Goal: Entertainment & Leisure: Browse casually

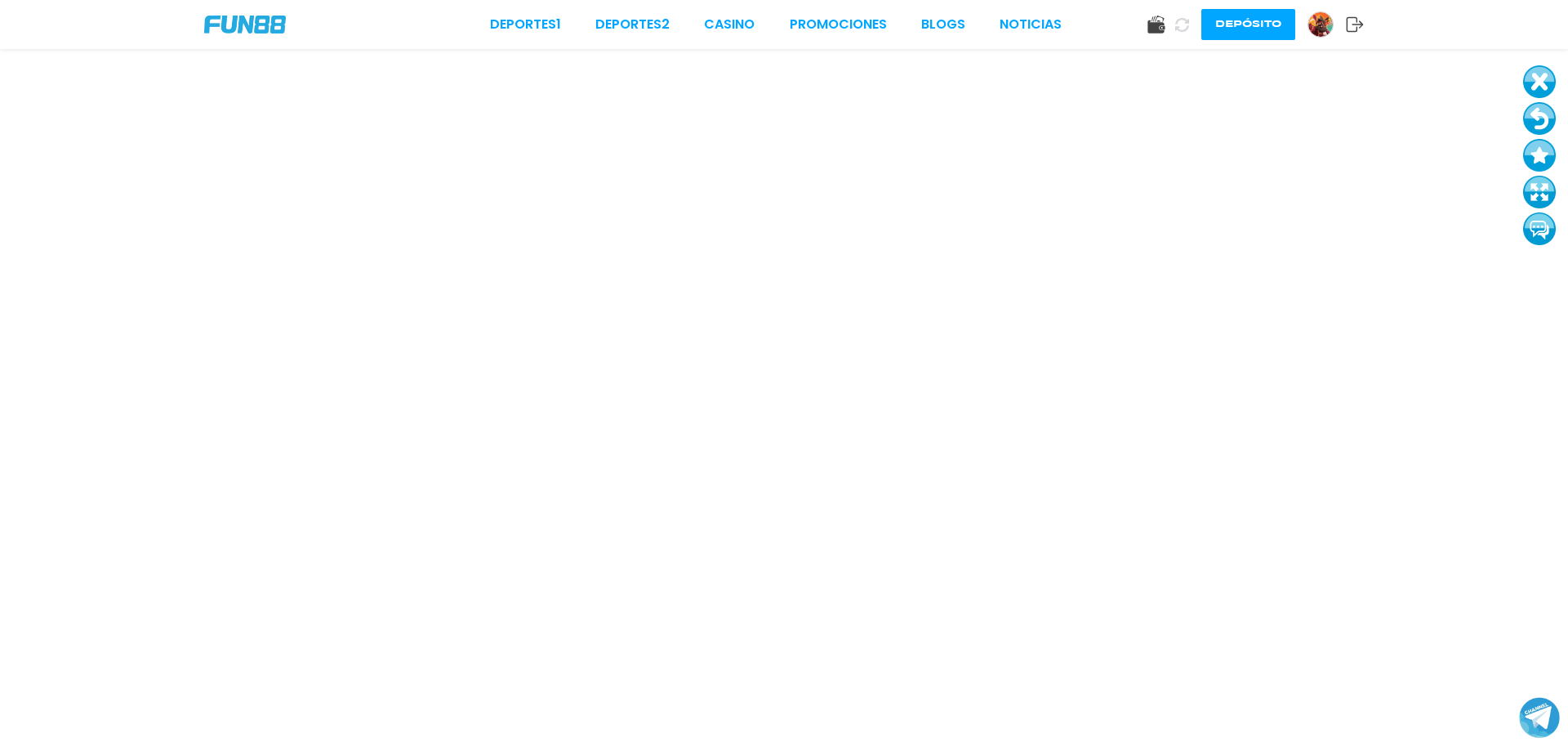
click at [1539, 114] on button at bounding box center [1539, 118] width 32 height 32
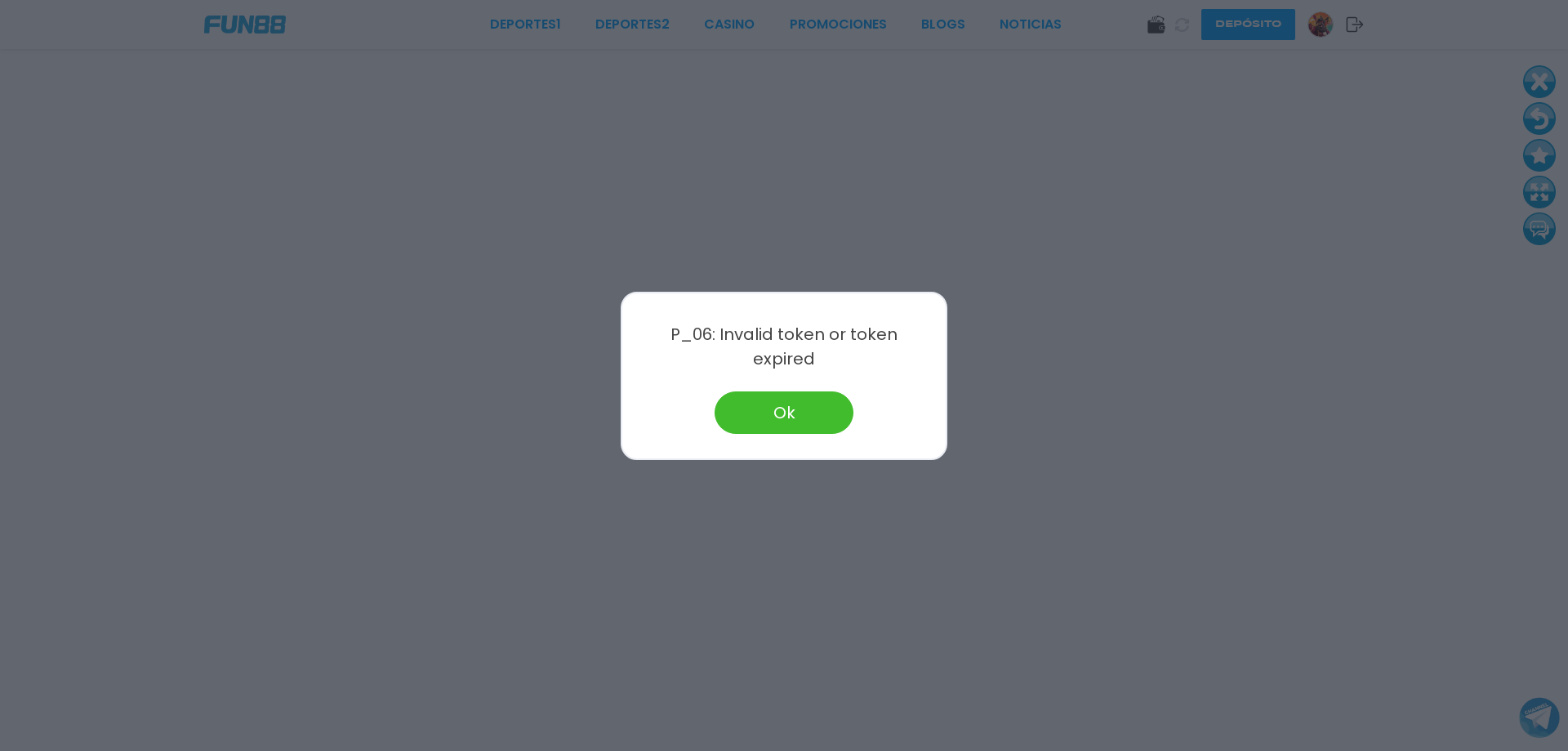
click at [390, 167] on div at bounding box center [784, 376] width 1568 height 751
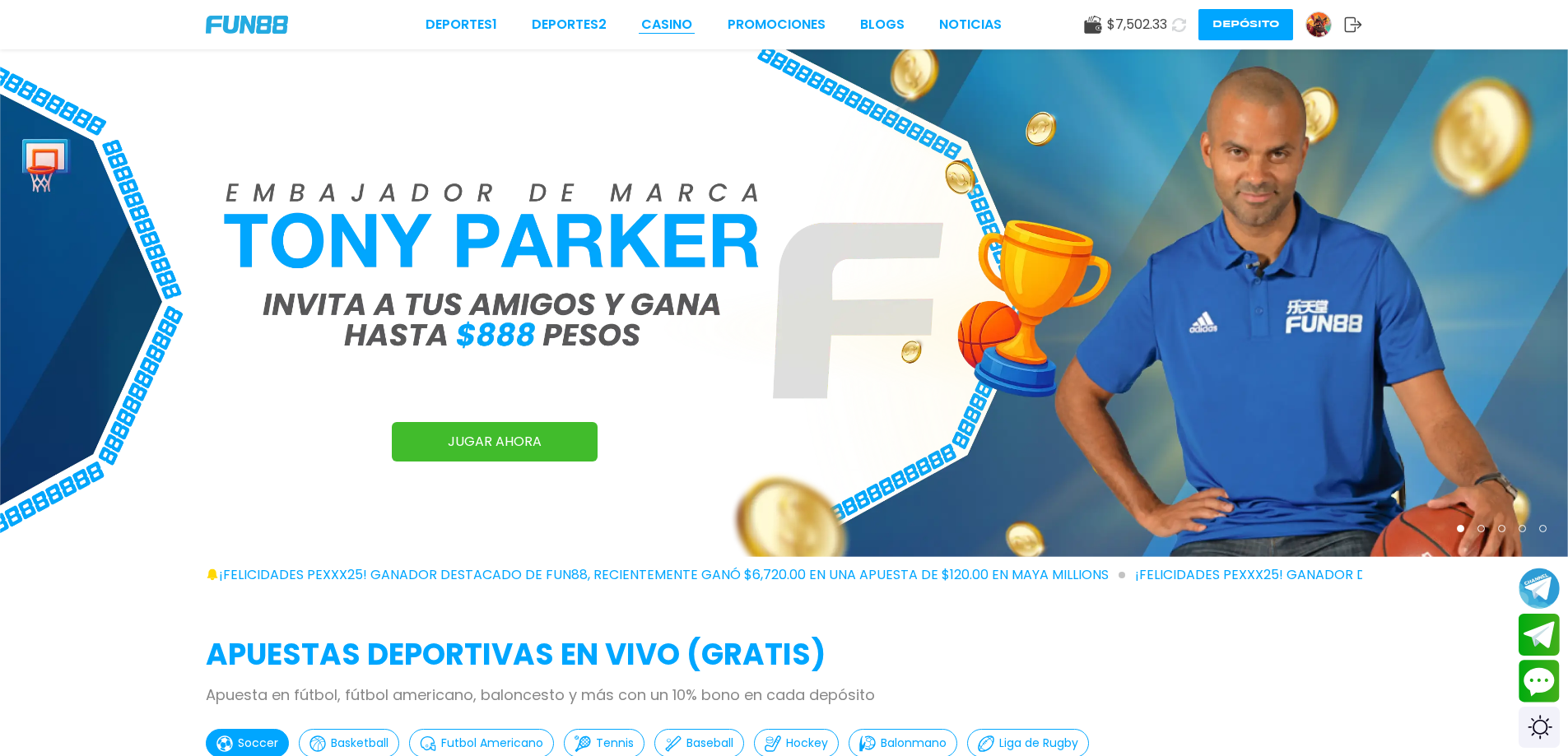
click at [657, 28] on link "CASINO" at bounding box center [666, 24] width 51 height 20
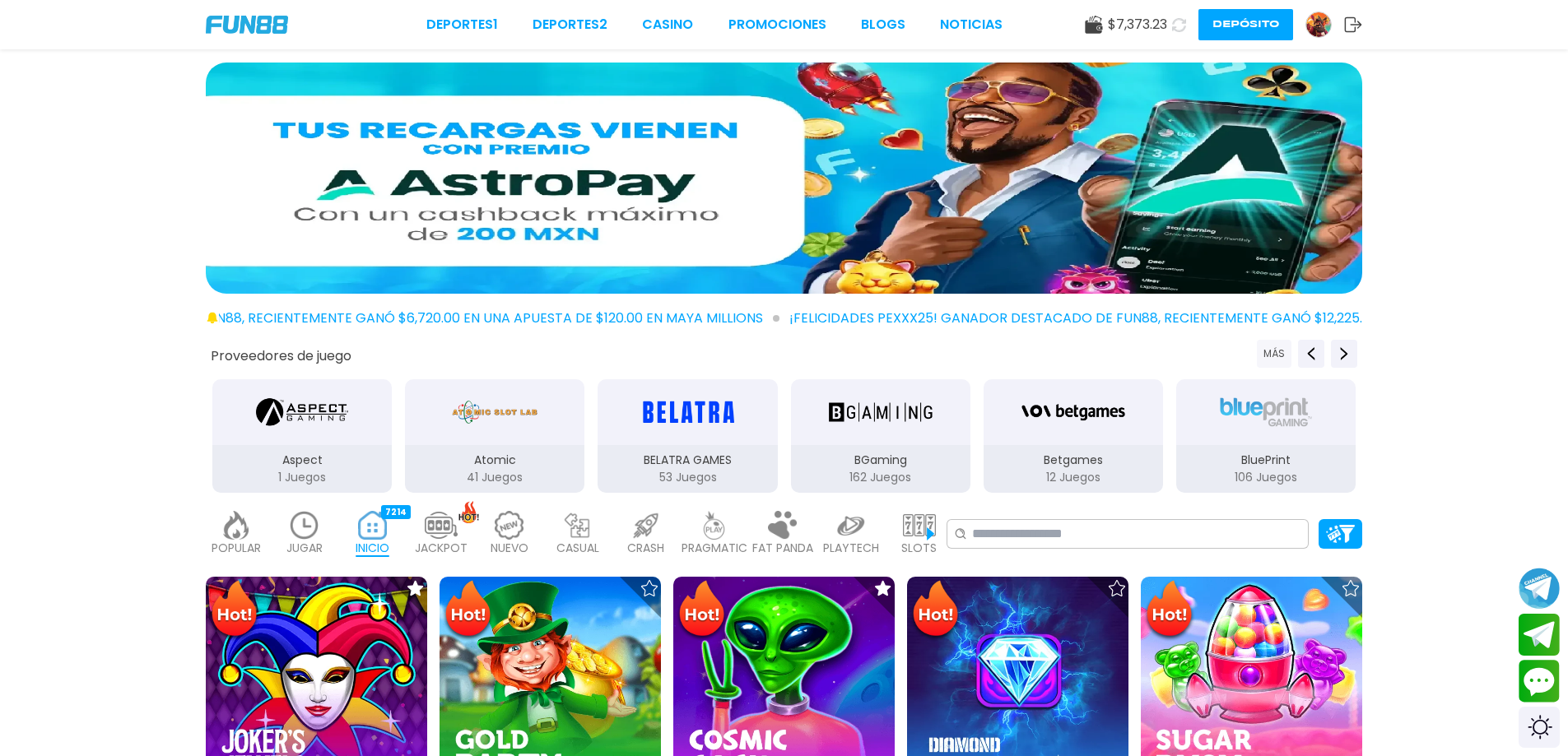
click at [1262, 356] on button "MÁS" at bounding box center [1274, 354] width 34 height 28
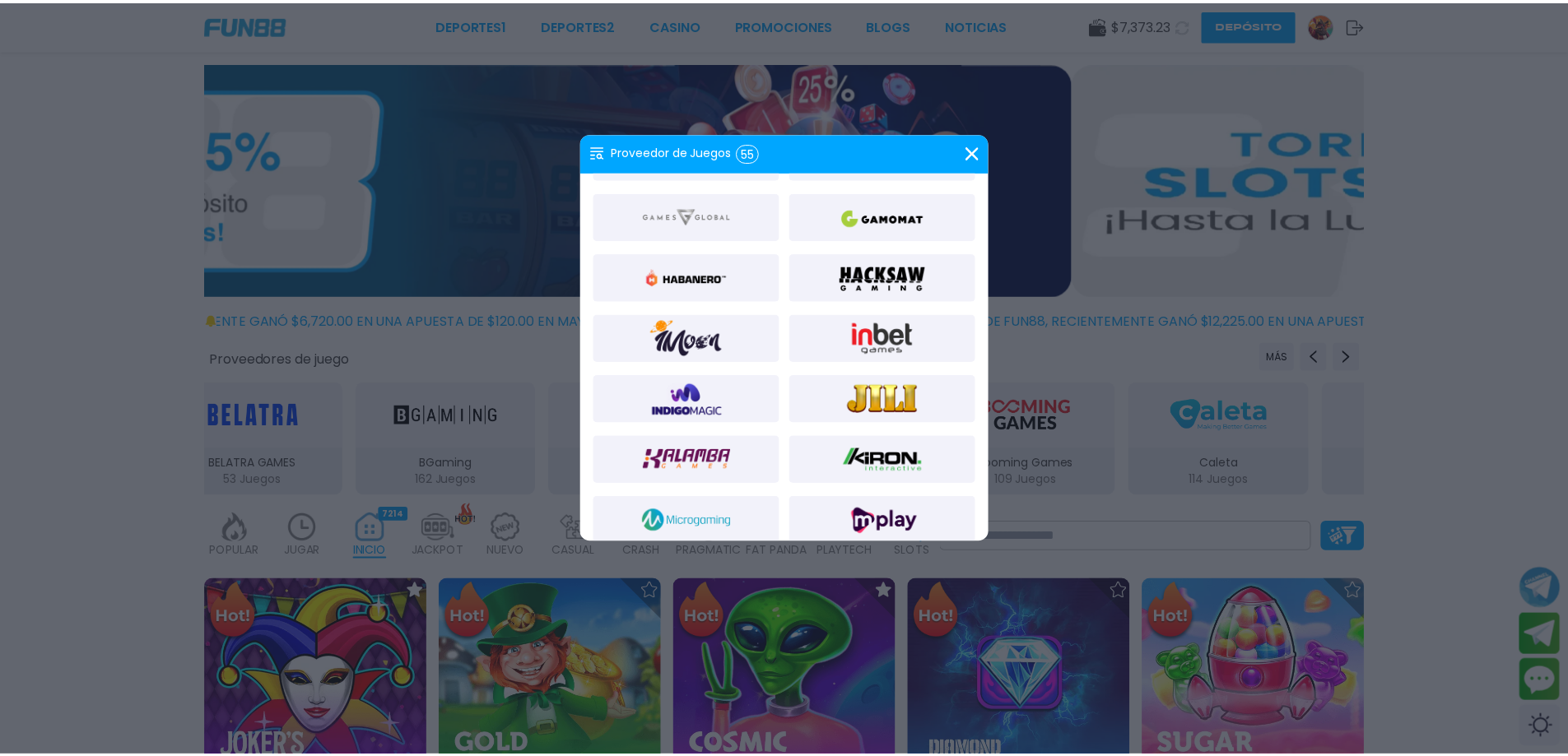
scroll to position [549, 0]
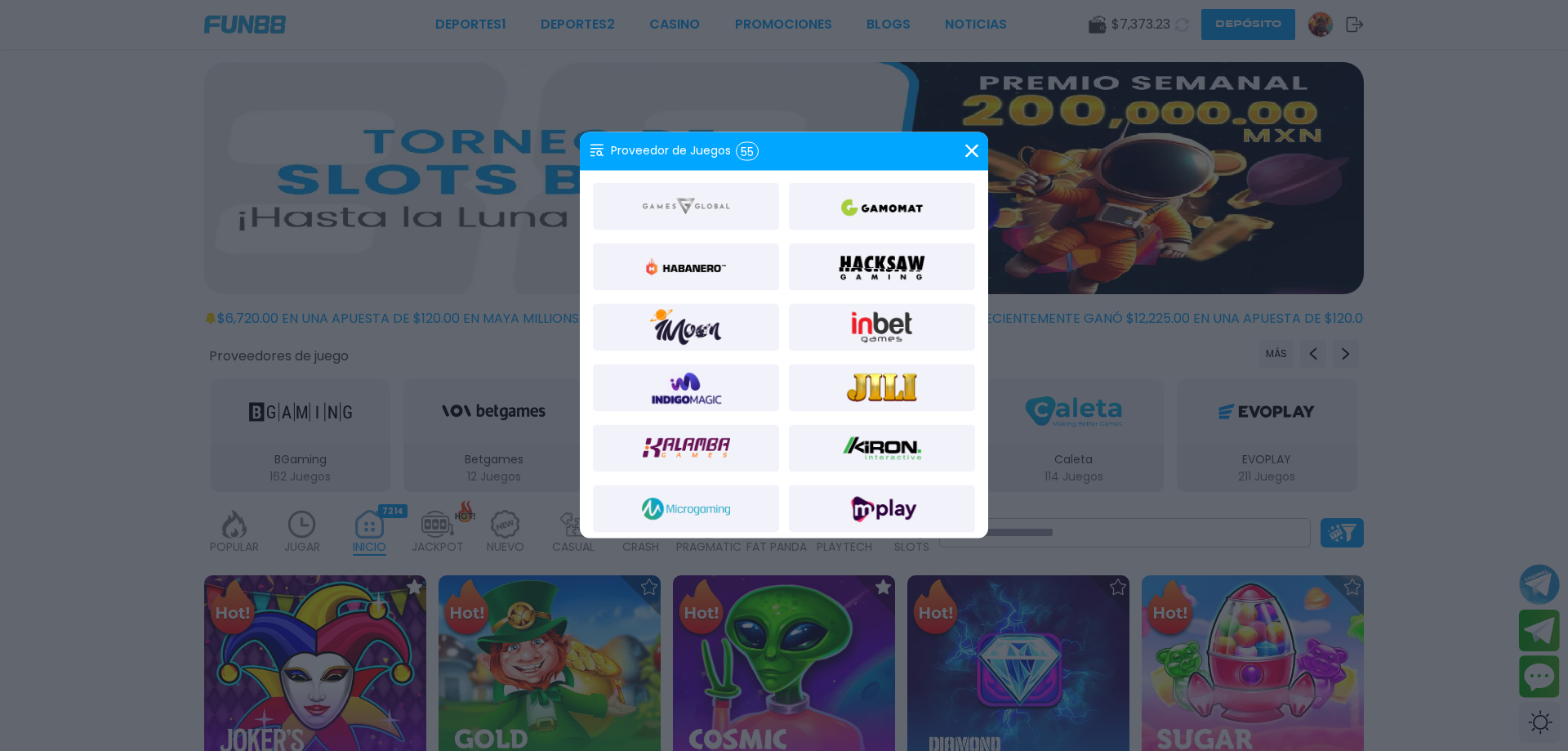
click at [849, 203] on img at bounding box center [882, 206] width 88 height 39
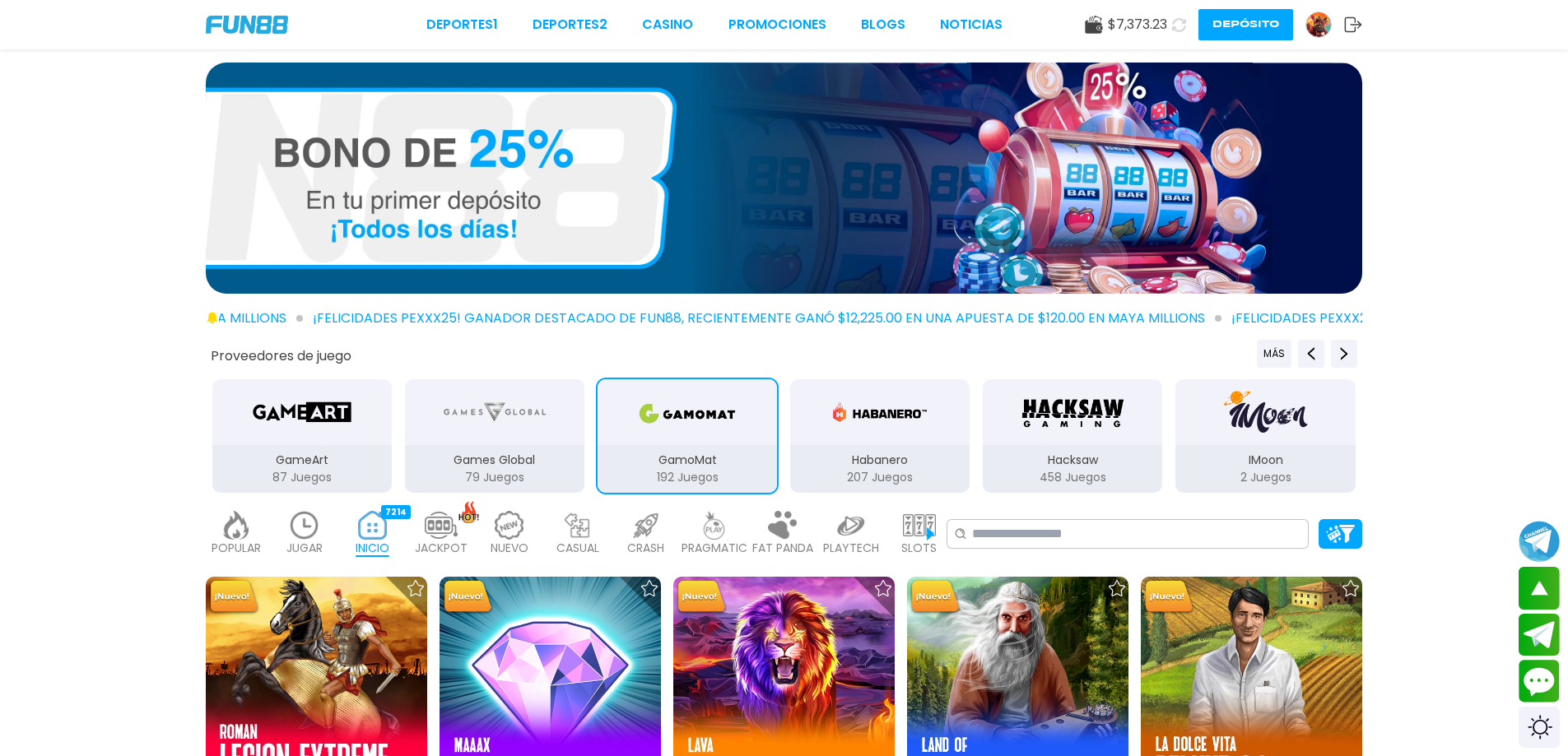
click at [712, 439] on div "GamoMat" at bounding box center [687, 411] width 180 height 66
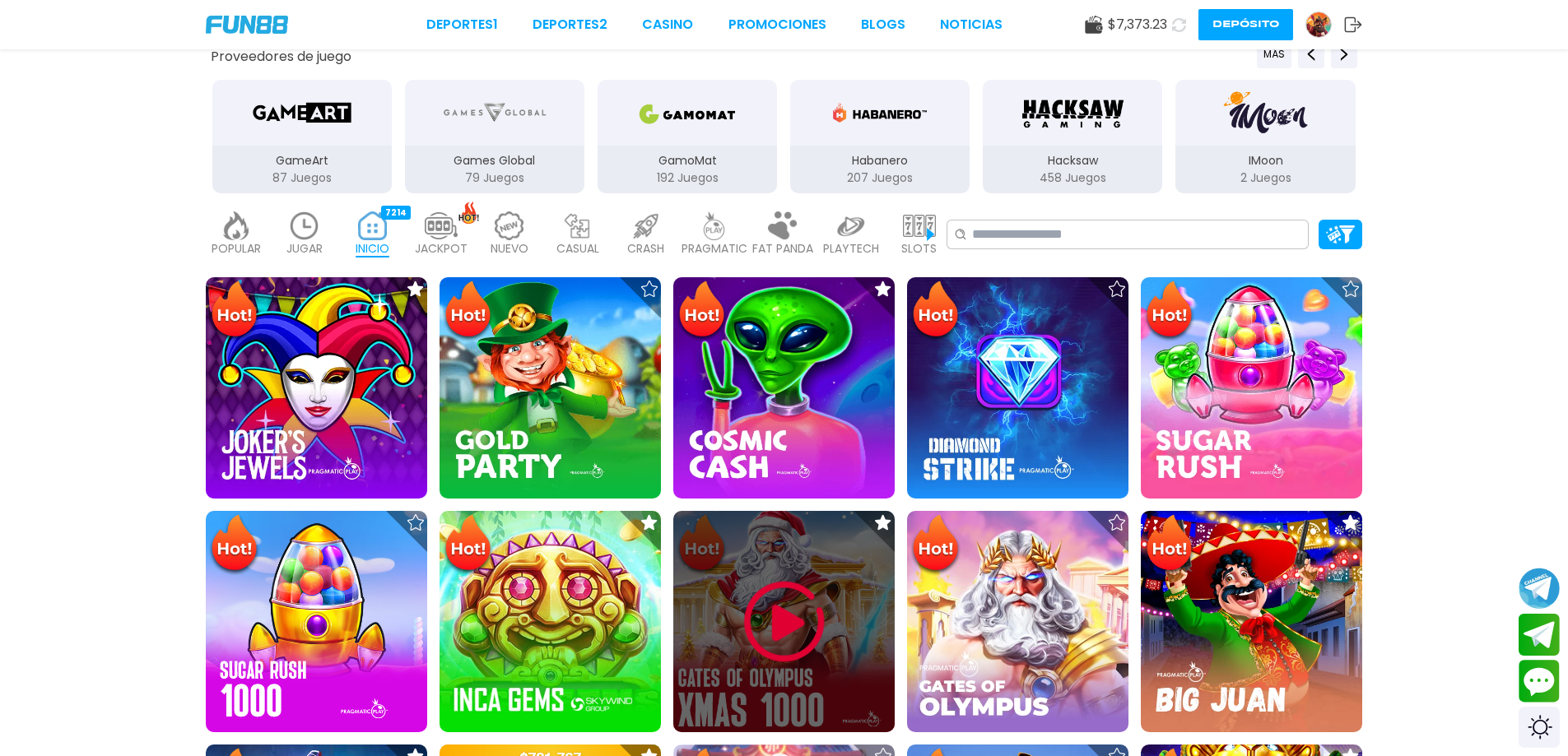
scroll to position [219, 0]
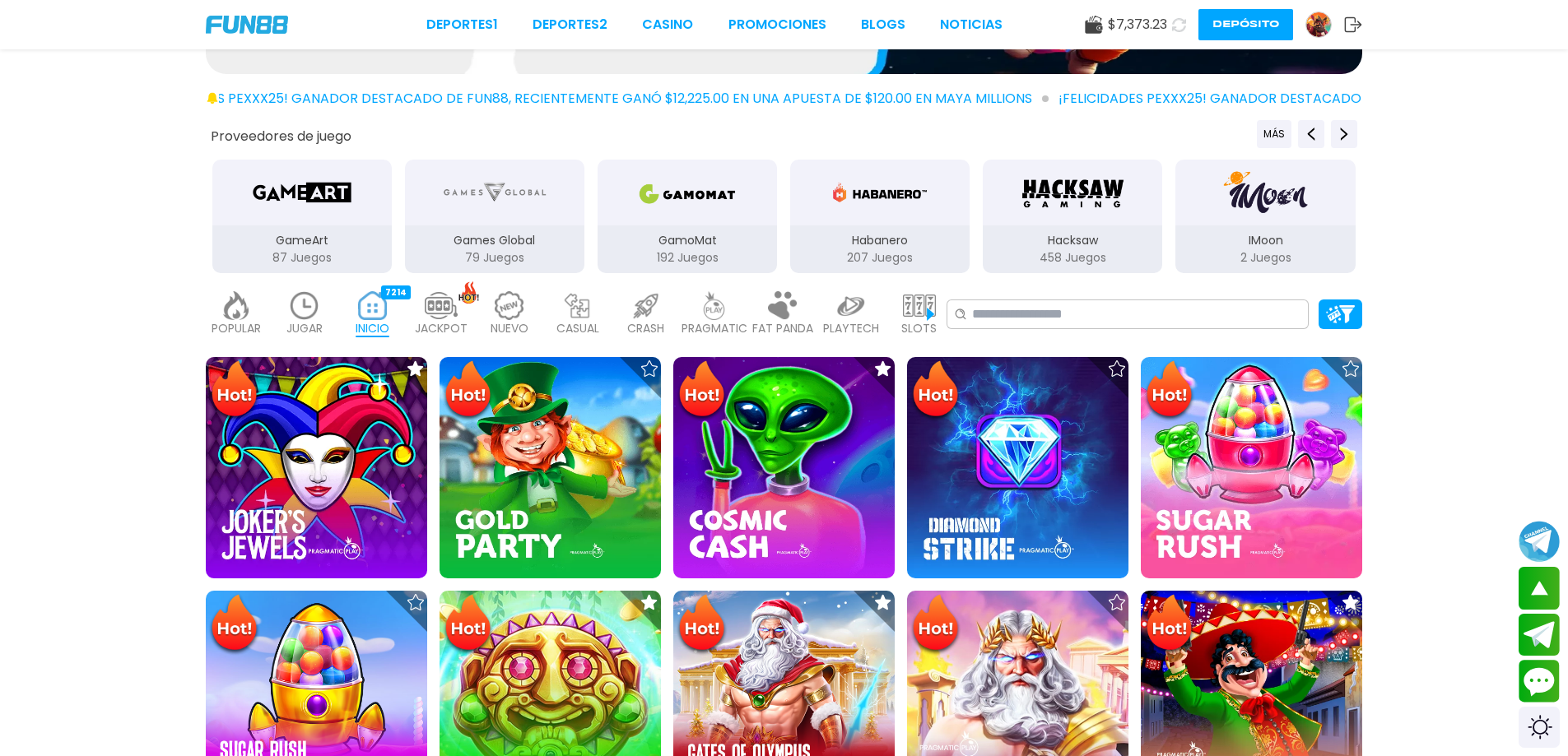
click at [657, 236] on p "GamoMat" at bounding box center [687, 240] width 180 height 17
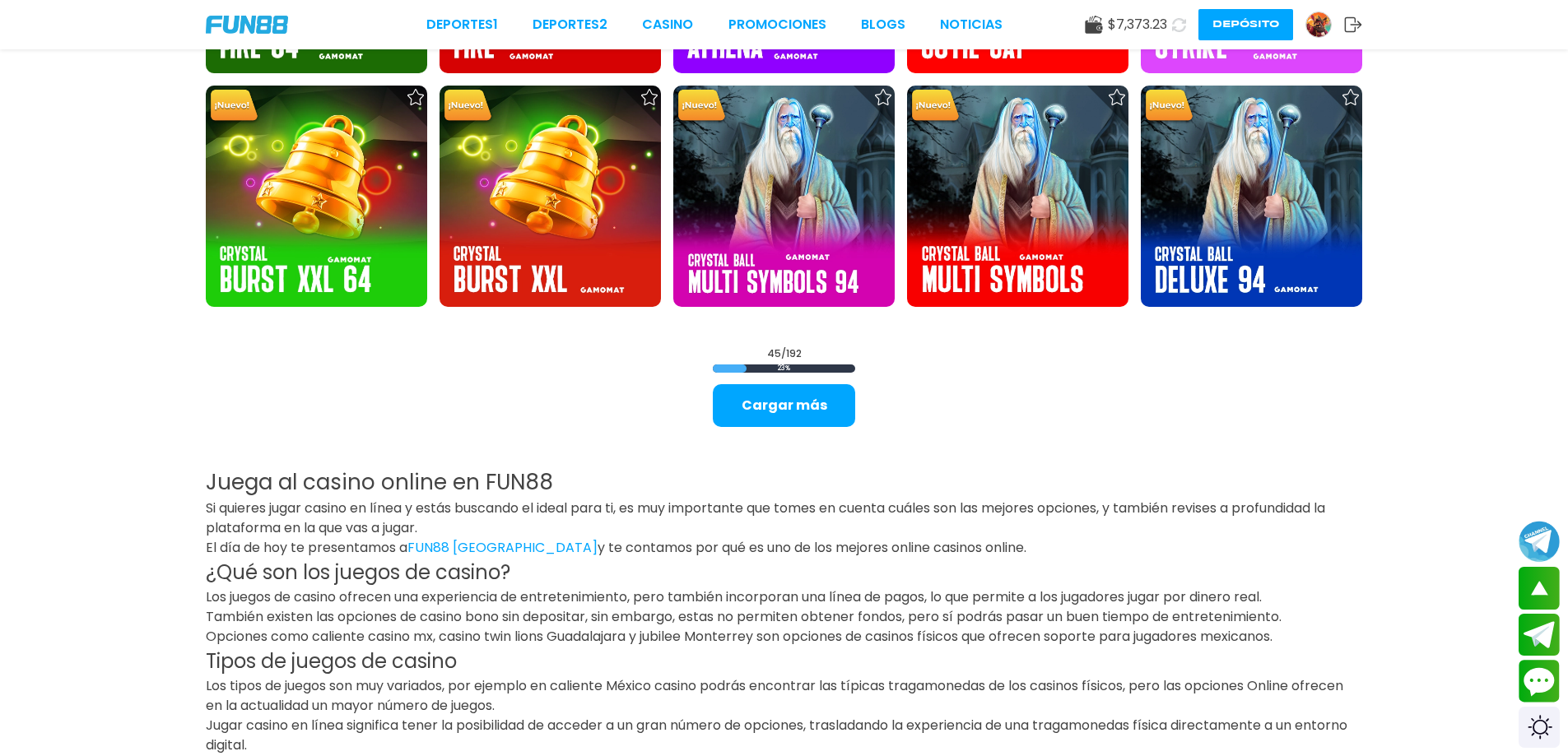
scroll to position [2193, 0]
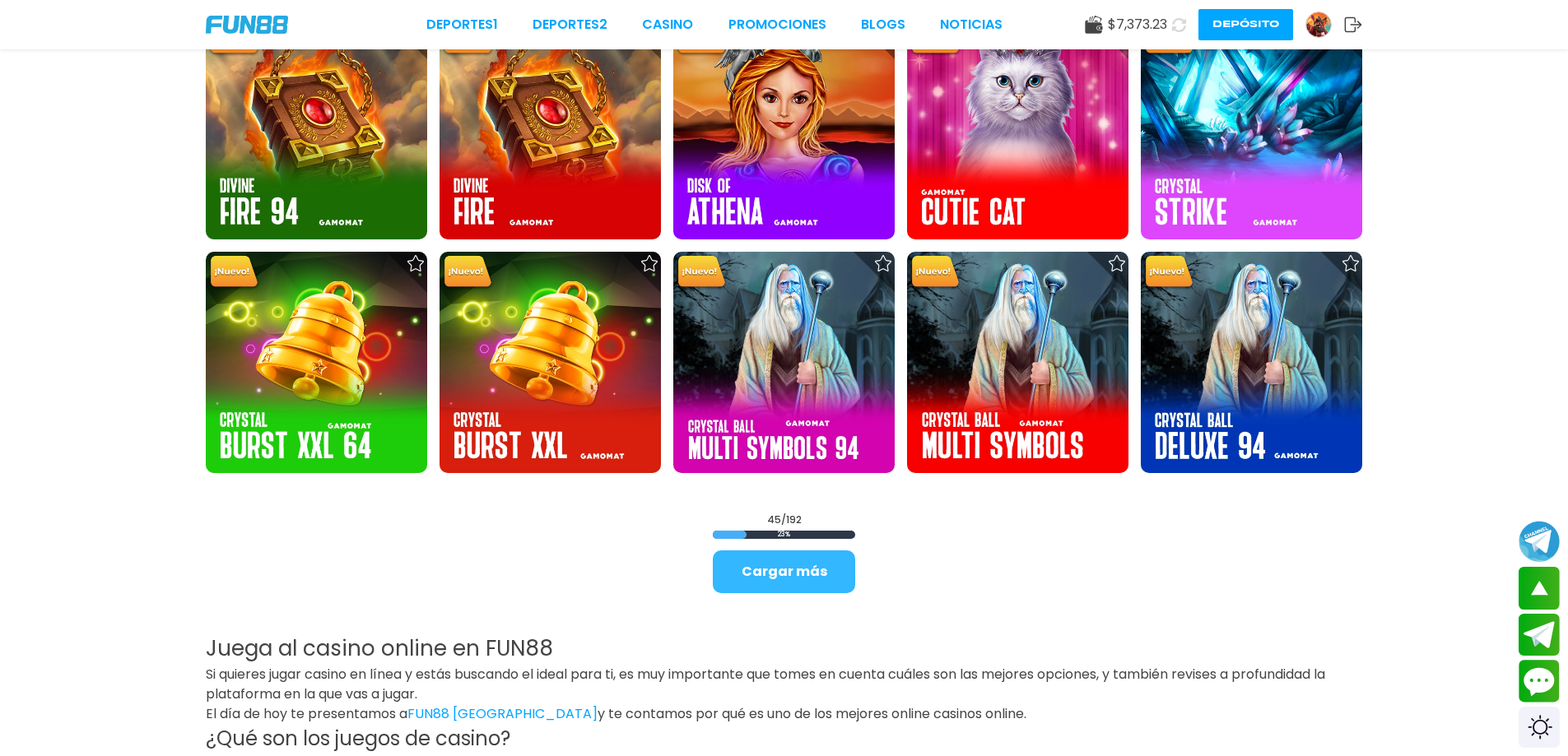
click at [778, 566] on button "Cargar más" at bounding box center [784, 571] width 143 height 42
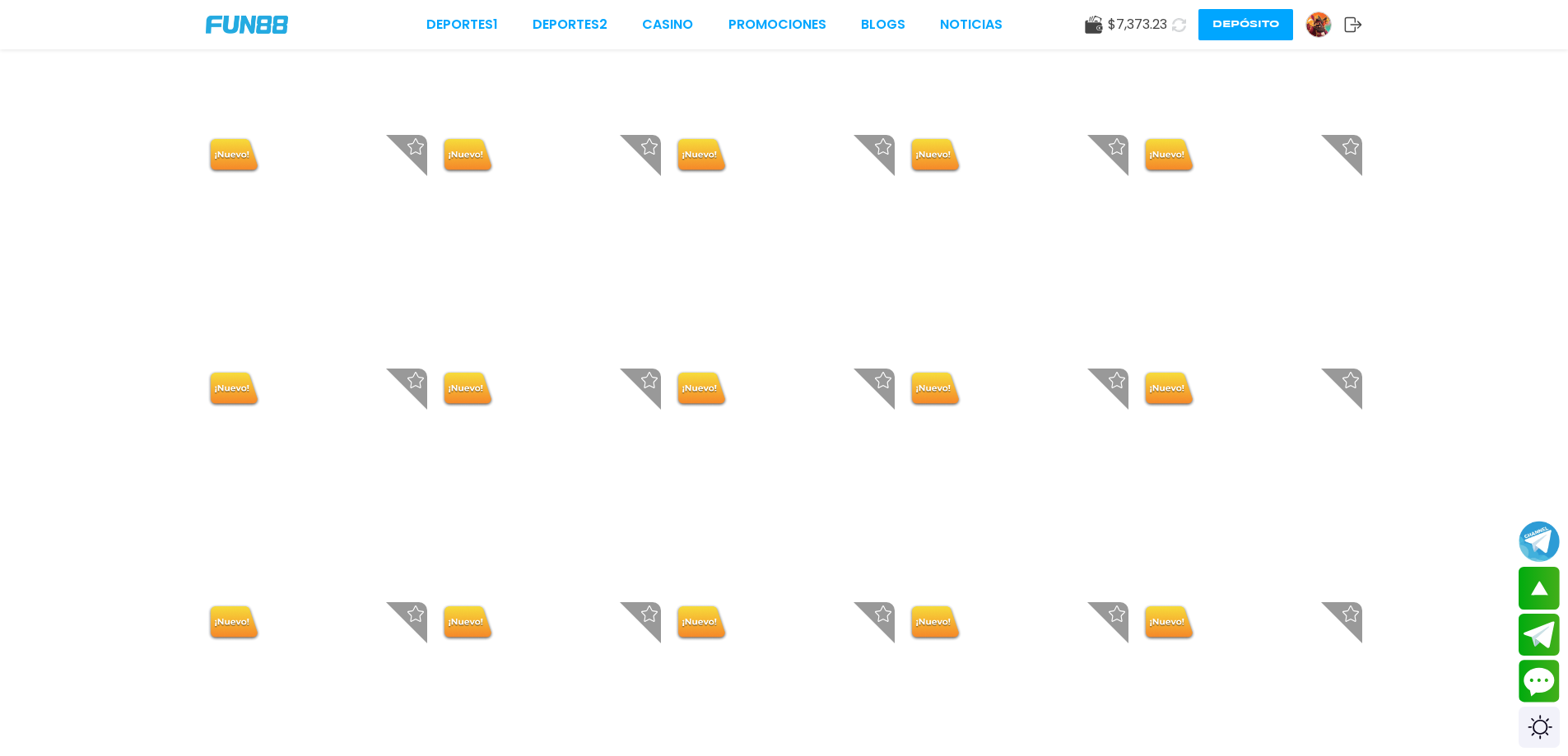
scroll to position [3509, 0]
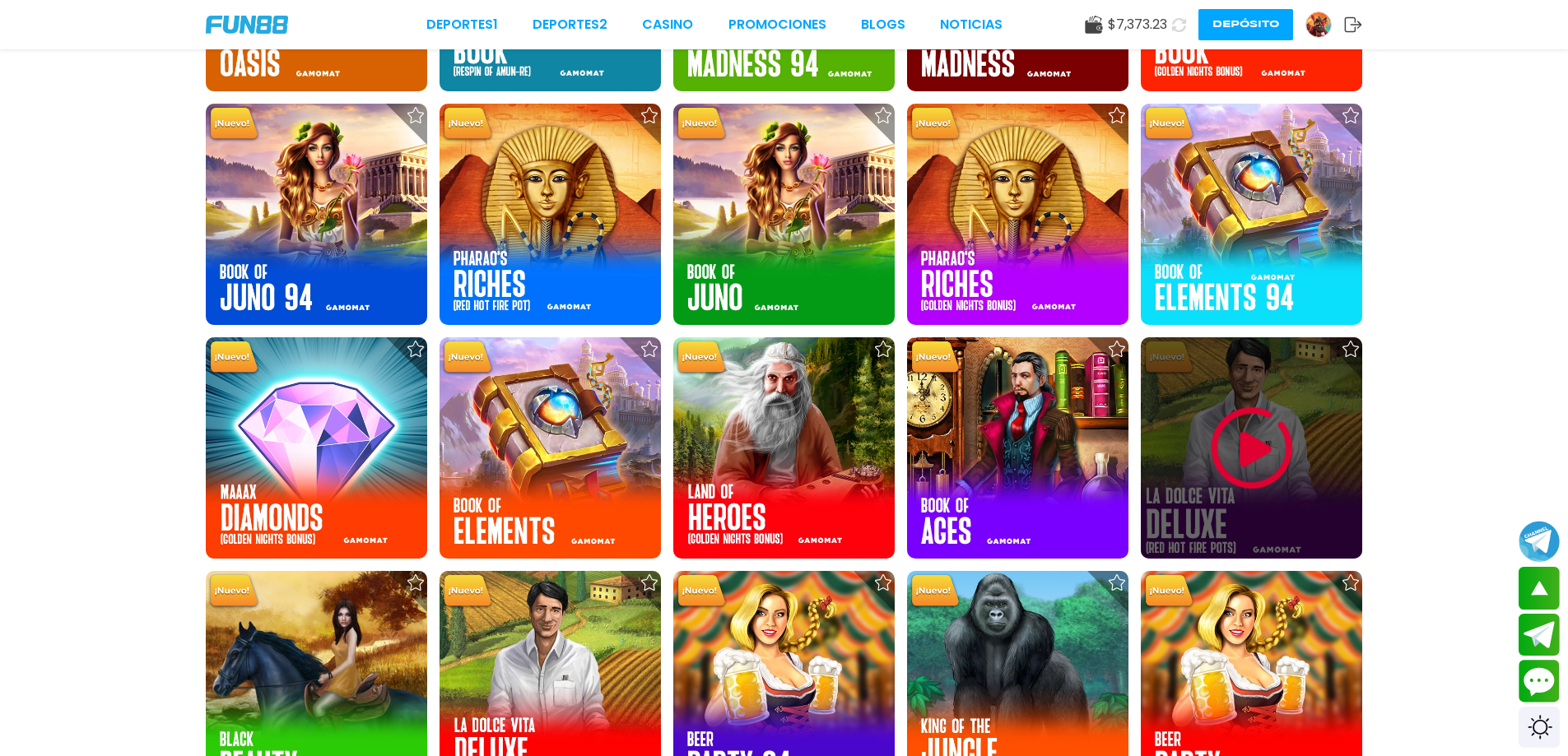
click at [1246, 440] on img at bounding box center [1251, 447] width 98 height 98
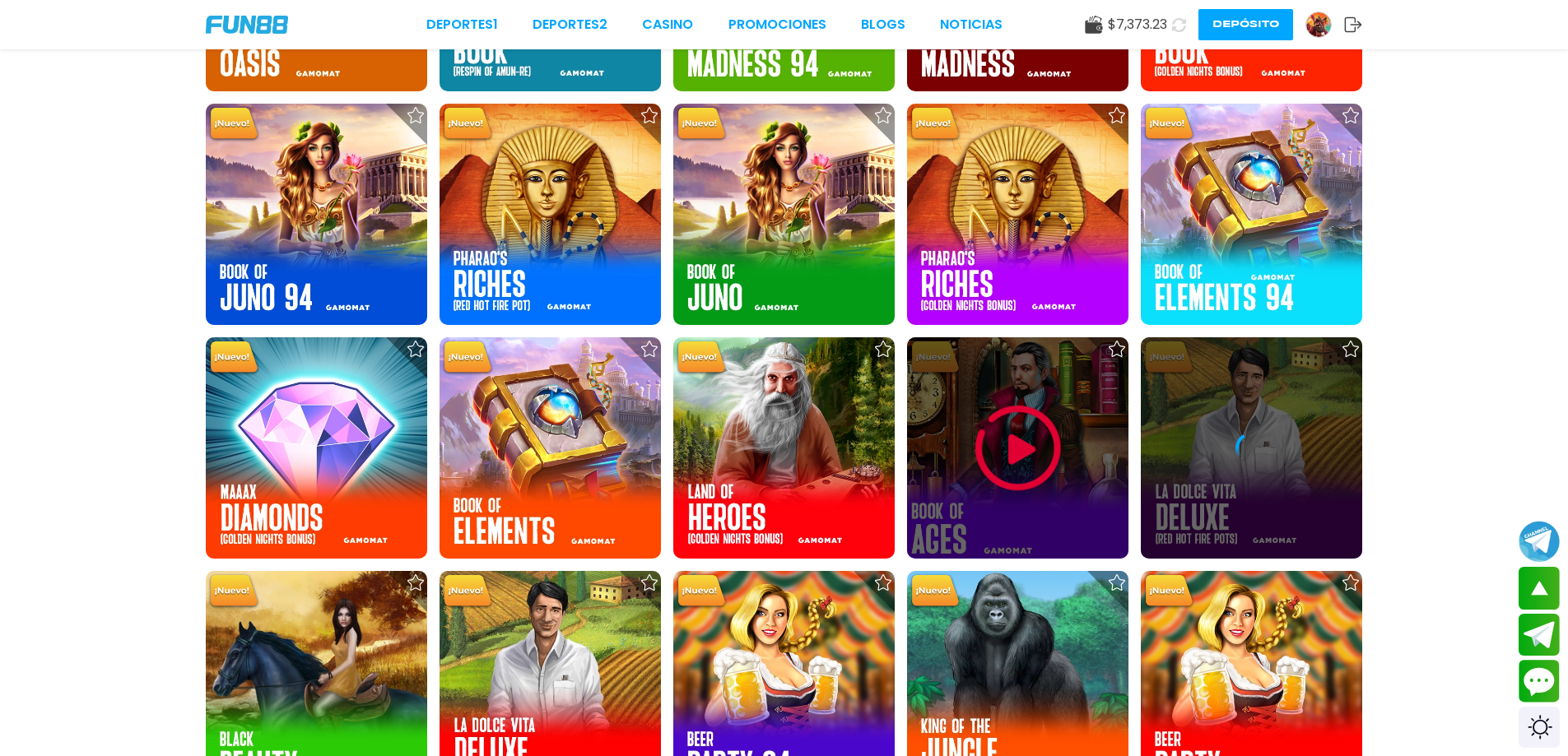
click at [931, 476] on div at bounding box center [1017, 447] width 221 height 221
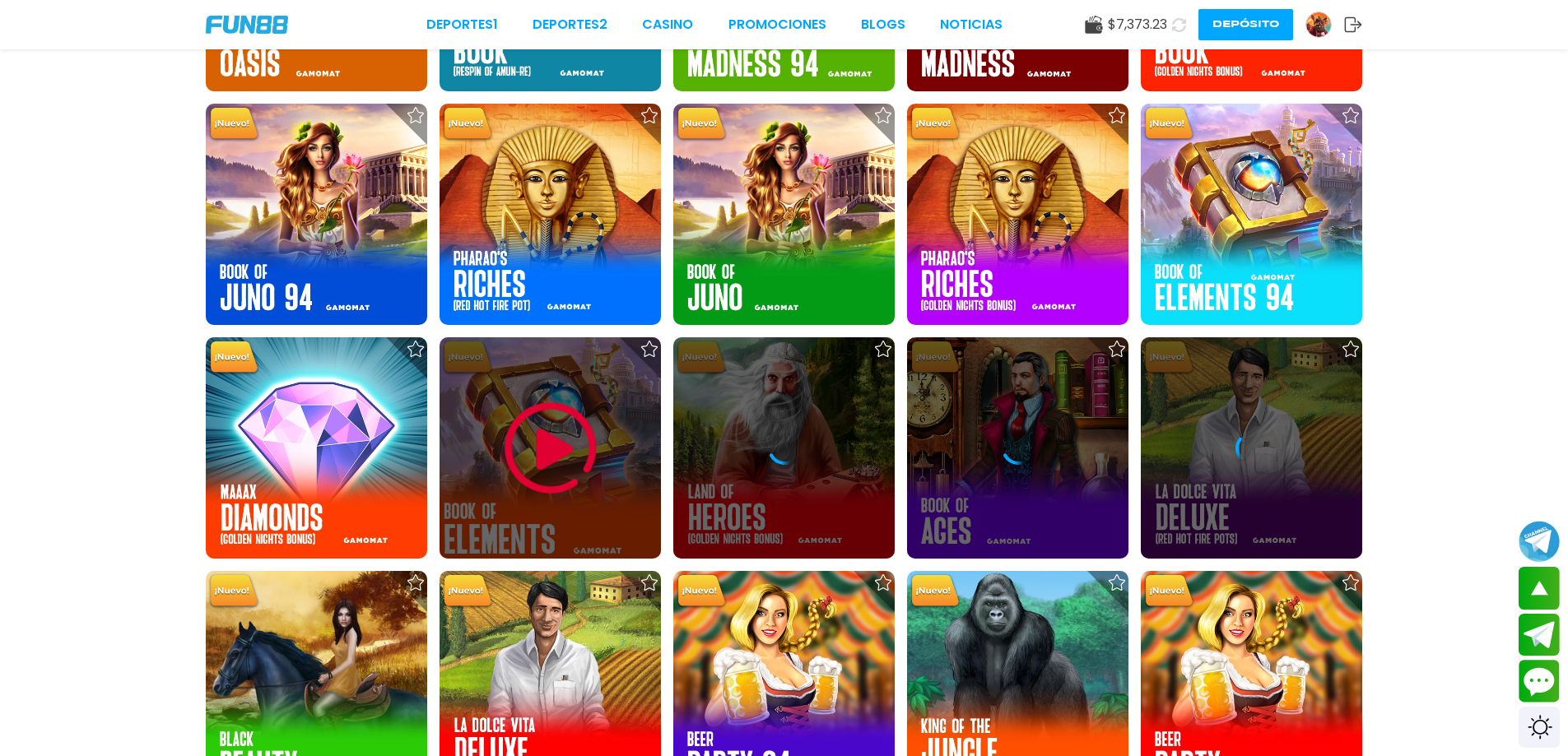
click at [568, 483] on img at bounding box center [550, 447] width 98 height 98
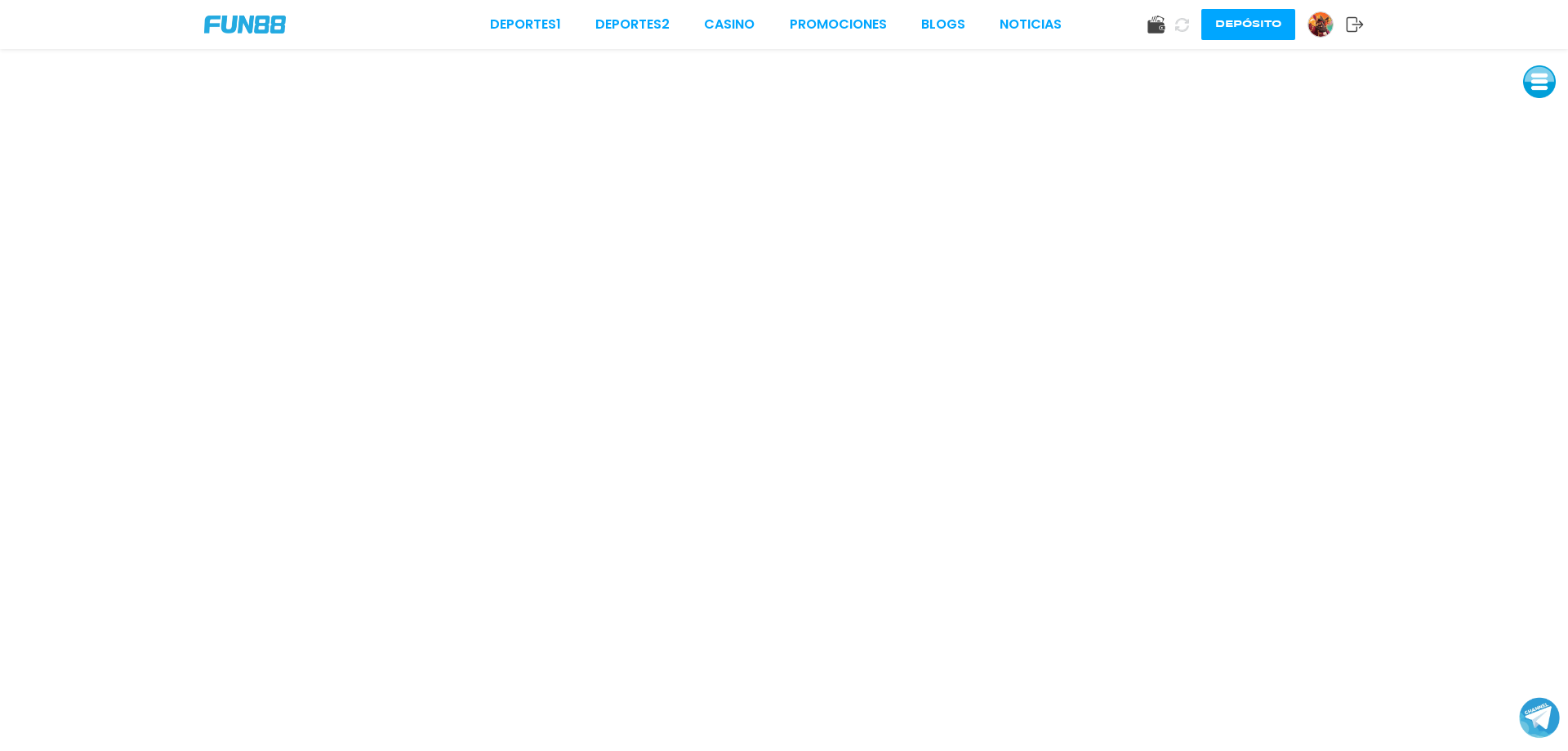
click at [1536, 87] on button at bounding box center [1539, 82] width 32 height 32
click at [1530, 107] on button at bounding box center [1539, 118] width 32 height 32
click at [1535, 113] on button at bounding box center [1539, 118] width 32 height 32
click at [1553, 128] on button at bounding box center [1539, 118] width 32 height 32
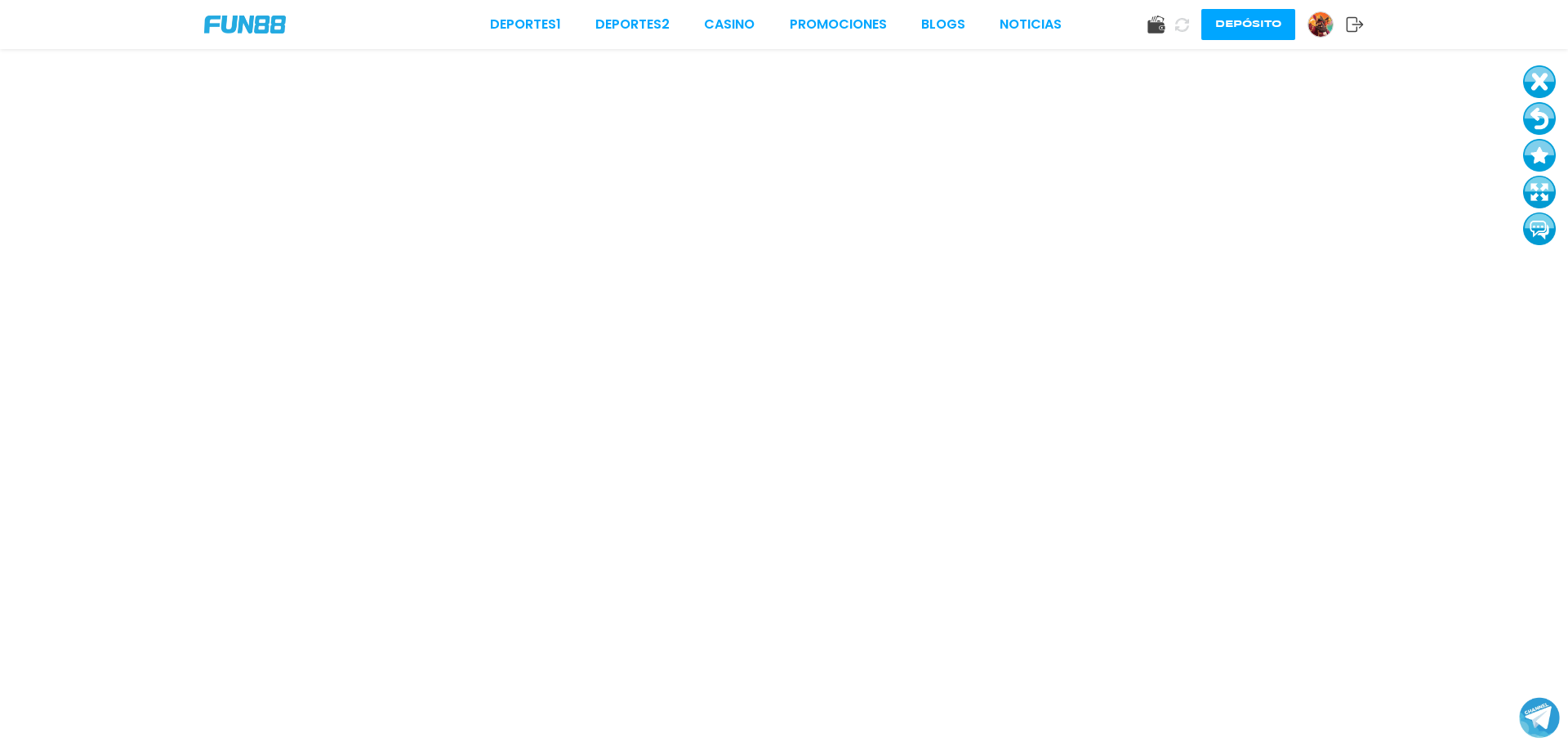
click at [1553, 128] on button at bounding box center [1539, 118] width 32 height 32
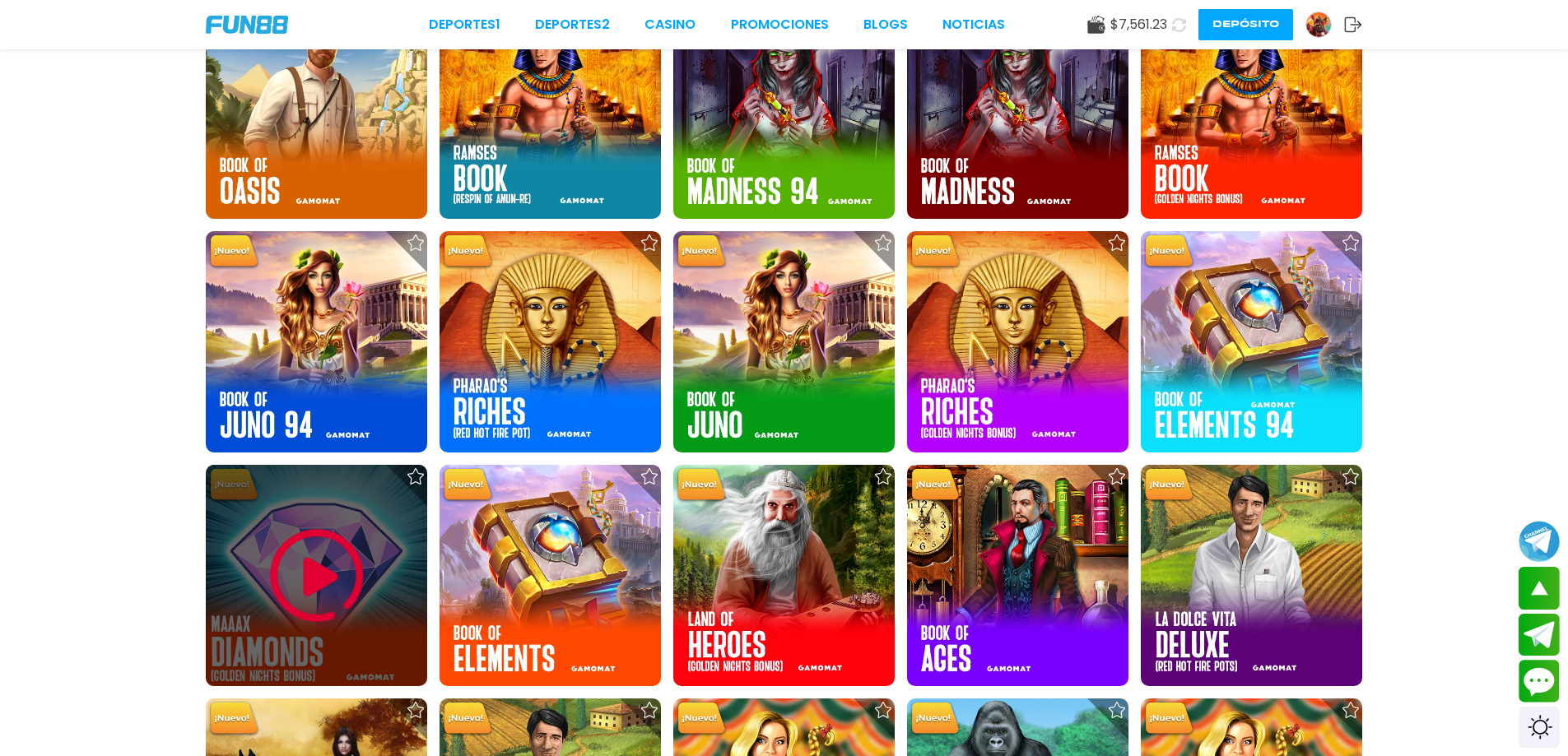
scroll to position [3509, 0]
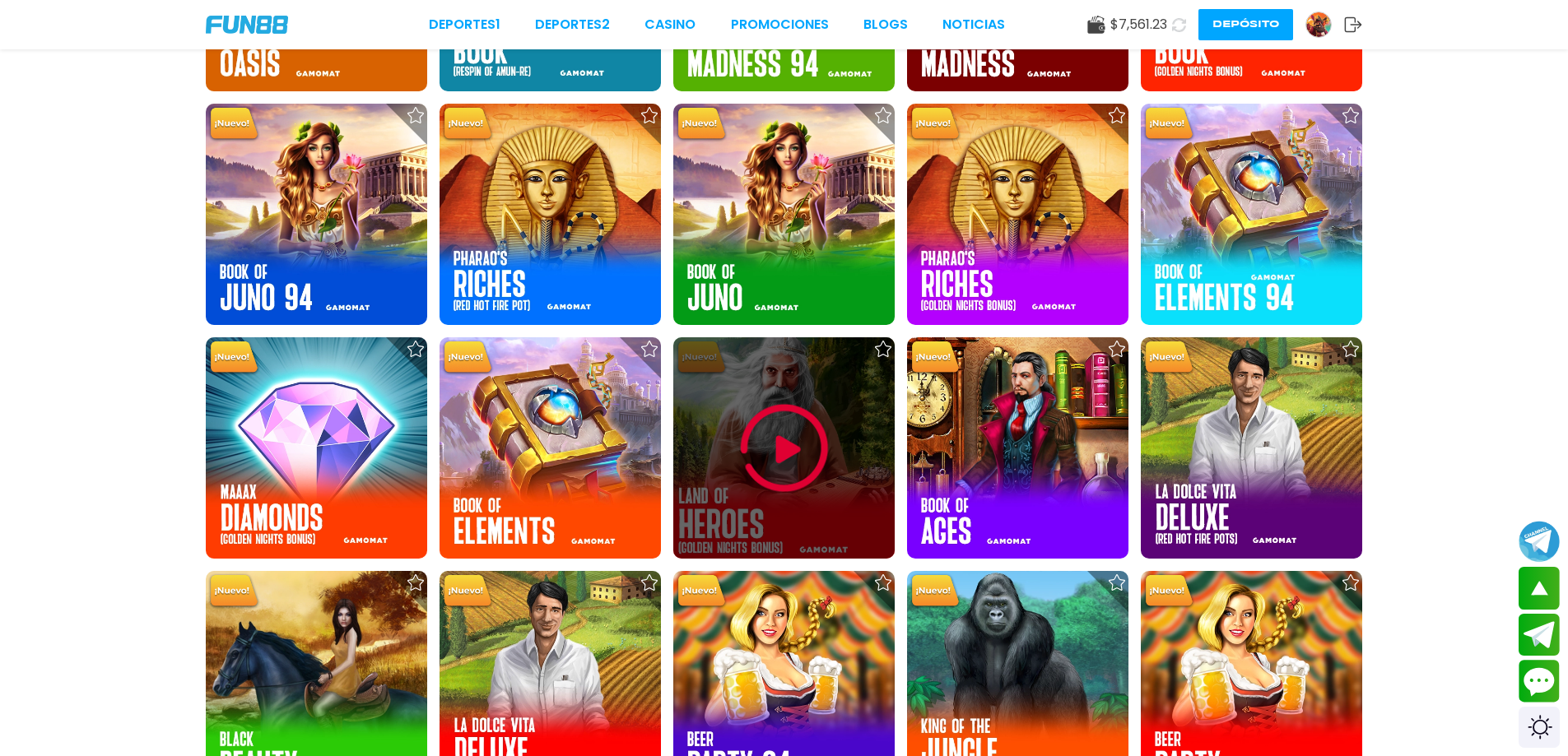
click at [771, 471] on img at bounding box center [784, 447] width 98 height 98
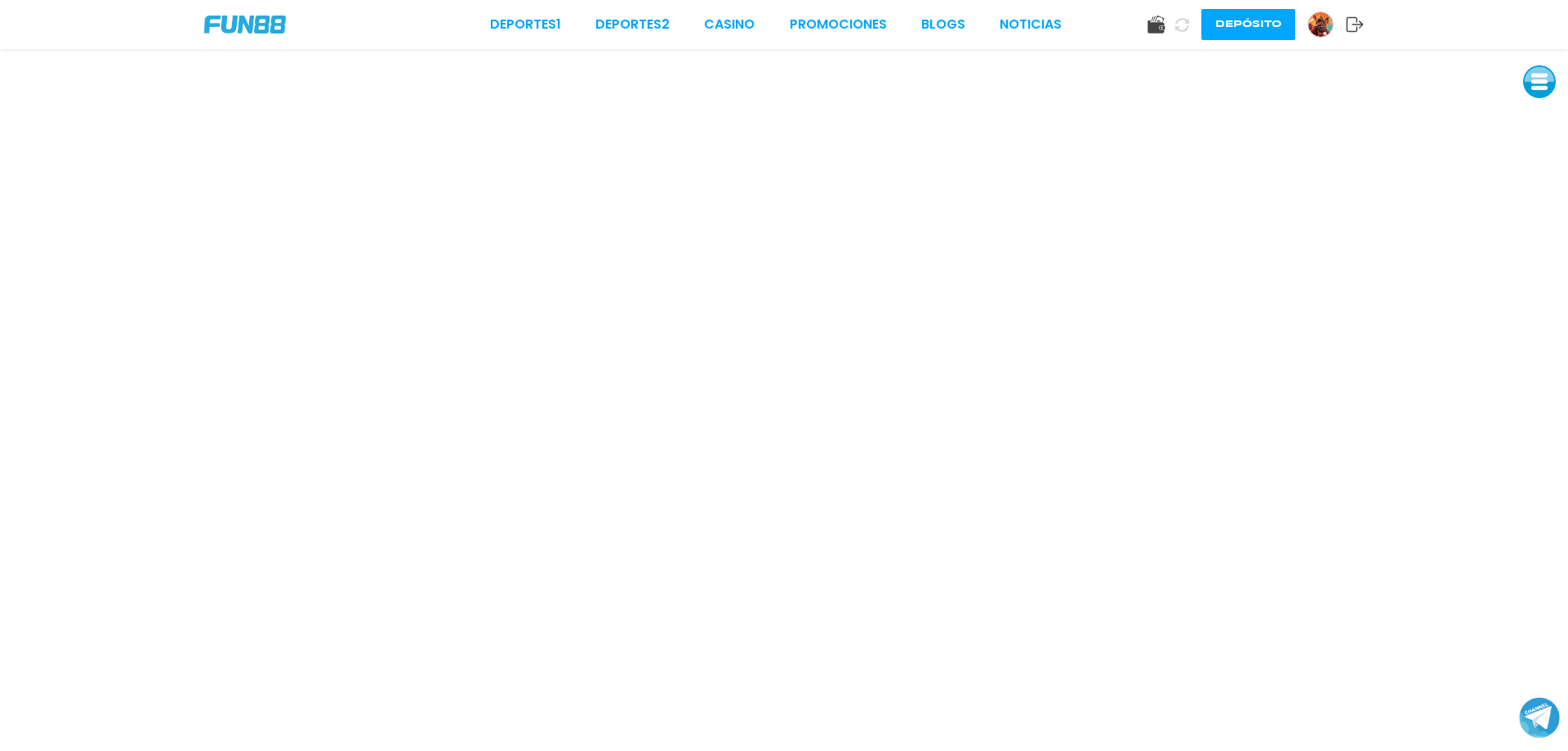
click at [1527, 79] on button at bounding box center [1539, 82] width 32 height 32
click at [1537, 114] on button at bounding box center [1539, 118] width 32 height 32
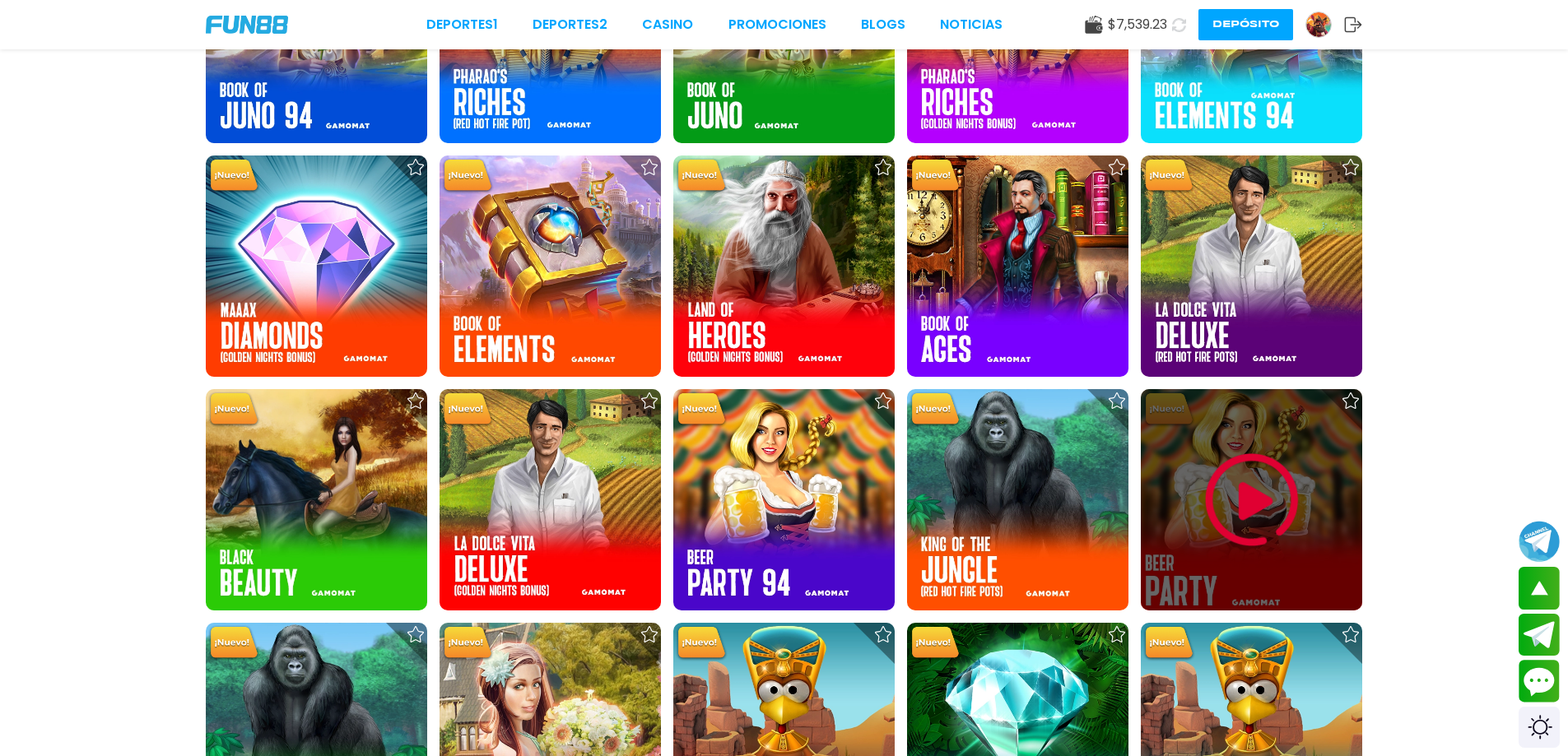
scroll to position [3729, 0]
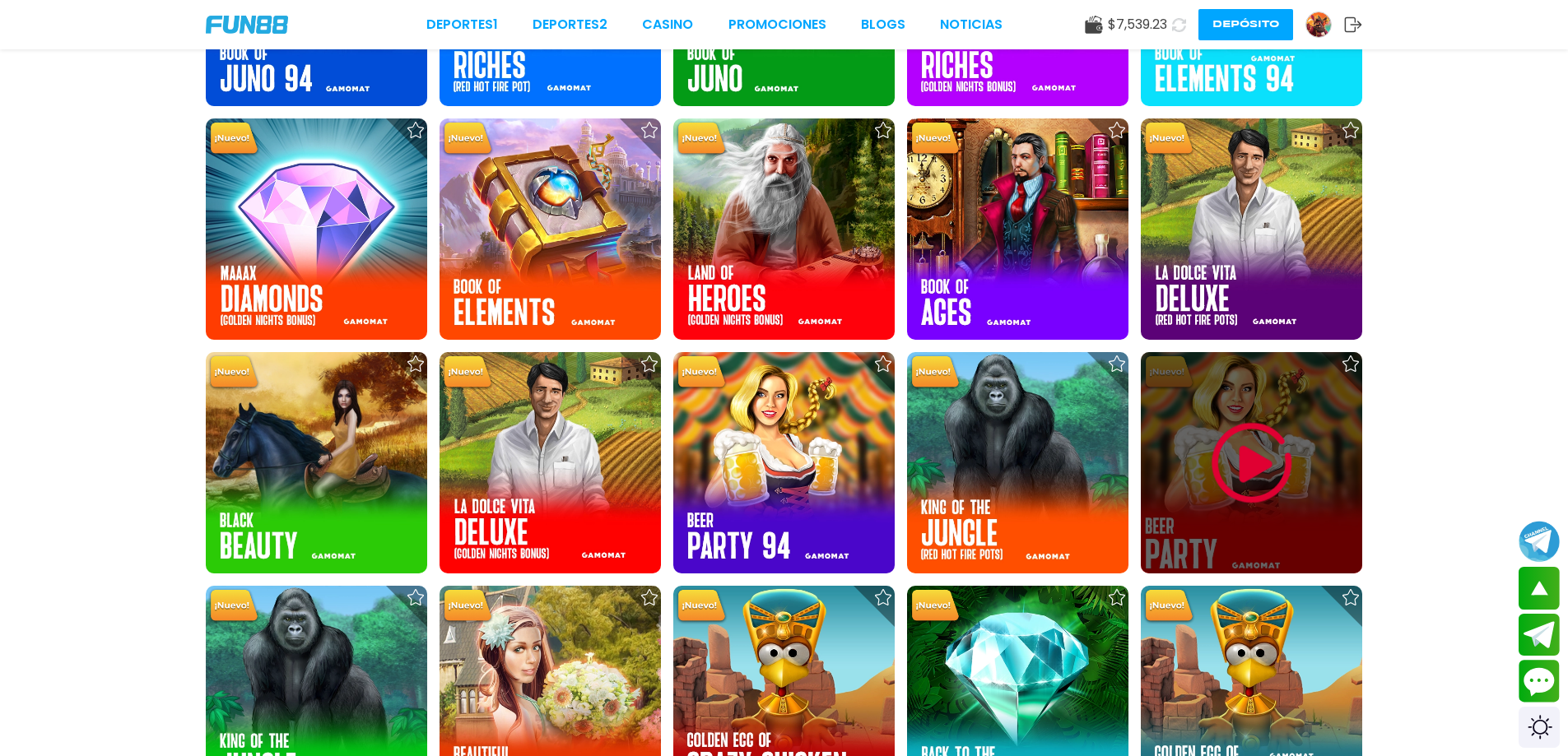
click at [1241, 417] on img at bounding box center [1251, 463] width 98 height 98
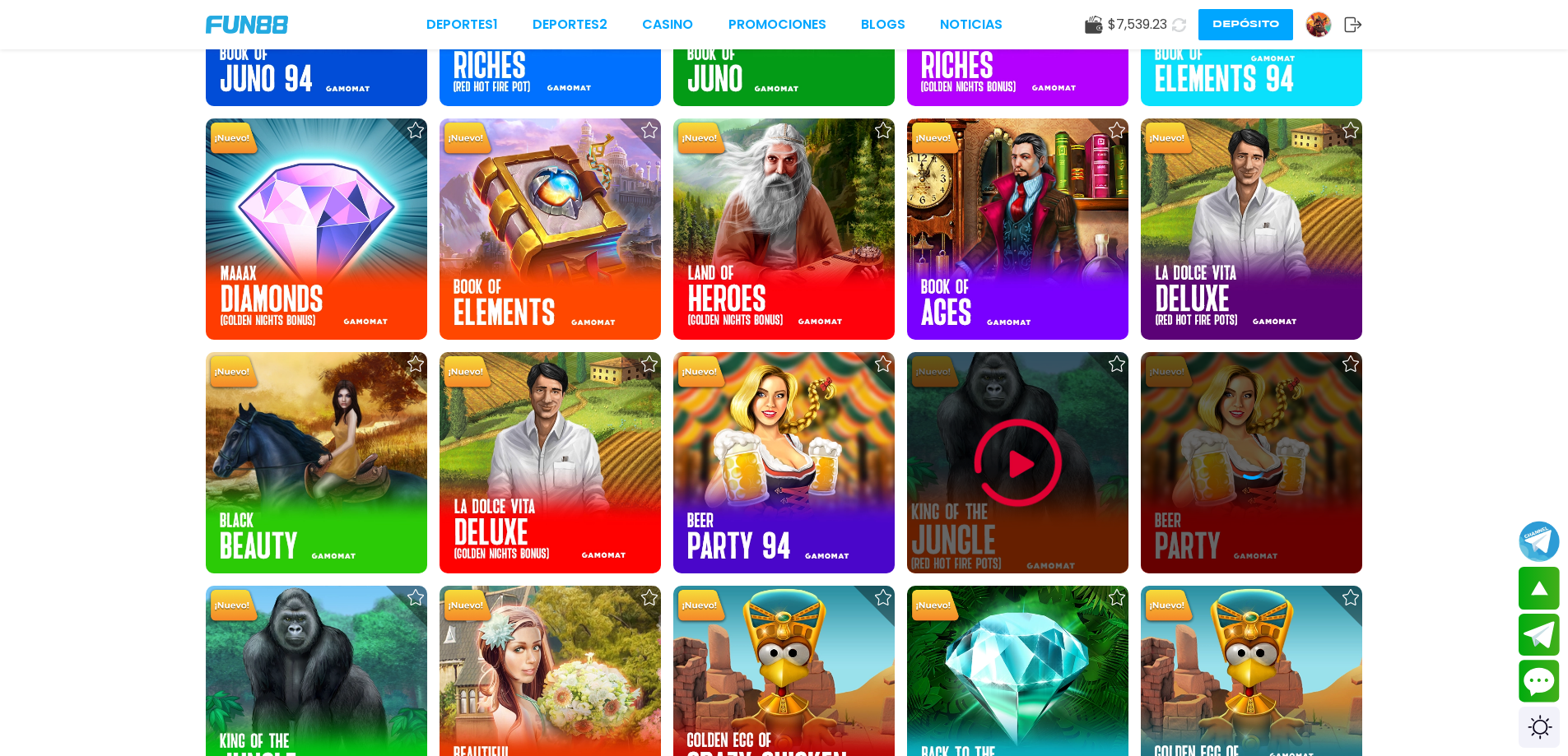
click at [1037, 451] on img at bounding box center [1017, 463] width 98 height 98
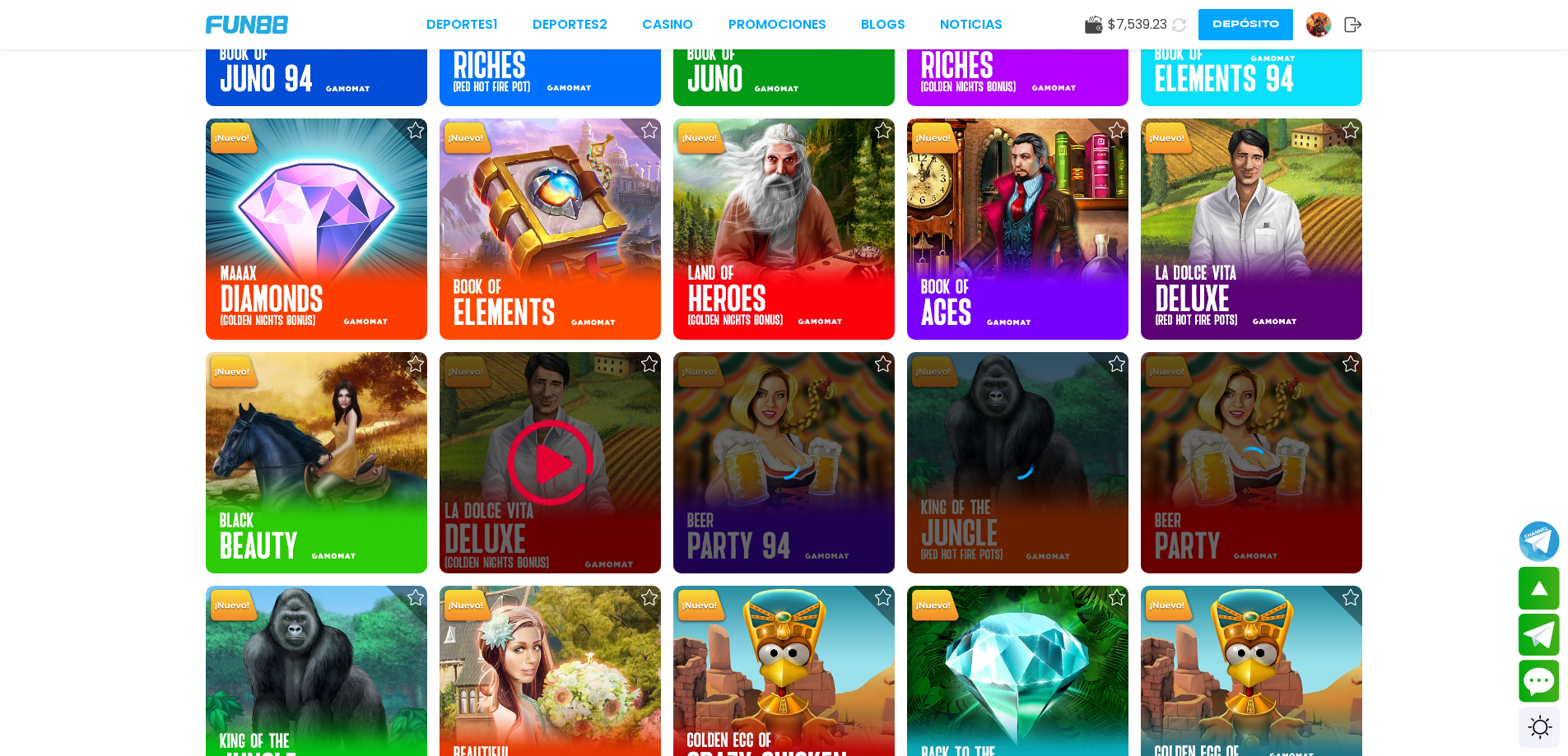
click at [577, 480] on img at bounding box center [550, 463] width 98 height 98
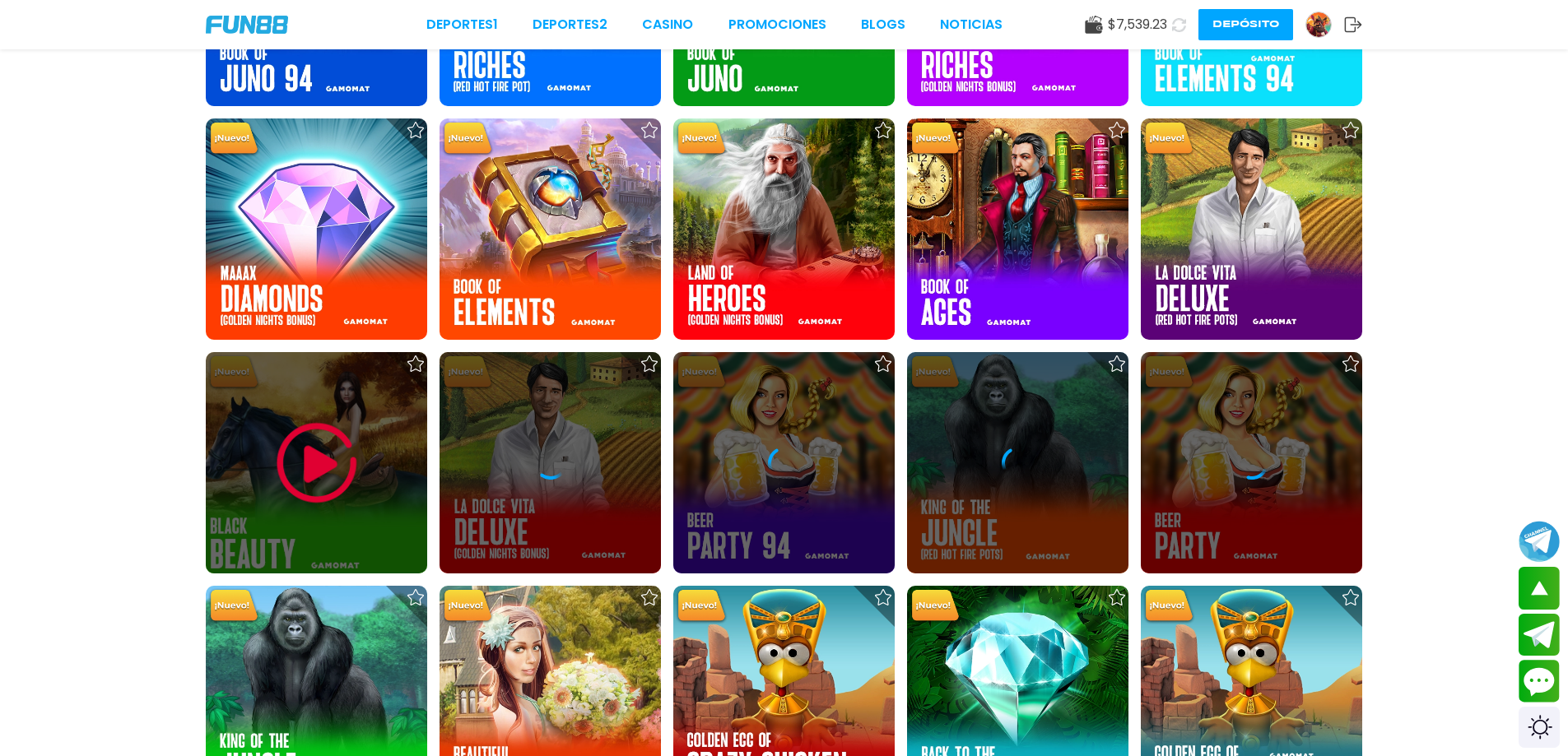
click at [326, 480] on img at bounding box center [316, 463] width 98 height 98
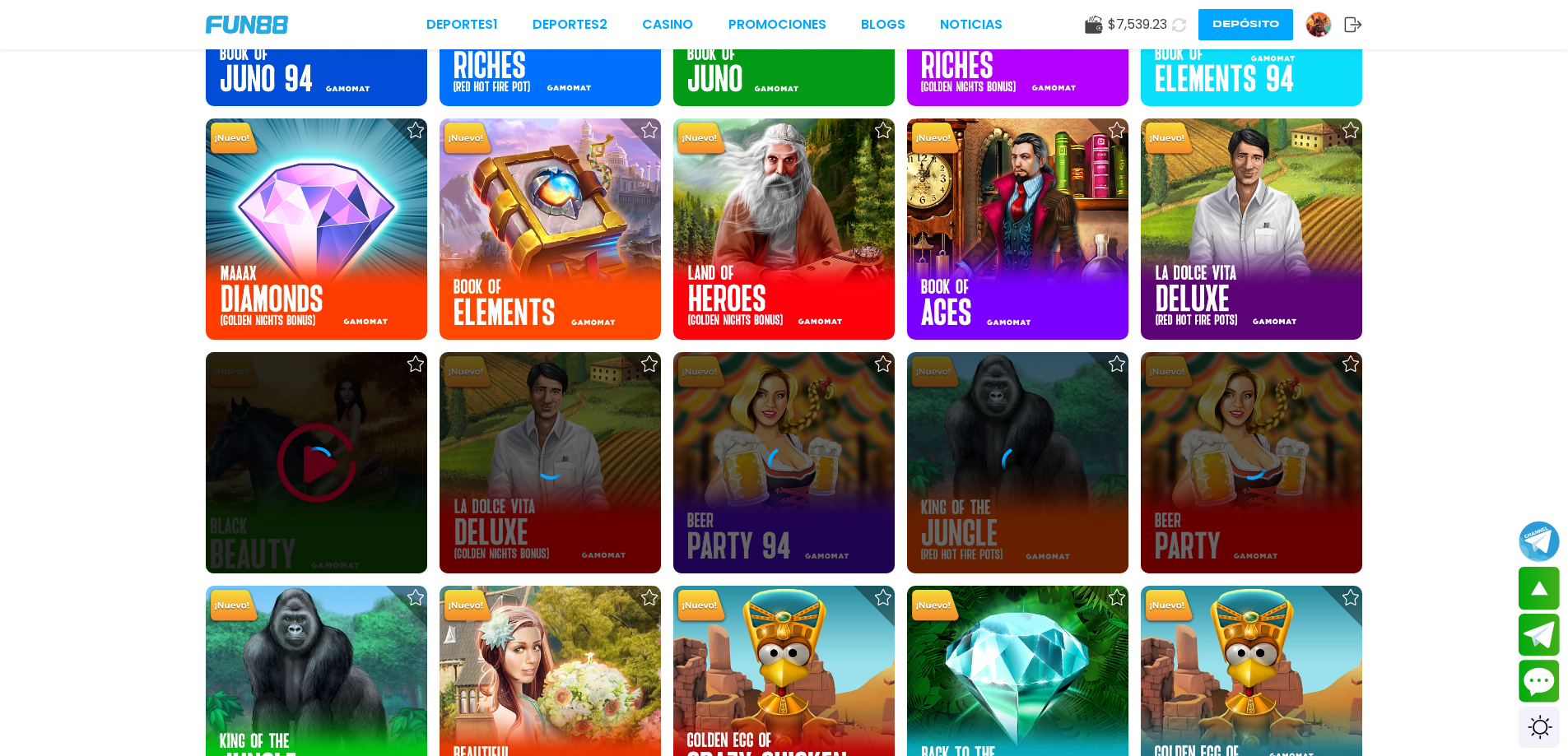
scroll to position [3825, 0]
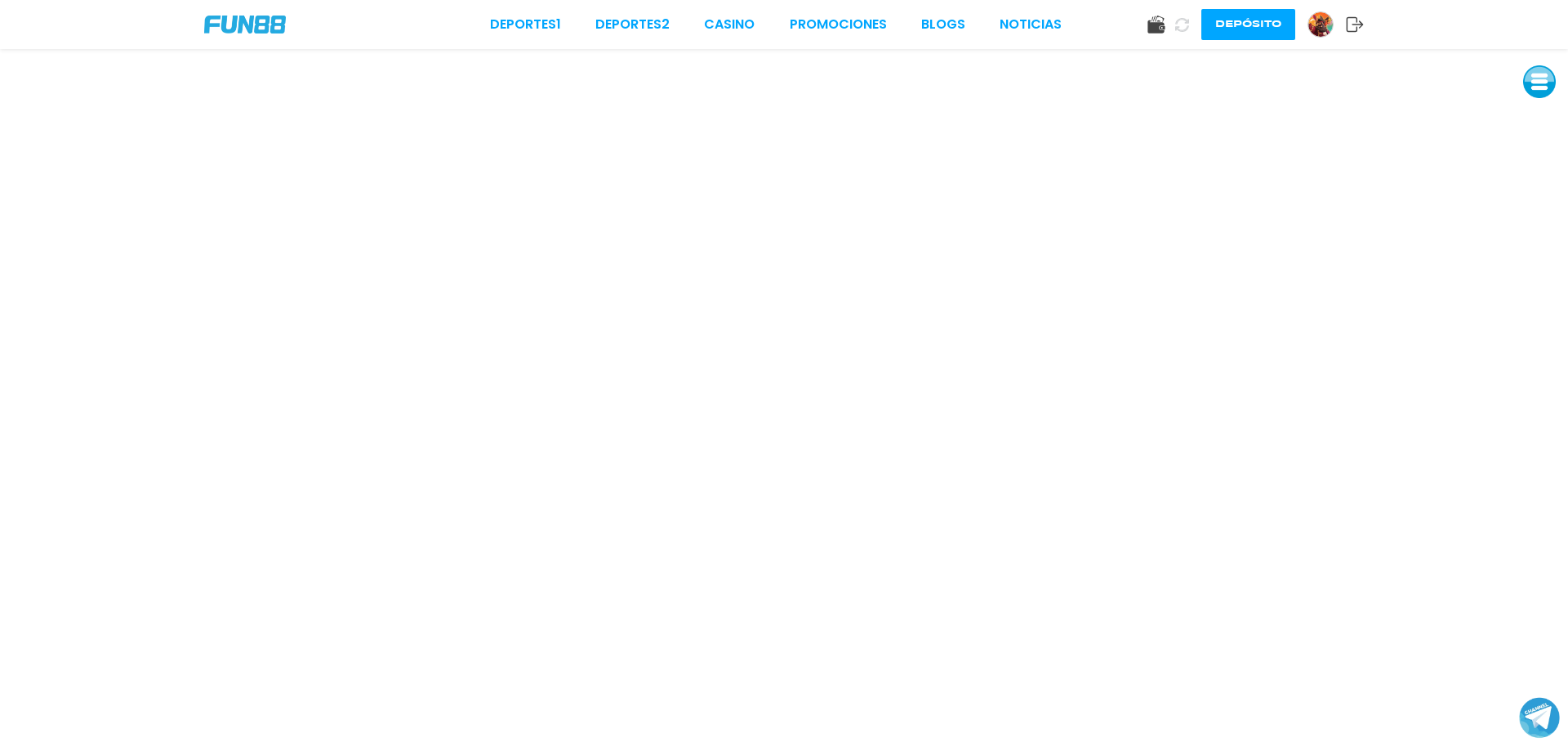
click at [1539, 86] on button at bounding box center [1539, 82] width 32 height 32
click at [1534, 119] on button at bounding box center [1539, 118] width 32 height 32
click at [1528, 116] on button at bounding box center [1539, 118] width 32 height 32
click at [1531, 118] on button at bounding box center [1539, 118] width 32 height 32
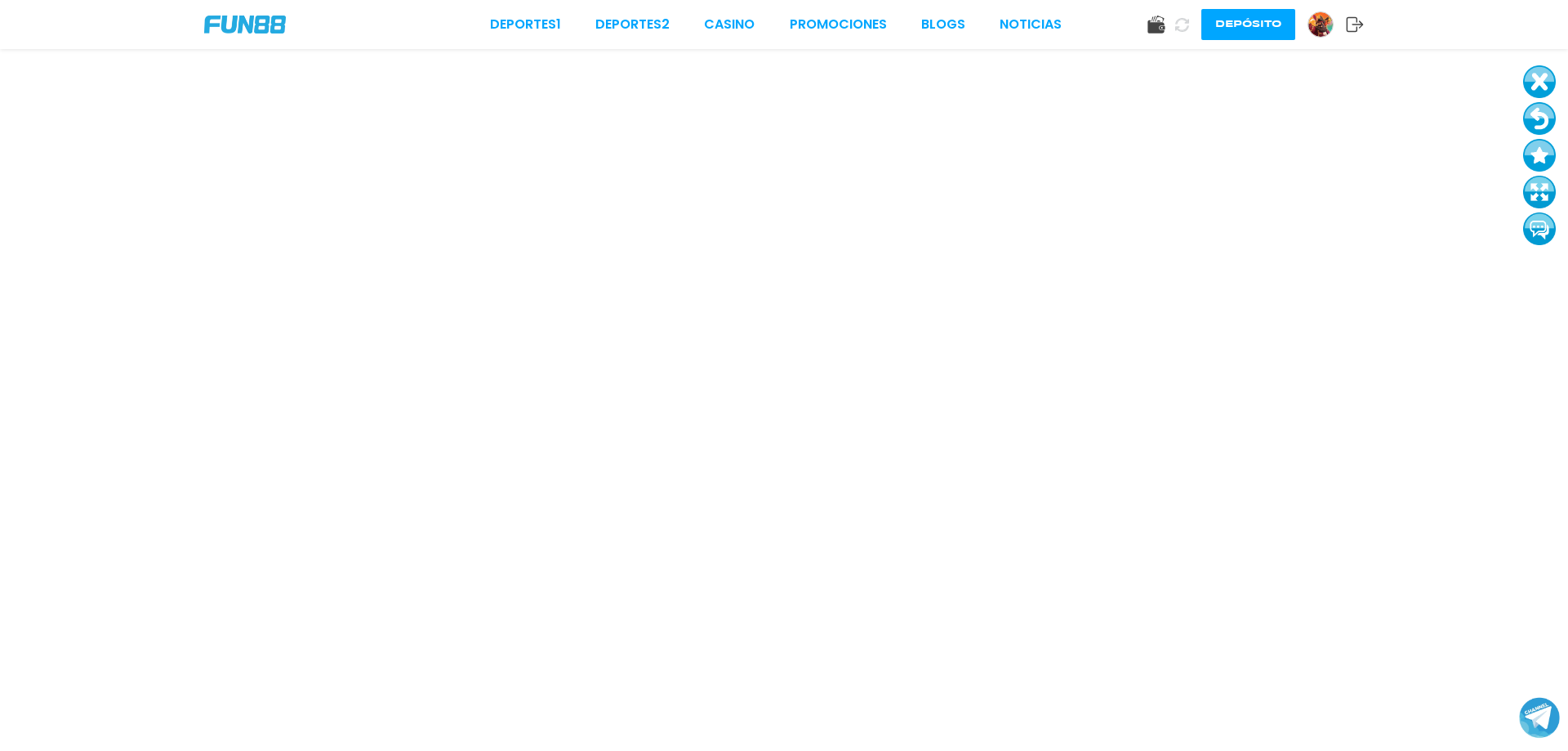
click at [1531, 118] on button at bounding box center [1539, 118] width 32 height 32
click at [1532, 112] on button at bounding box center [1539, 118] width 32 height 32
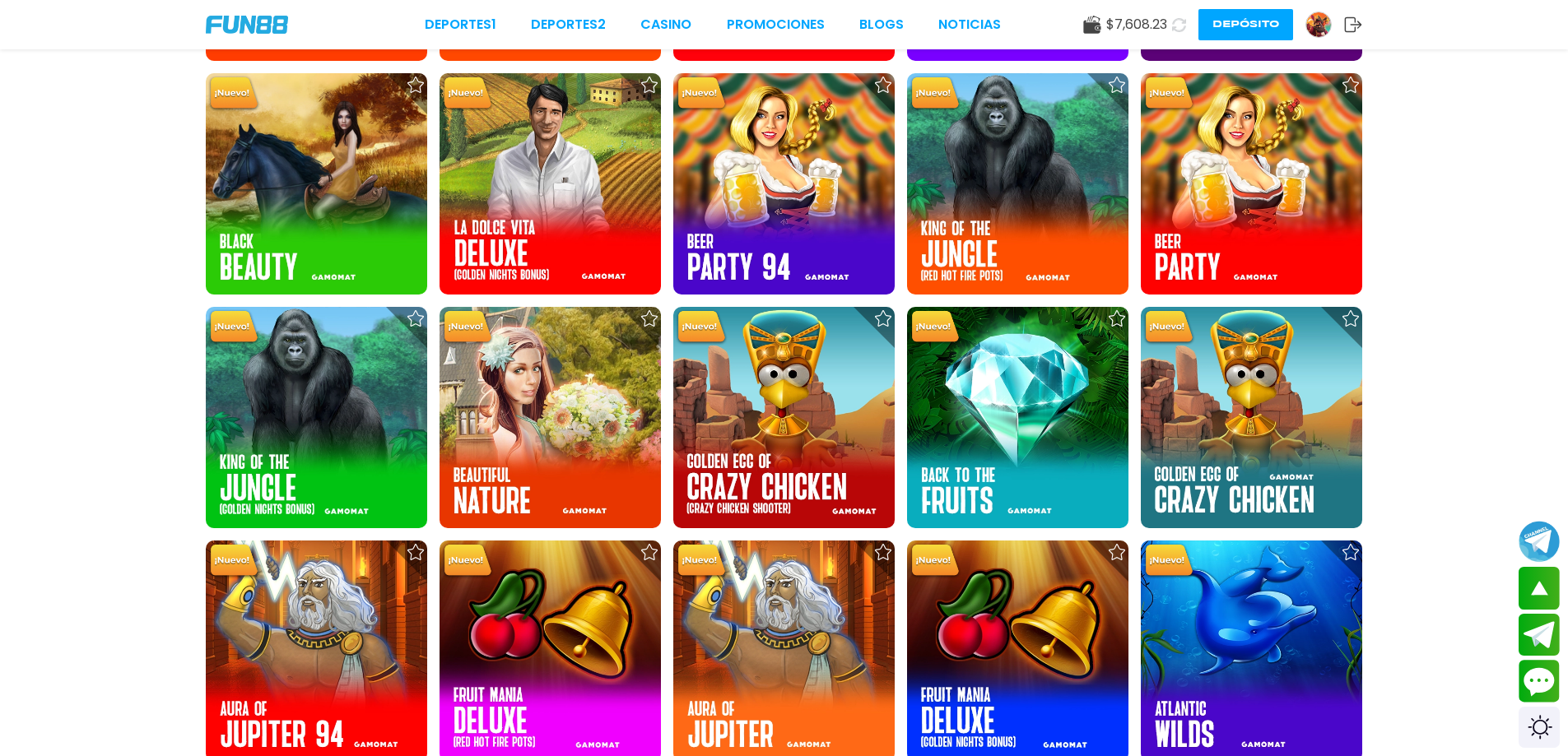
scroll to position [4057, 0]
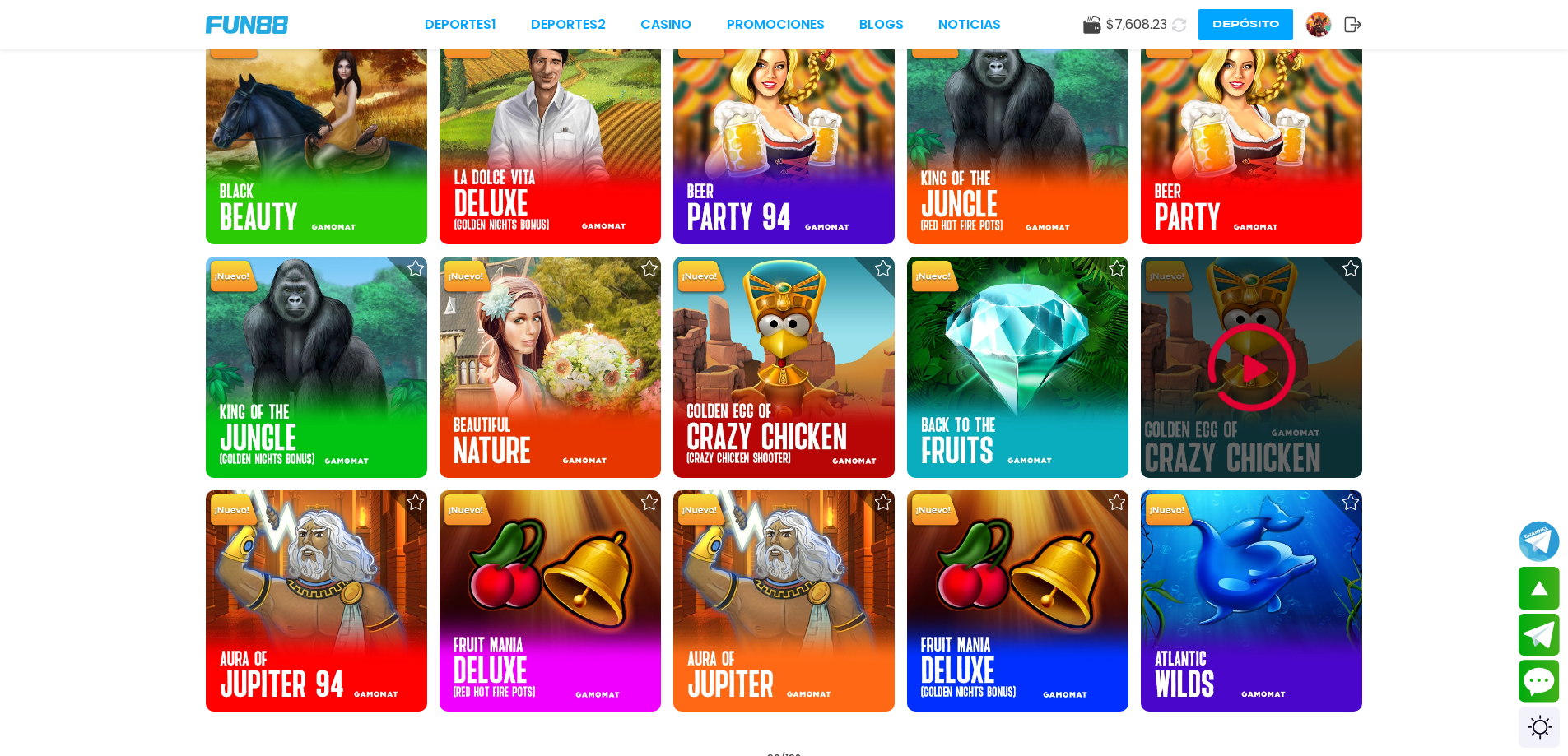
click at [1169, 398] on div at bounding box center [1251, 366] width 221 height 221
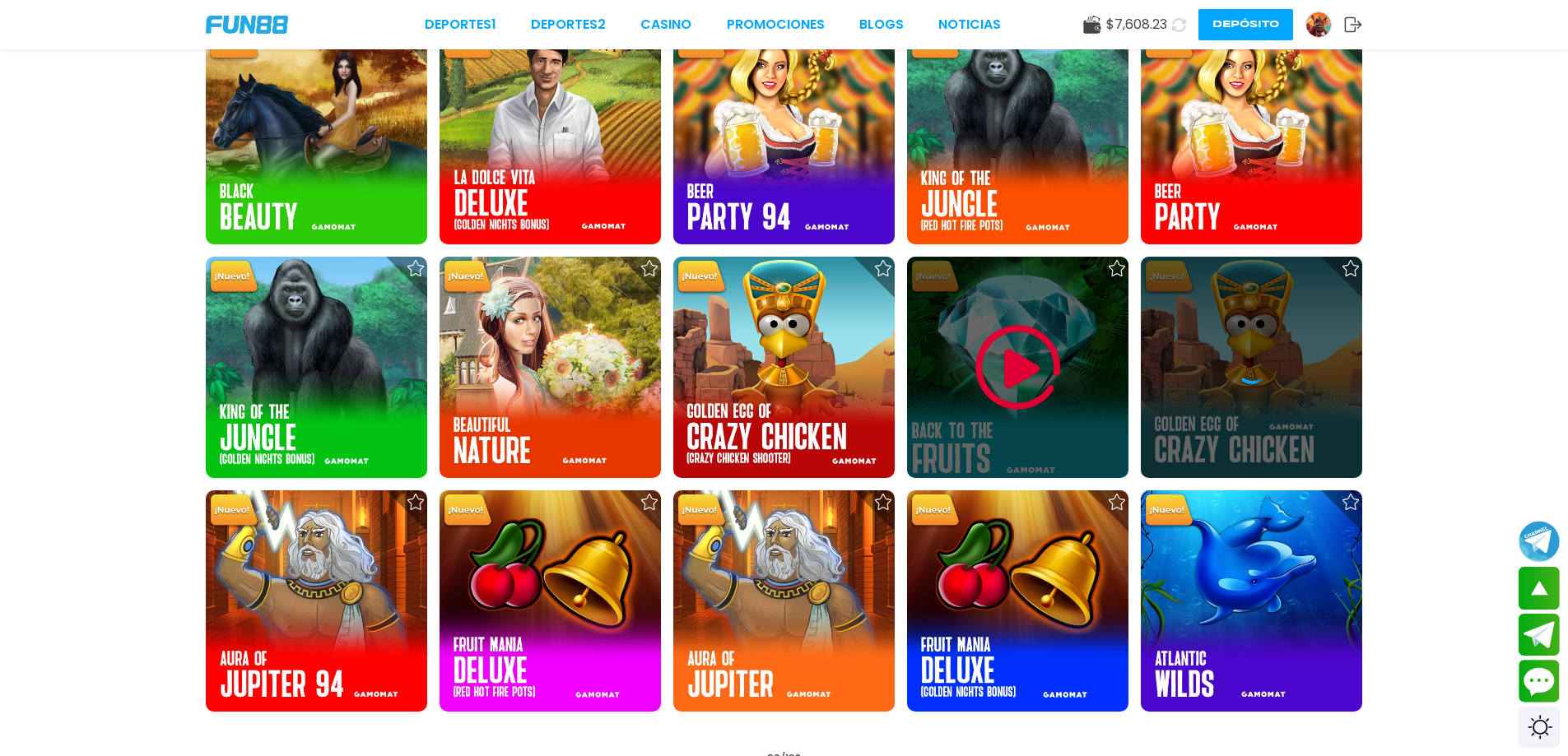
click at [1056, 397] on img at bounding box center [1017, 367] width 98 height 98
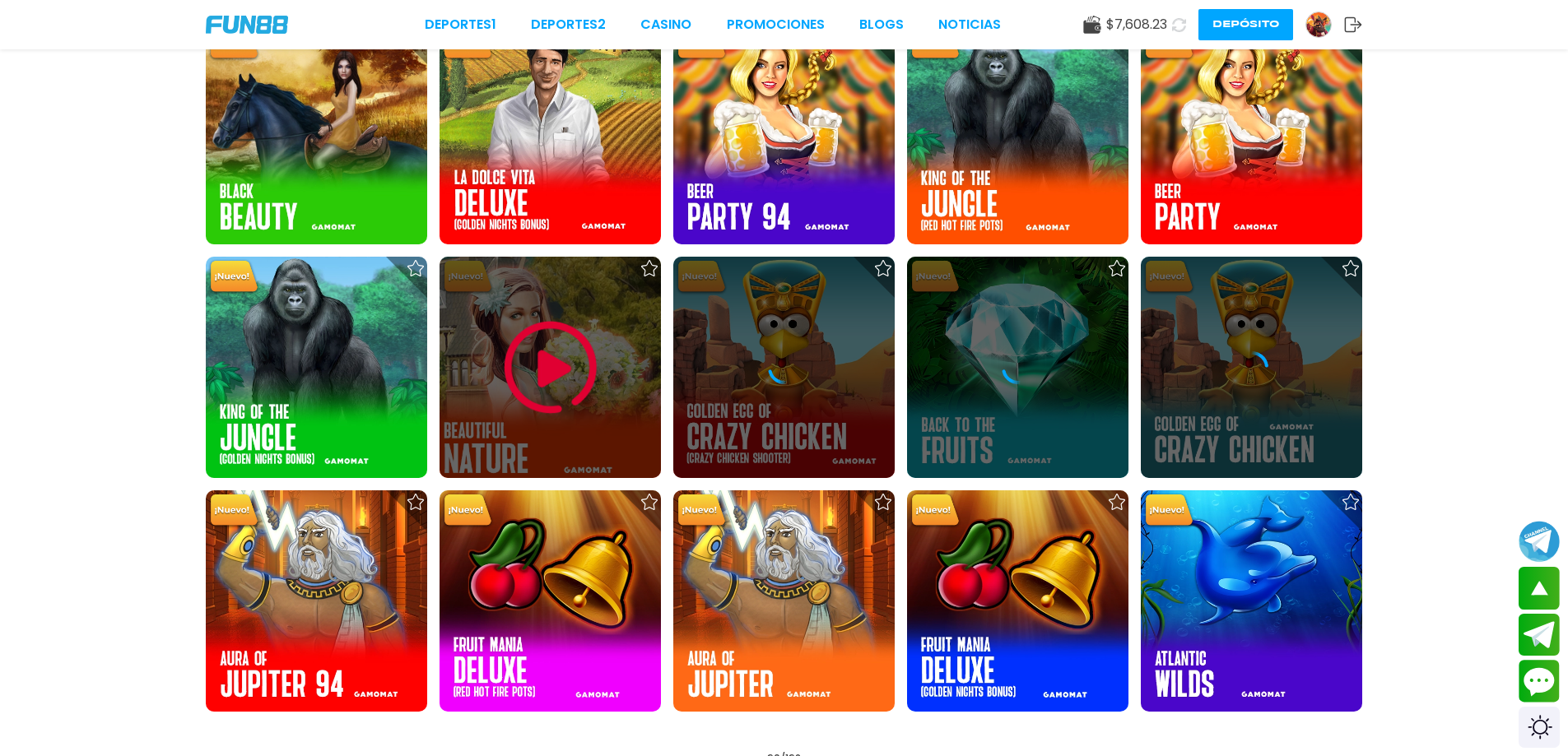
click at [573, 384] on img at bounding box center [550, 367] width 98 height 98
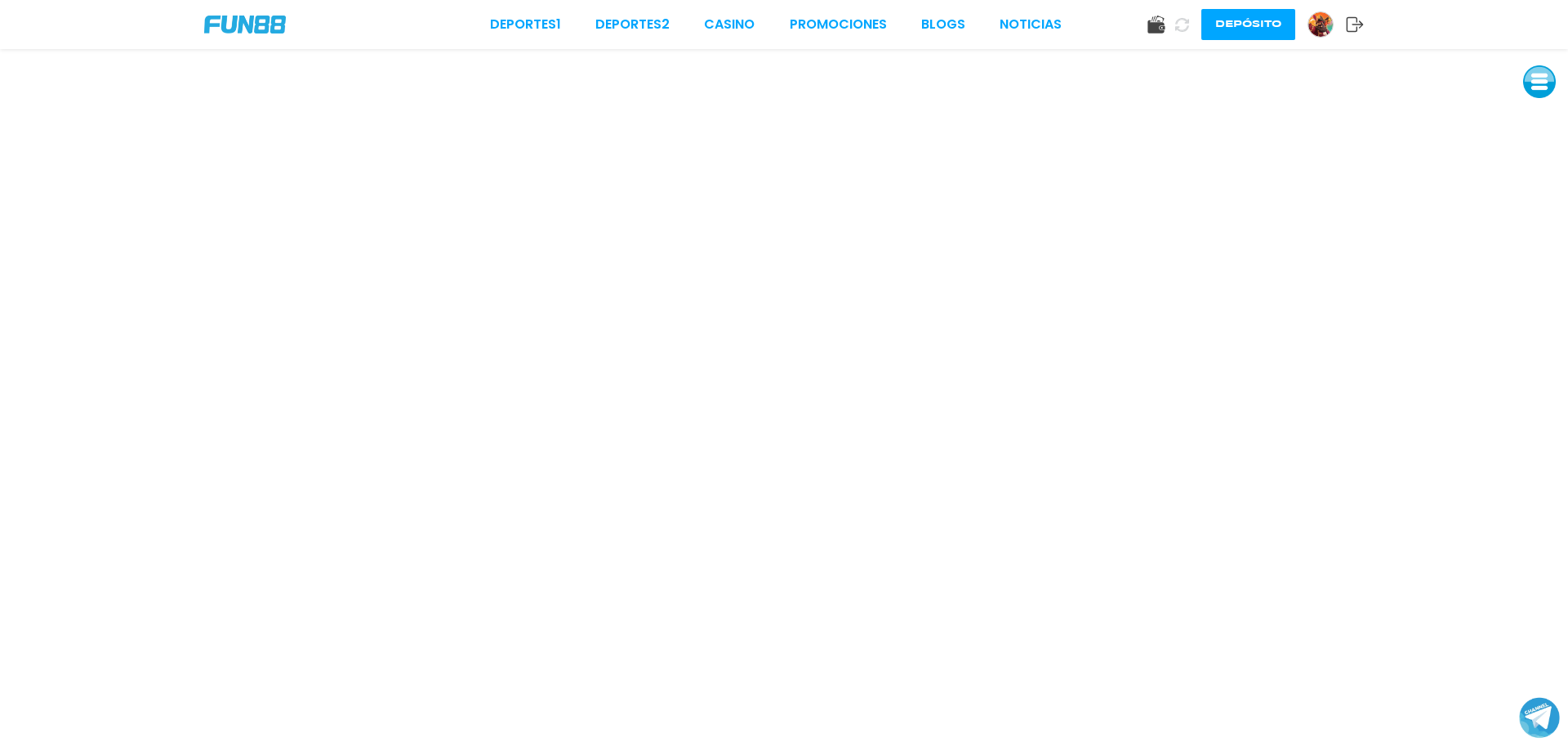
click at [1545, 88] on button at bounding box center [1539, 82] width 32 height 32
click at [1553, 120] on button at bounding box center [1539, 118] width 32 height 32
click at [1546, 120] on button at bounding box center [1539, 118] width 32 height 32
click at [1532, 116] on button at bounding box center [1539, 118] width 32 height 32
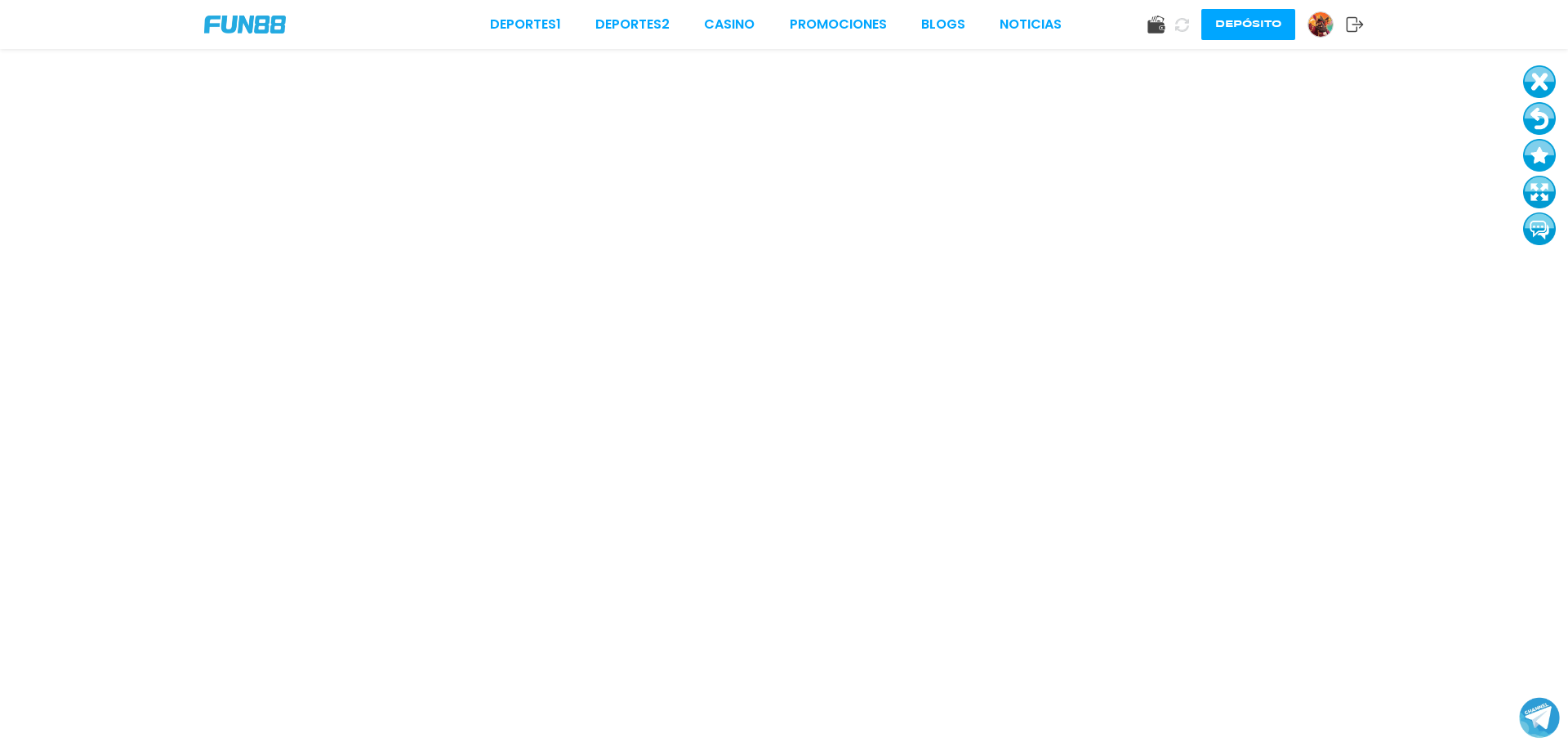
click at [1542, 111] on button at bounding box center [1539, 118] width 32 height 32
click at [1538, 107] on button at bounding box center [1539, 118] width 32 height 32
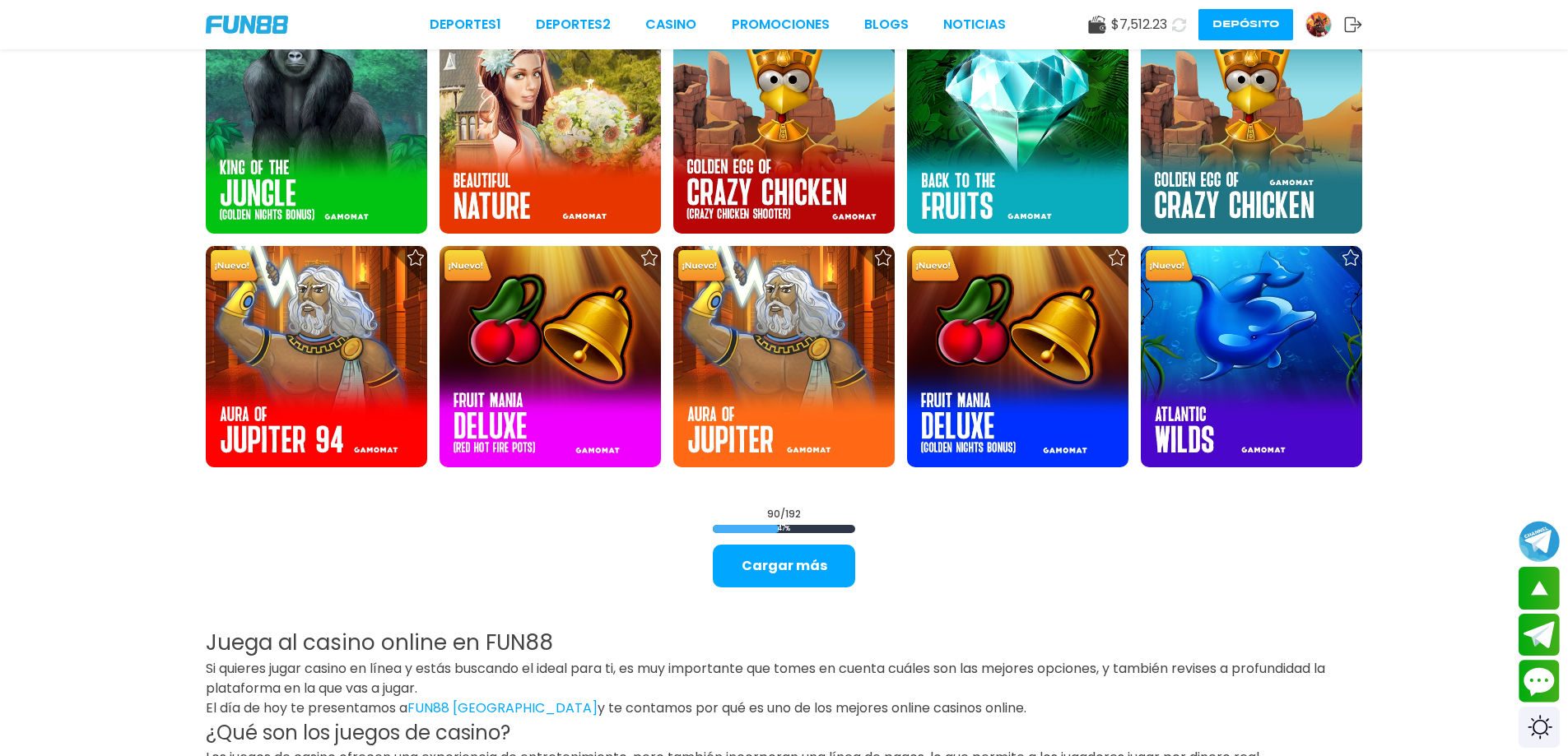
scroll to position [4277, 0]
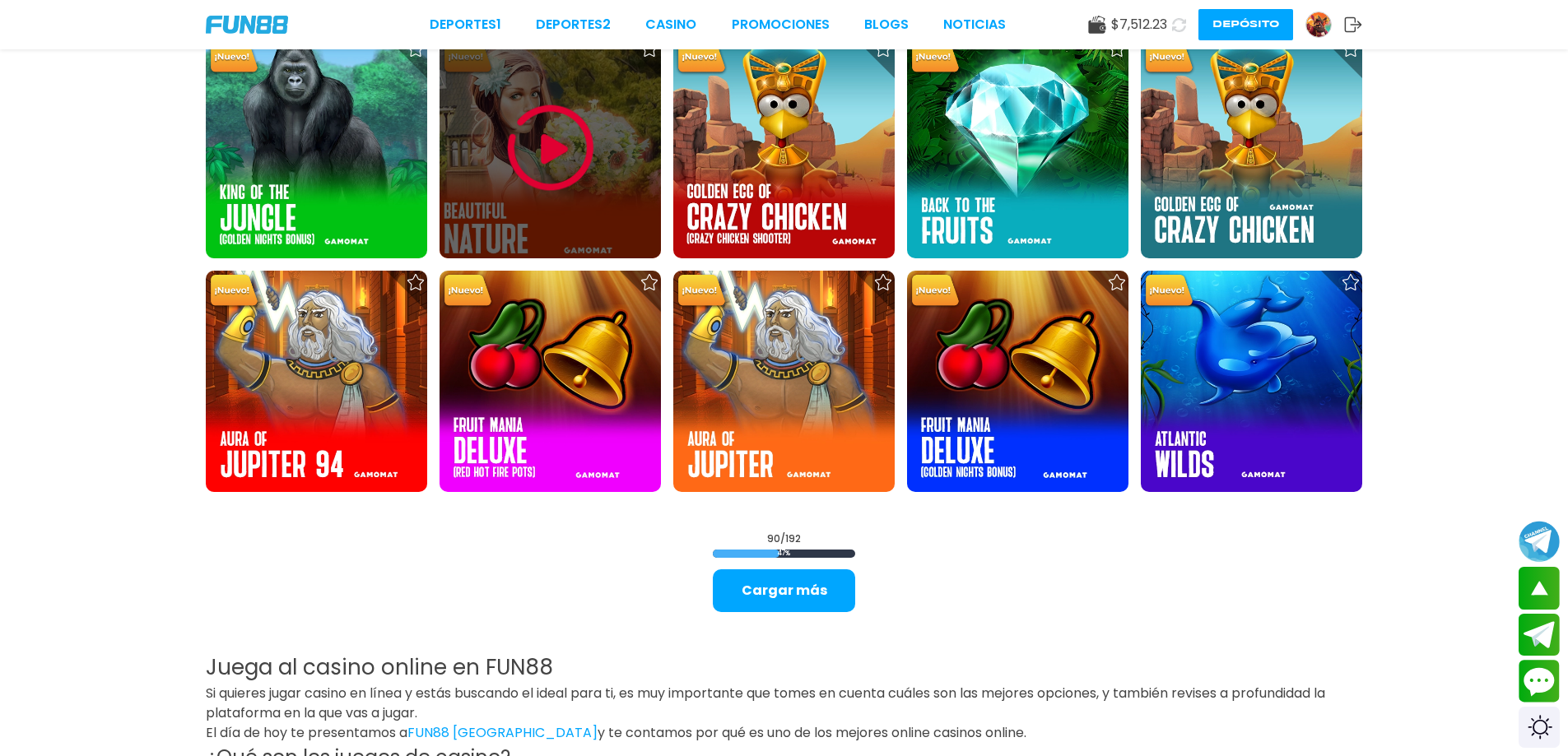
click at [527, 162] on img at bounding box center [550, 147] width 98 height 98
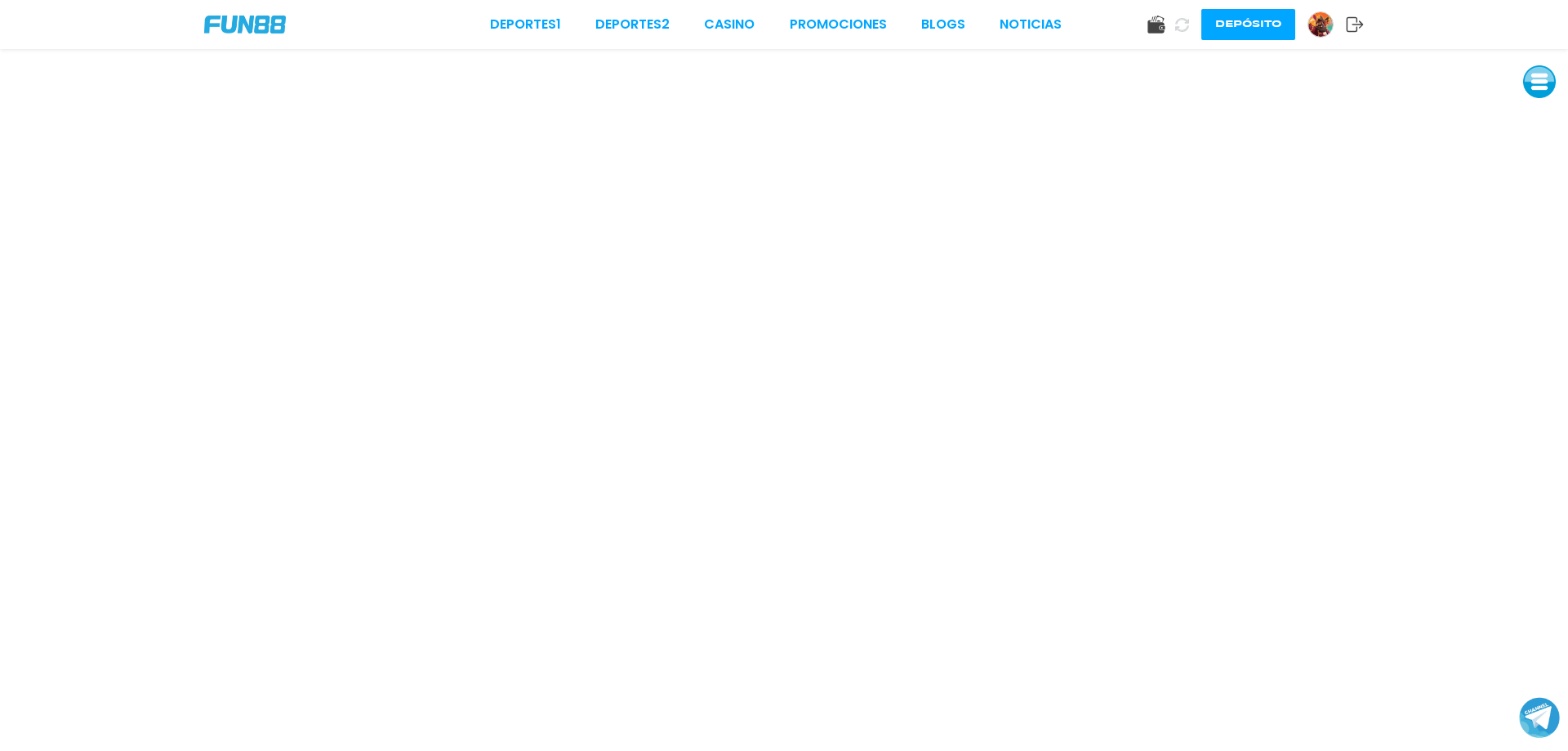
click at [1531, 88] on button at bounding box center [1539, 82] width 32 height 32
click at [1534, 129] on button at bounding box center [1539, 118] width 32 height 32
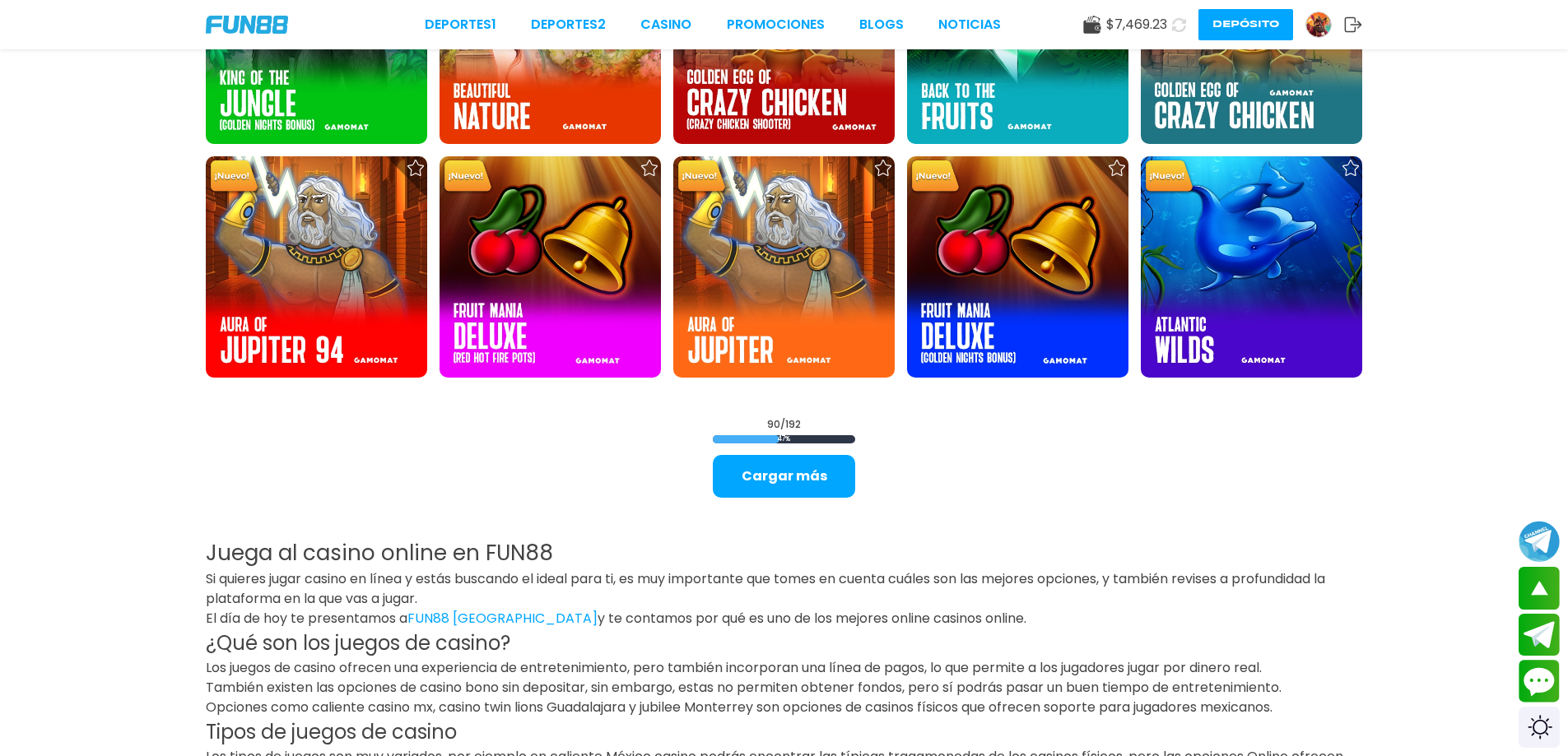
scroll to position [4167, 0]
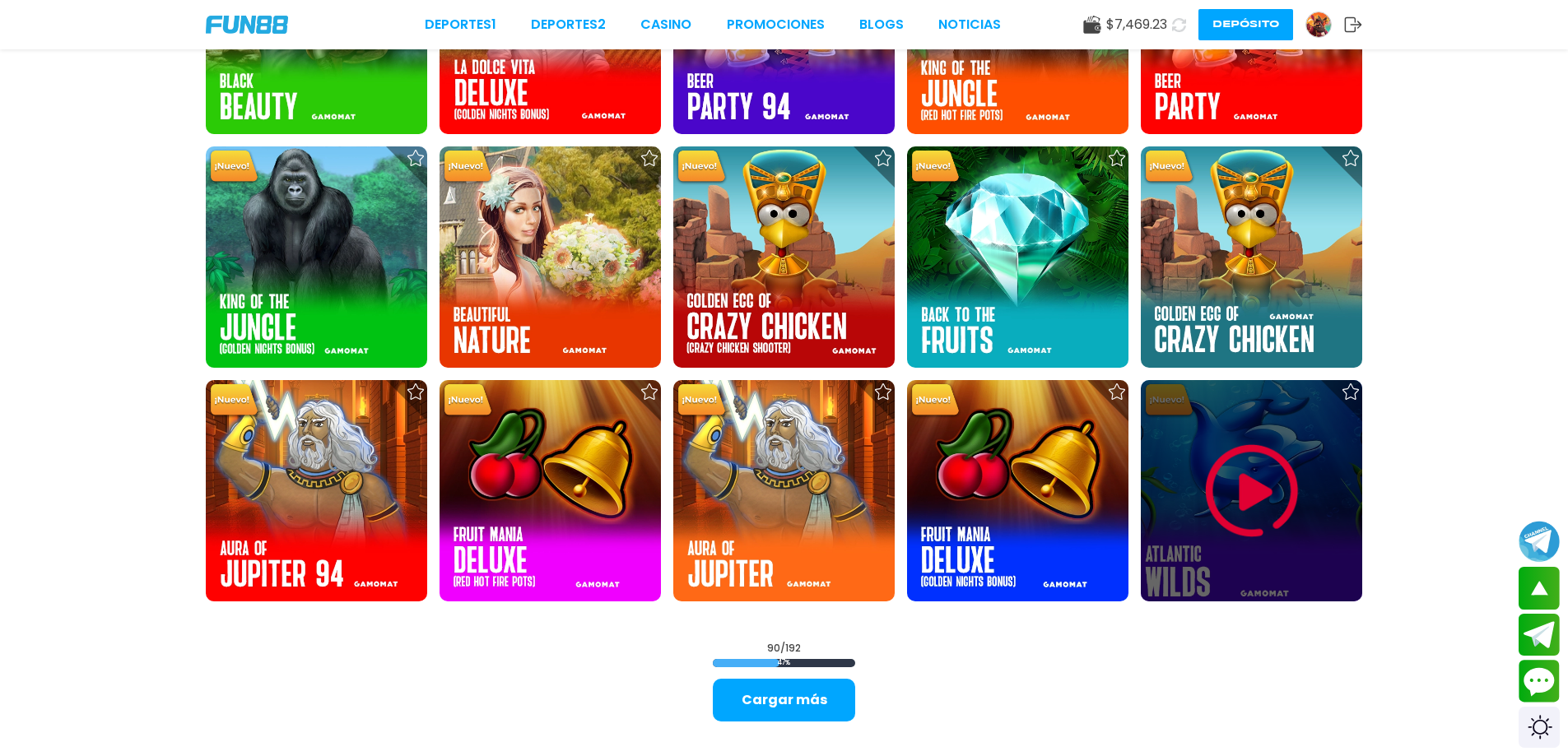
click at [1206, 459] on img at bounding box center [1251, 491] width 98 height 98
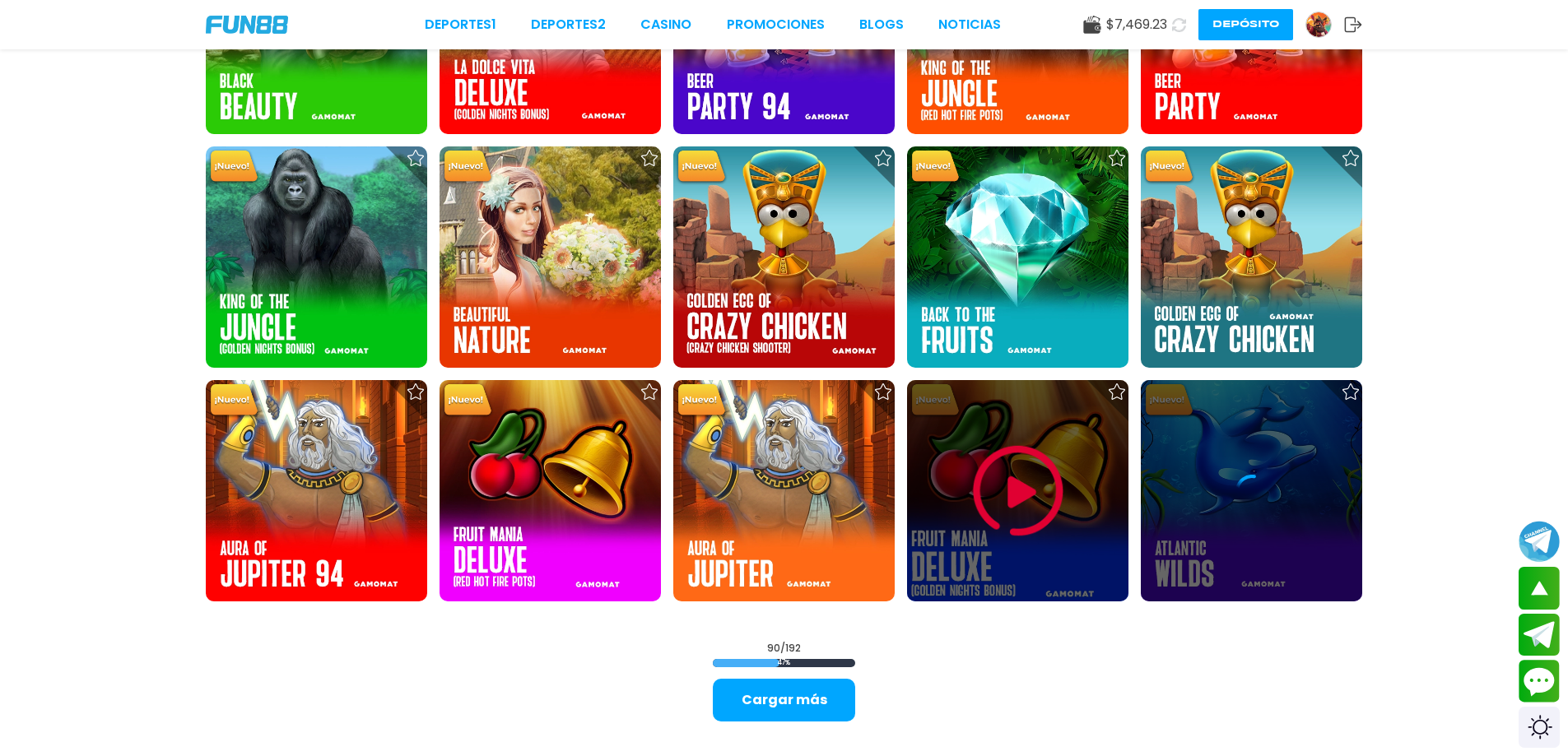
click at [1062, 482] on img at bounding box center [1017, 491] width 98 height 98
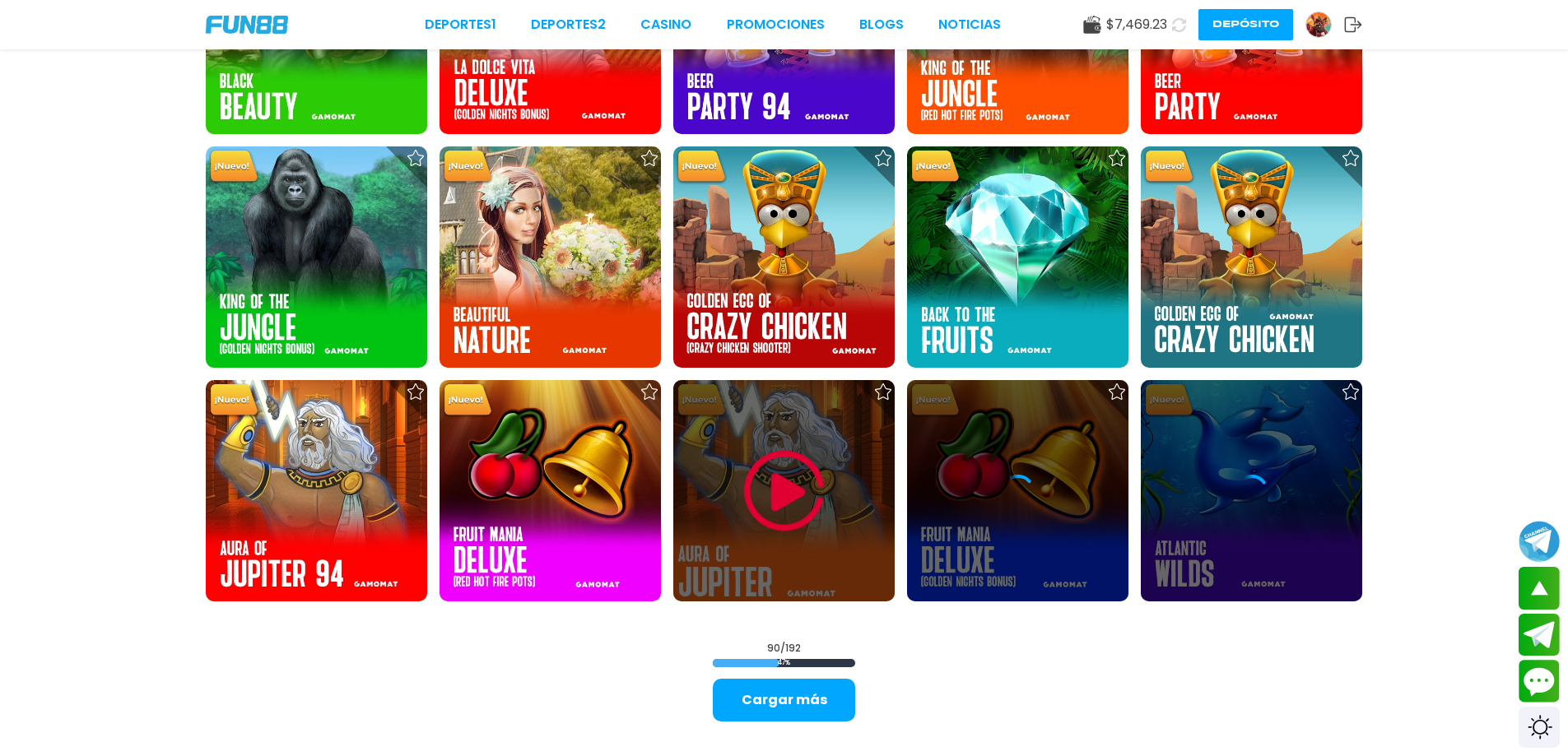
click at [717, 475] on div at bounding box center [784, 490] width 221 height 221
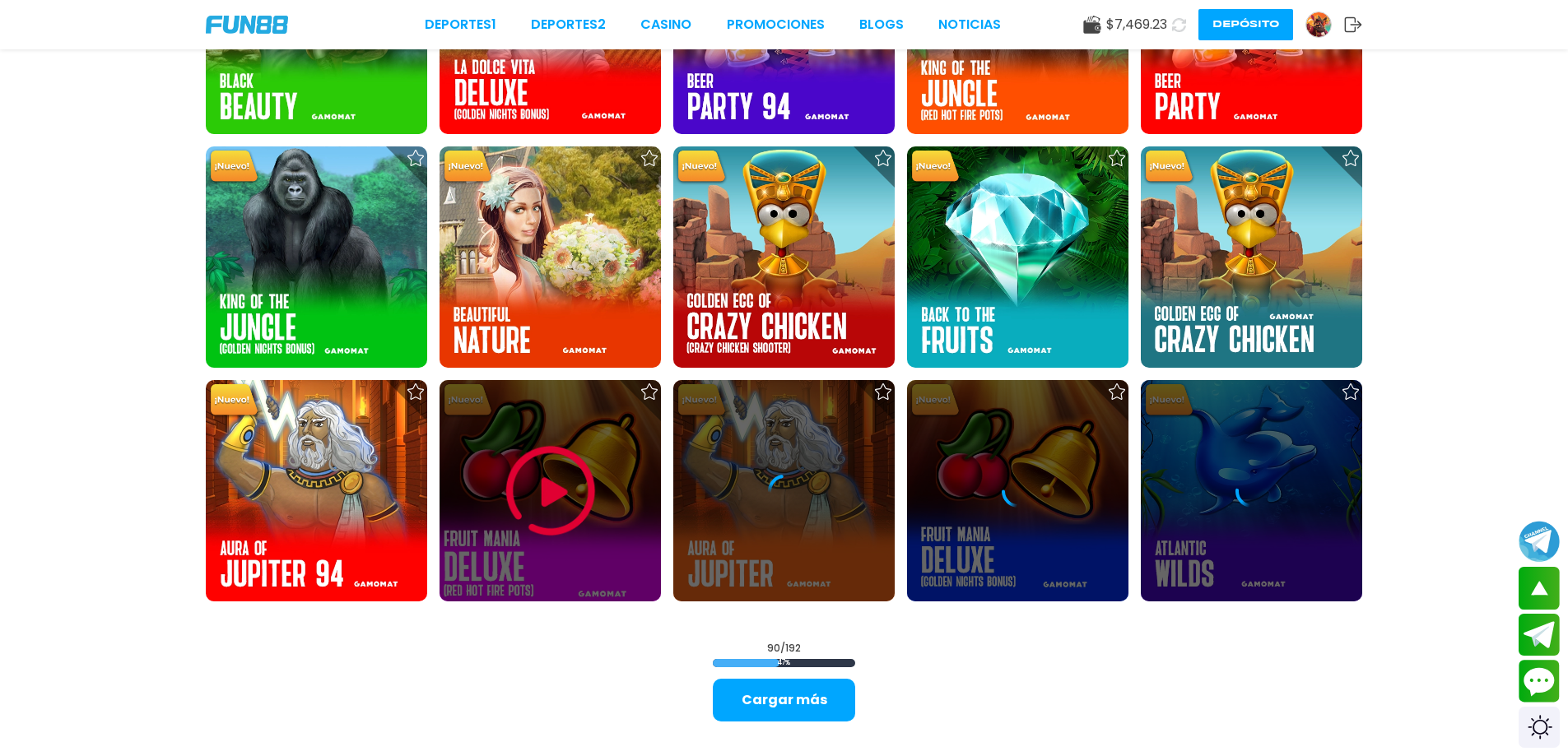
click at [559, 451] on img at bounding box center [550, 491] width 98 height 98
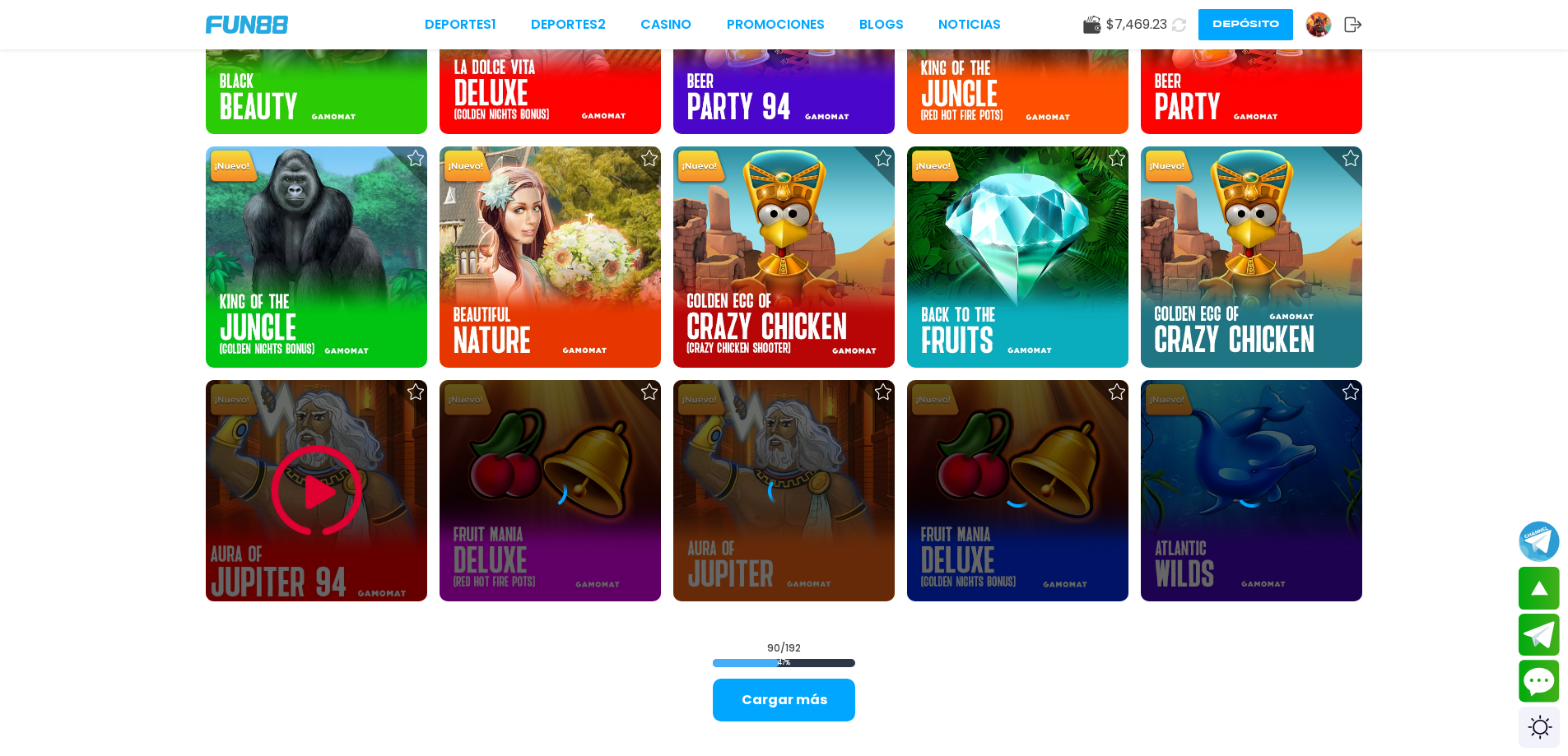
click at [276, 438] on div at bounding box center [316, 490] width 221 height 221
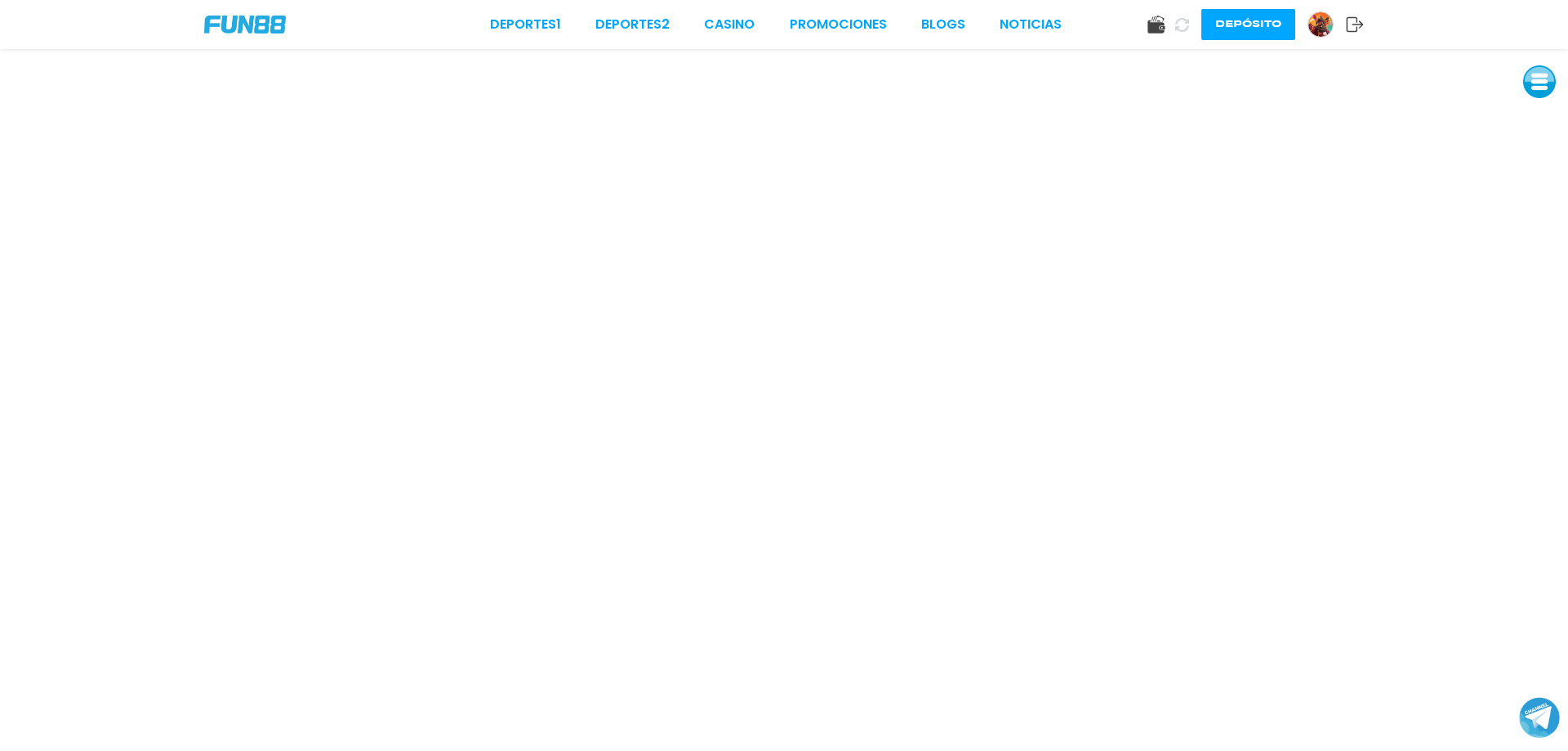
click at [1554, 88] on button at bounding box center [1539, 82] width 32 height 32
click at [1537, 107] on button at bounding box center [1539, 118] width 32 height 32
click at [1534, 113] on button at bounding box center [1539, 118] width 32 height 32
click at [1534, 113] on button at bounding box center [1539, 117] width 32 height 32
click at [1530, 115] on button at bounding box center [1539, 117] width 32 height 32
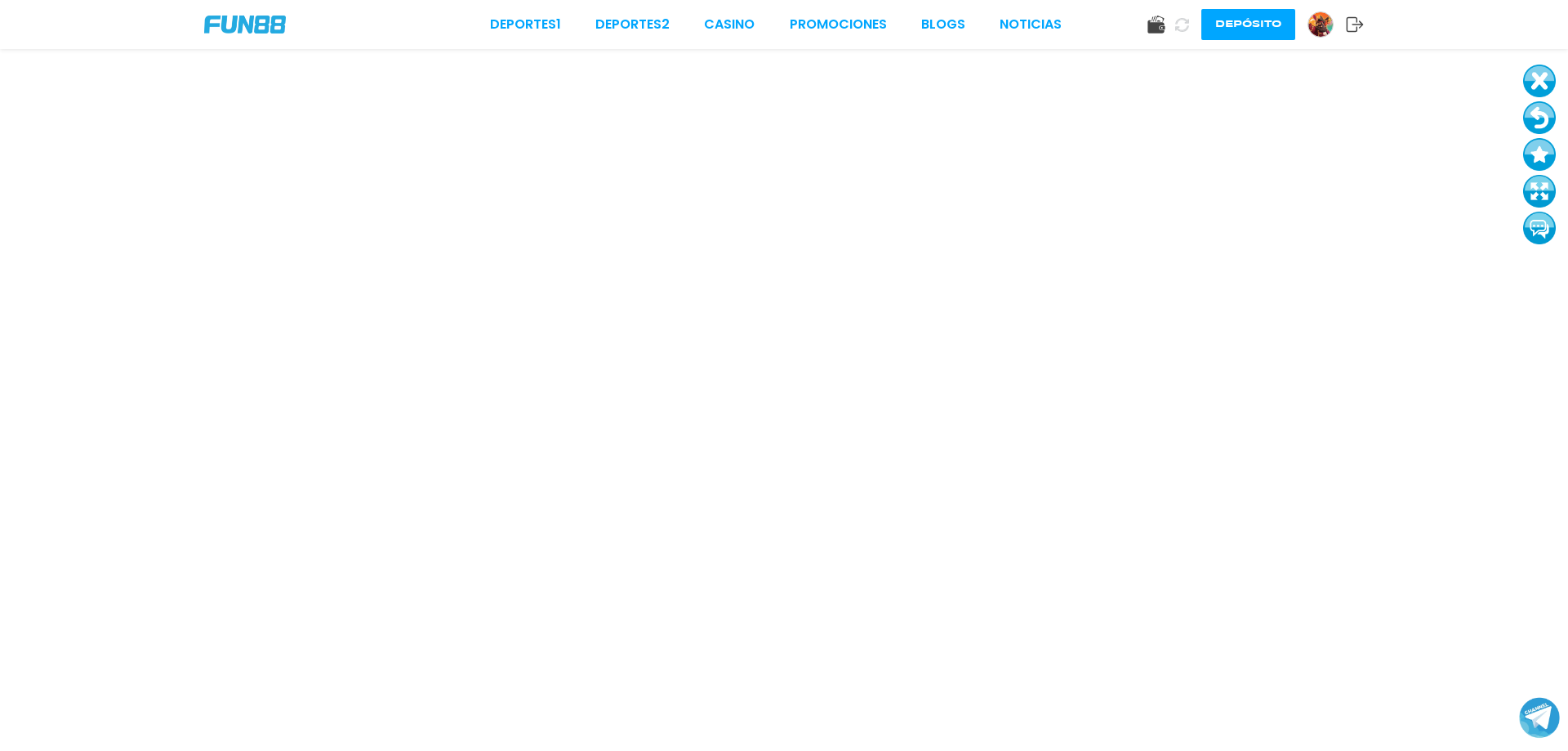
click at [1530, 115] on button at bounding box center [1539, 117] width 32 height 32
click at [1545, 112] on button at bounding box center [1539, 117] width 32 height 32
click at [1539, 104] on button at bounding box center [1539, 117] width 32 height 32
click at [1548, 114] on button at bounding box center [1539, 117] width 32 height 32
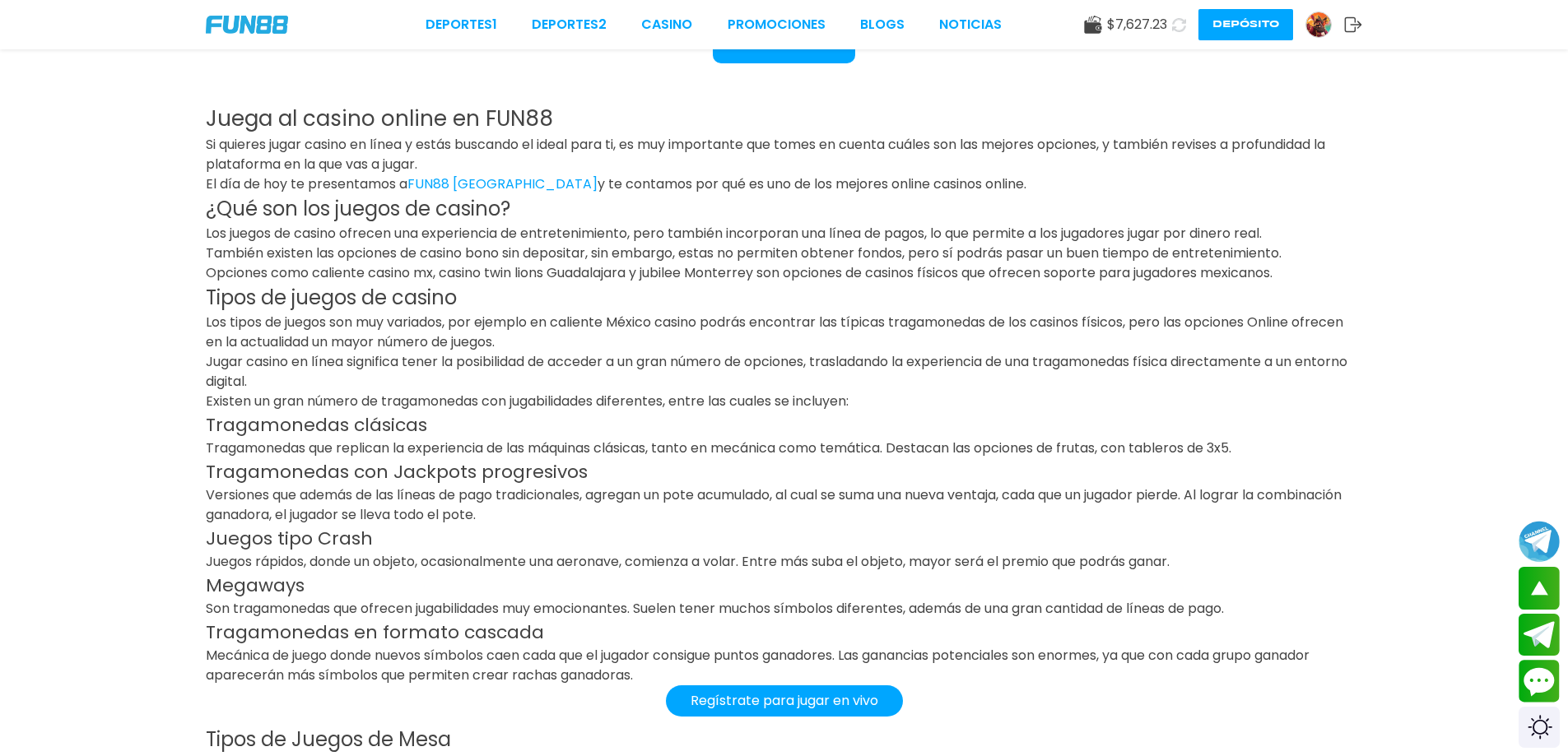
scroll to position [4386, 0]
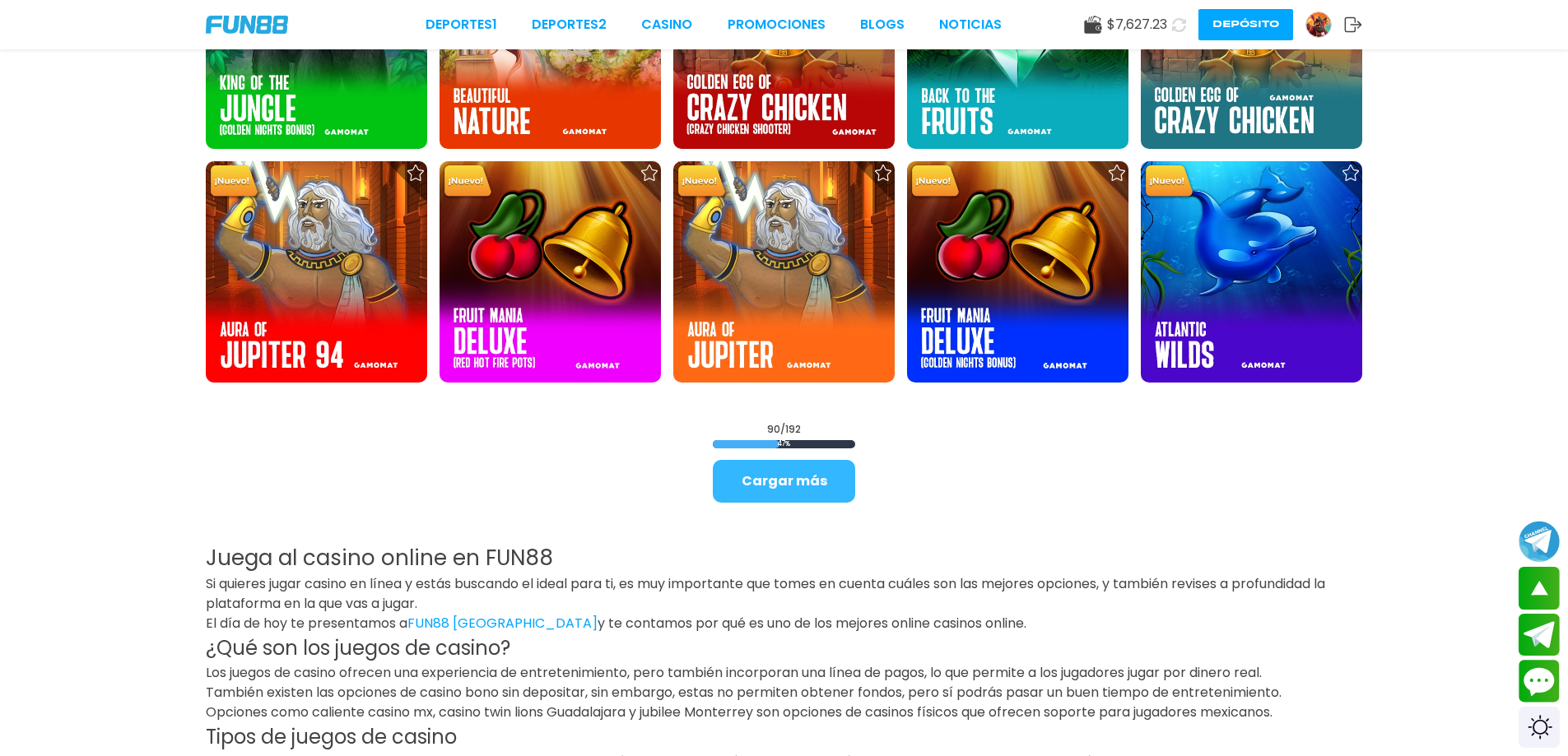
click at [785, 470] on button "Cargar más" at bounding box center [784, 481] width 143 height 42
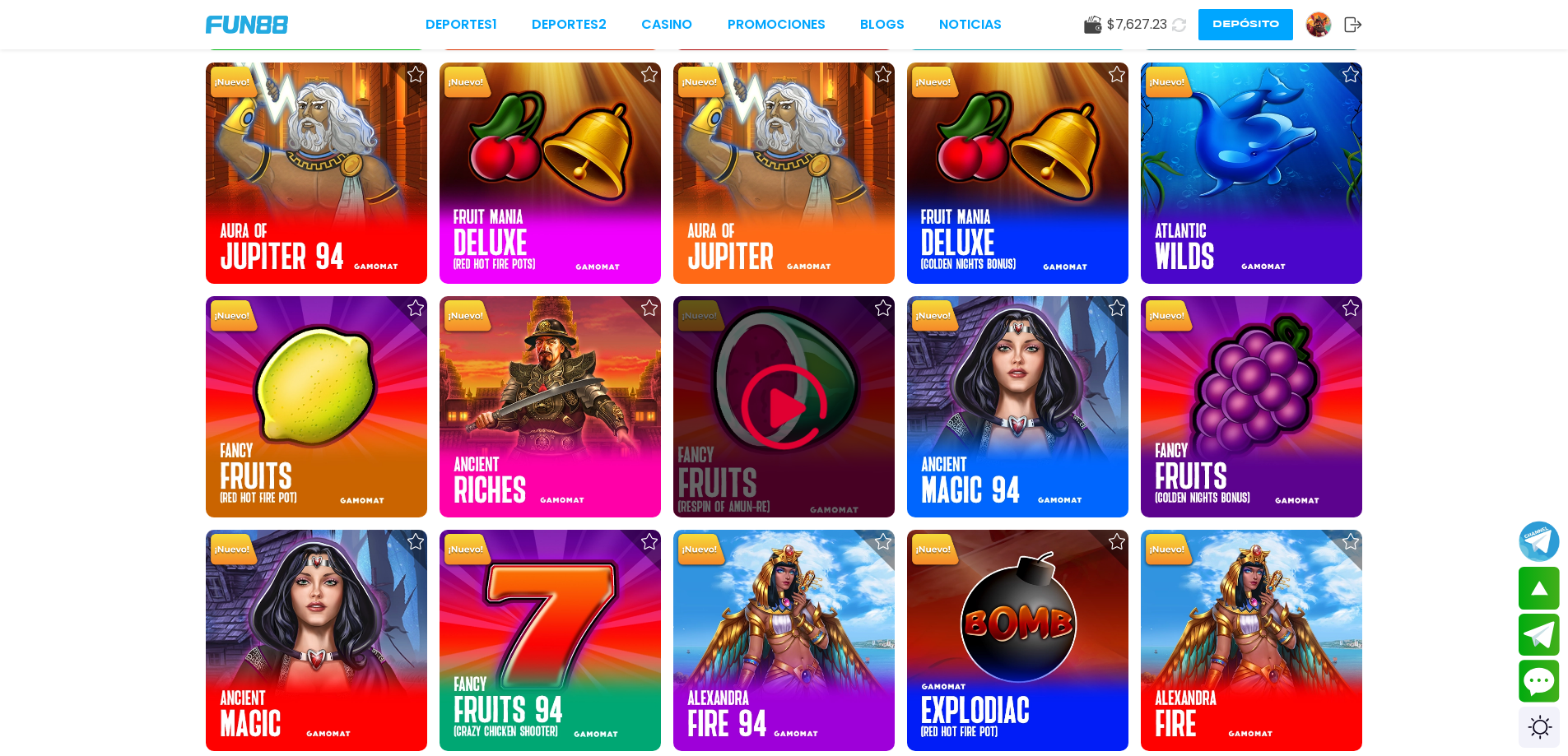
scroll to position [4495, 0]
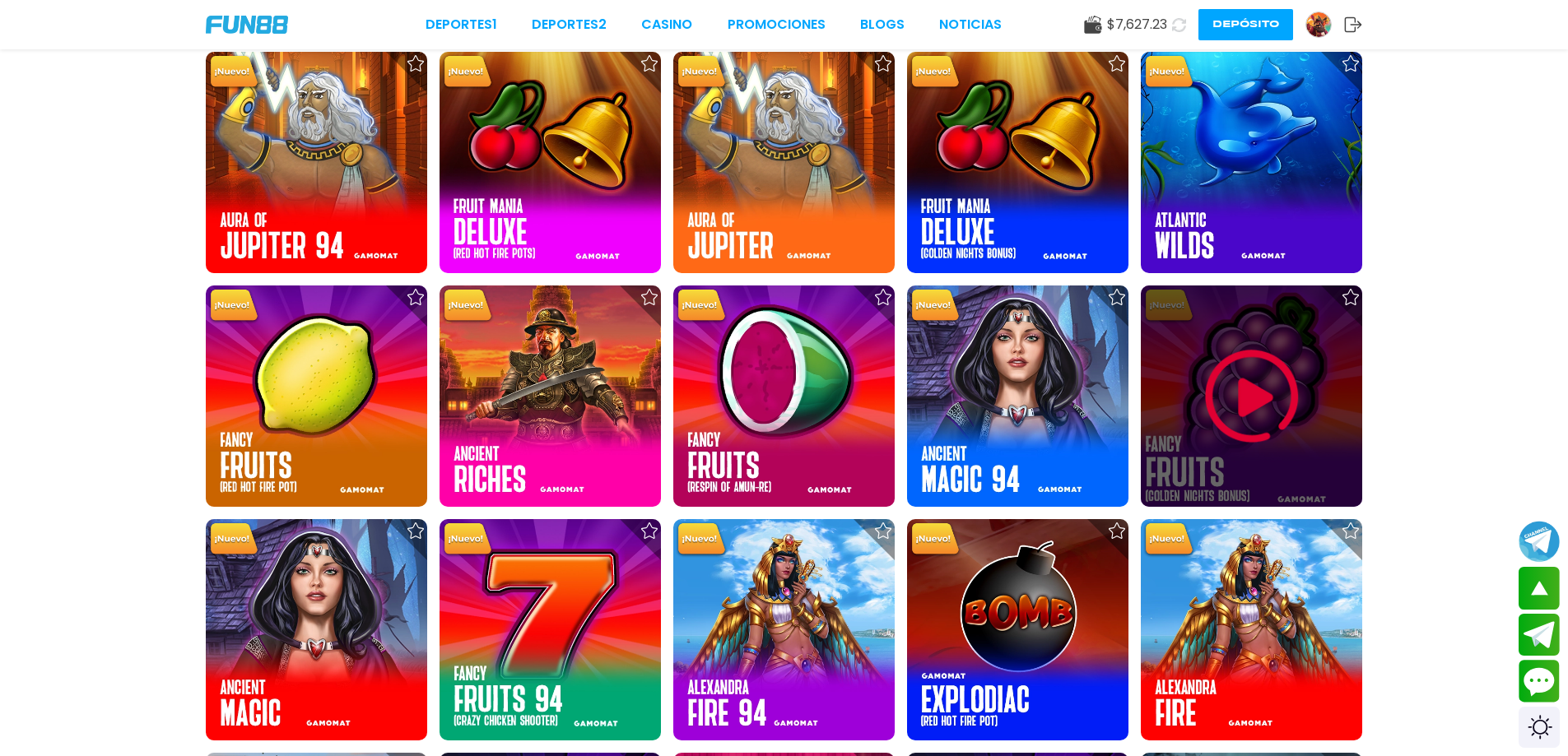
click at [1185, 385] on div at bounding box center [1251, 395] width 221 height 221
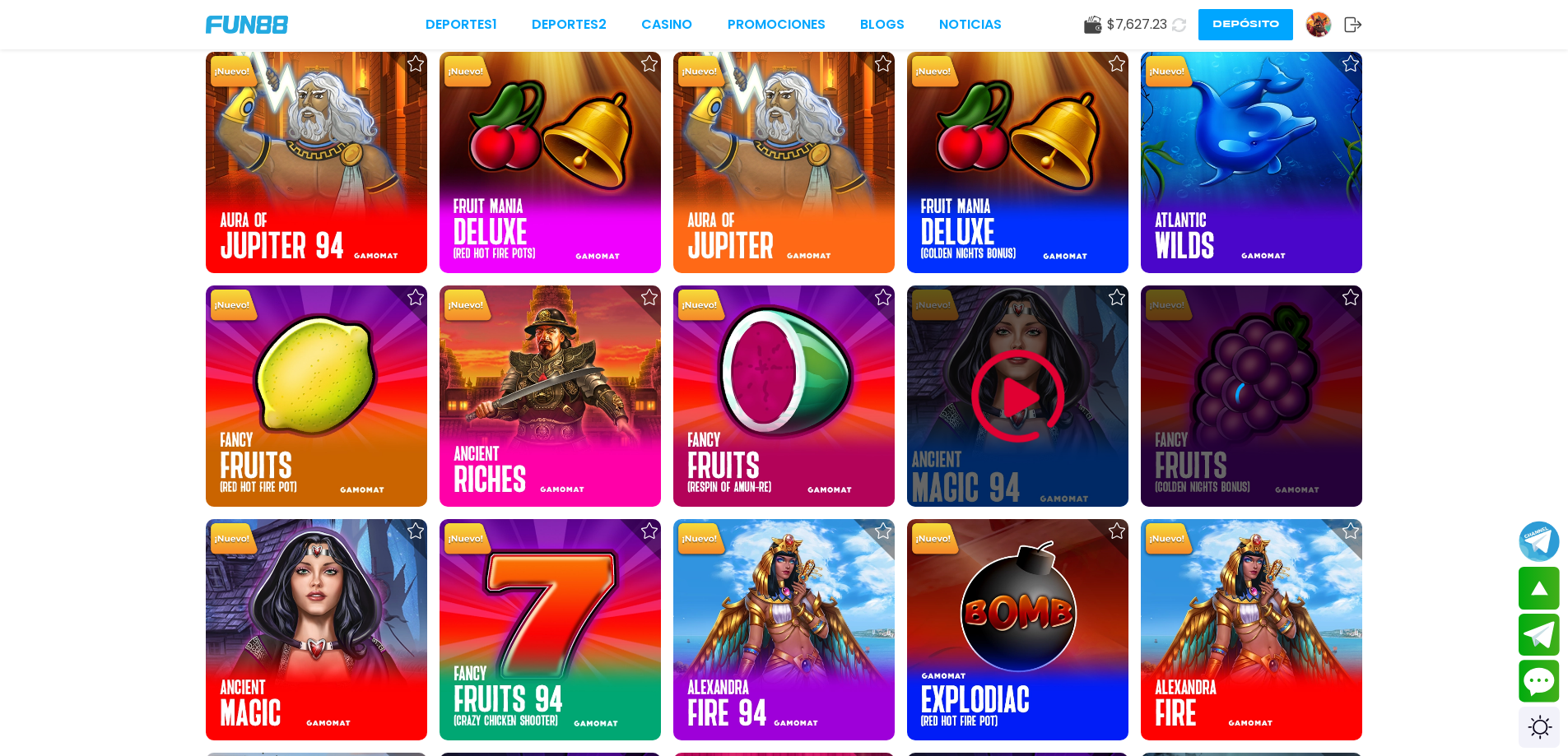
click at [1044, 404] on img at bounding box center [1017, 396] width 98 height 98
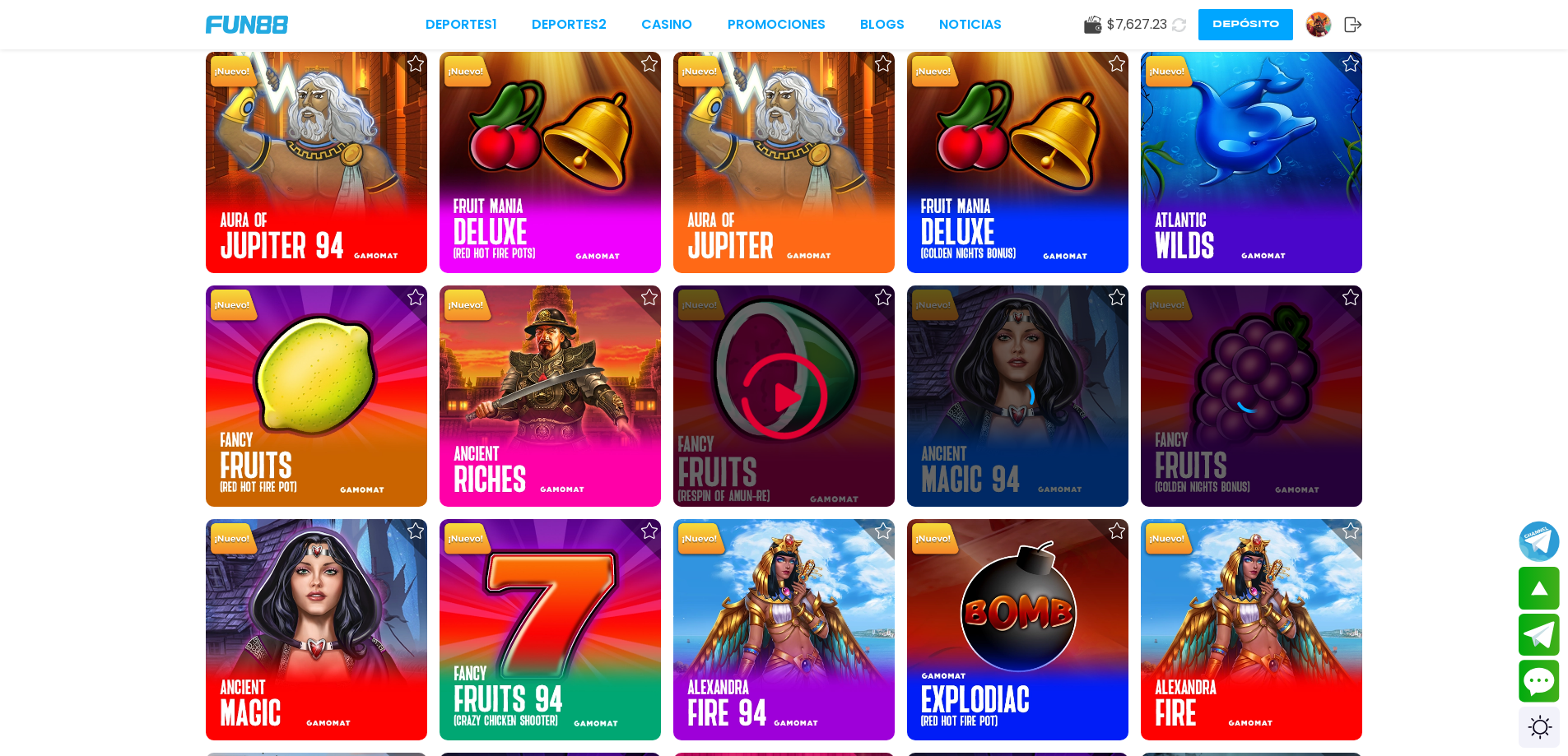
click at [868, 414] on div at bounding box center [784, 395] width 221 height 221
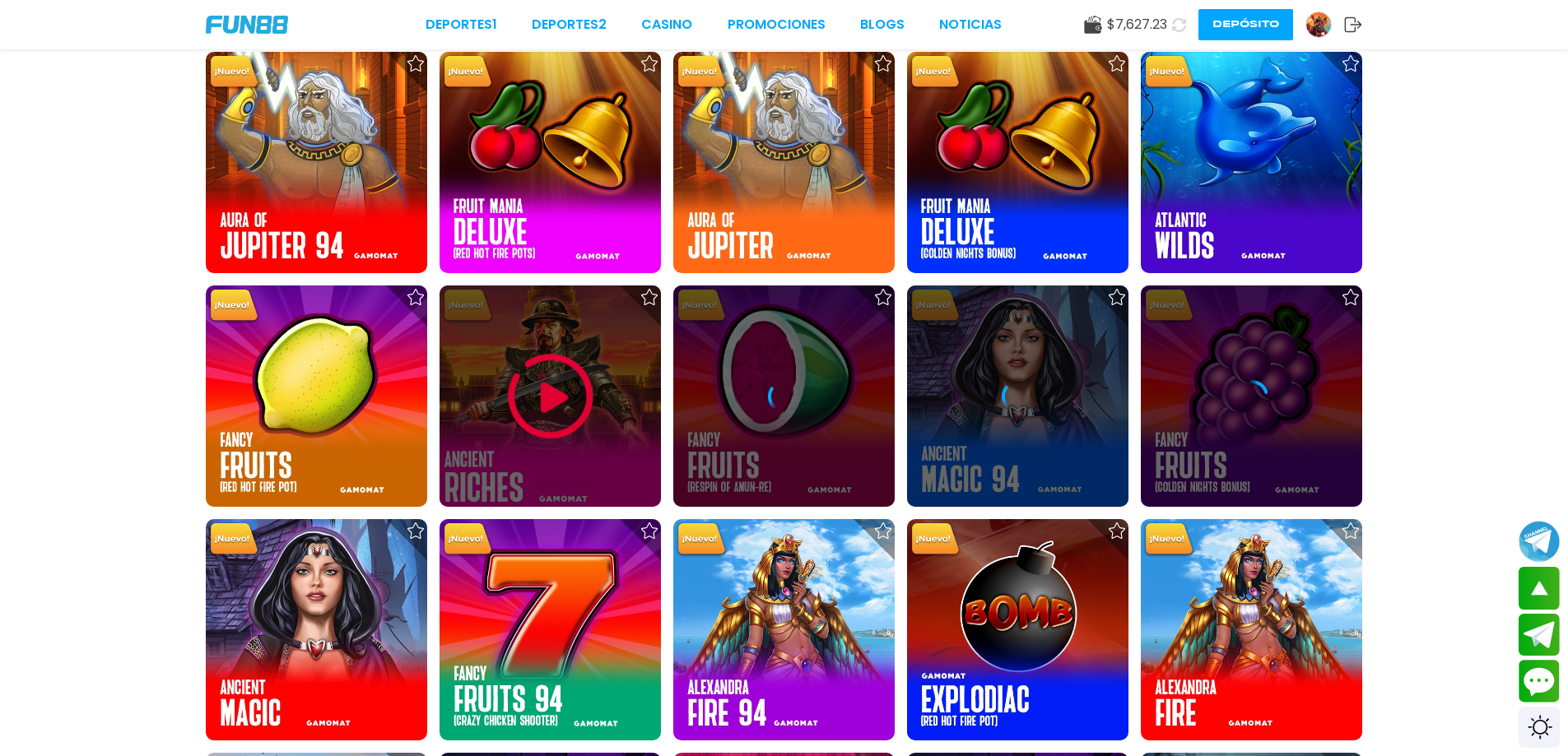
click at [563, 418] on img at bounding box center [550, 396] width 98 height 98
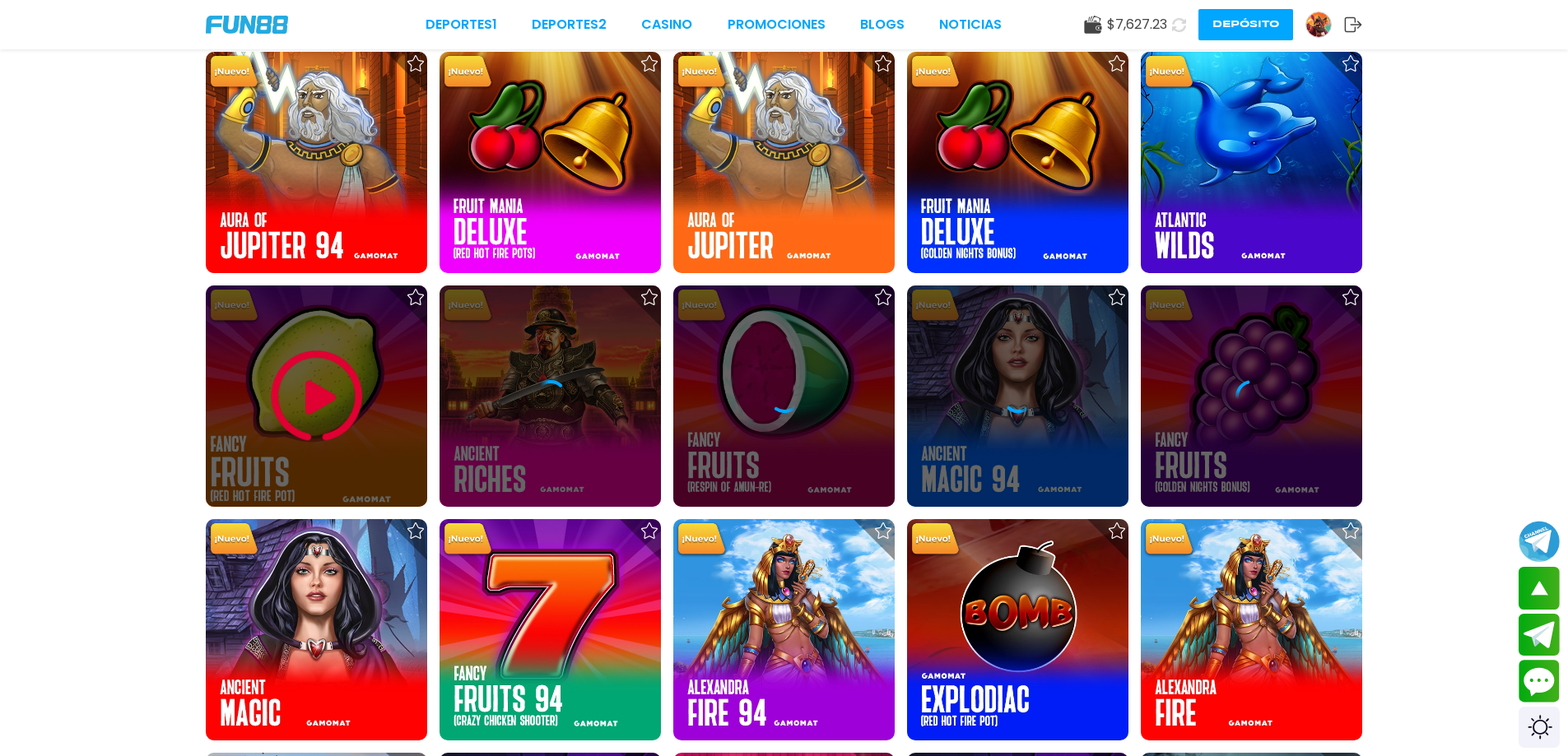
click at [366, 421] on img at bounding box center [316, 396] width 98 height 98
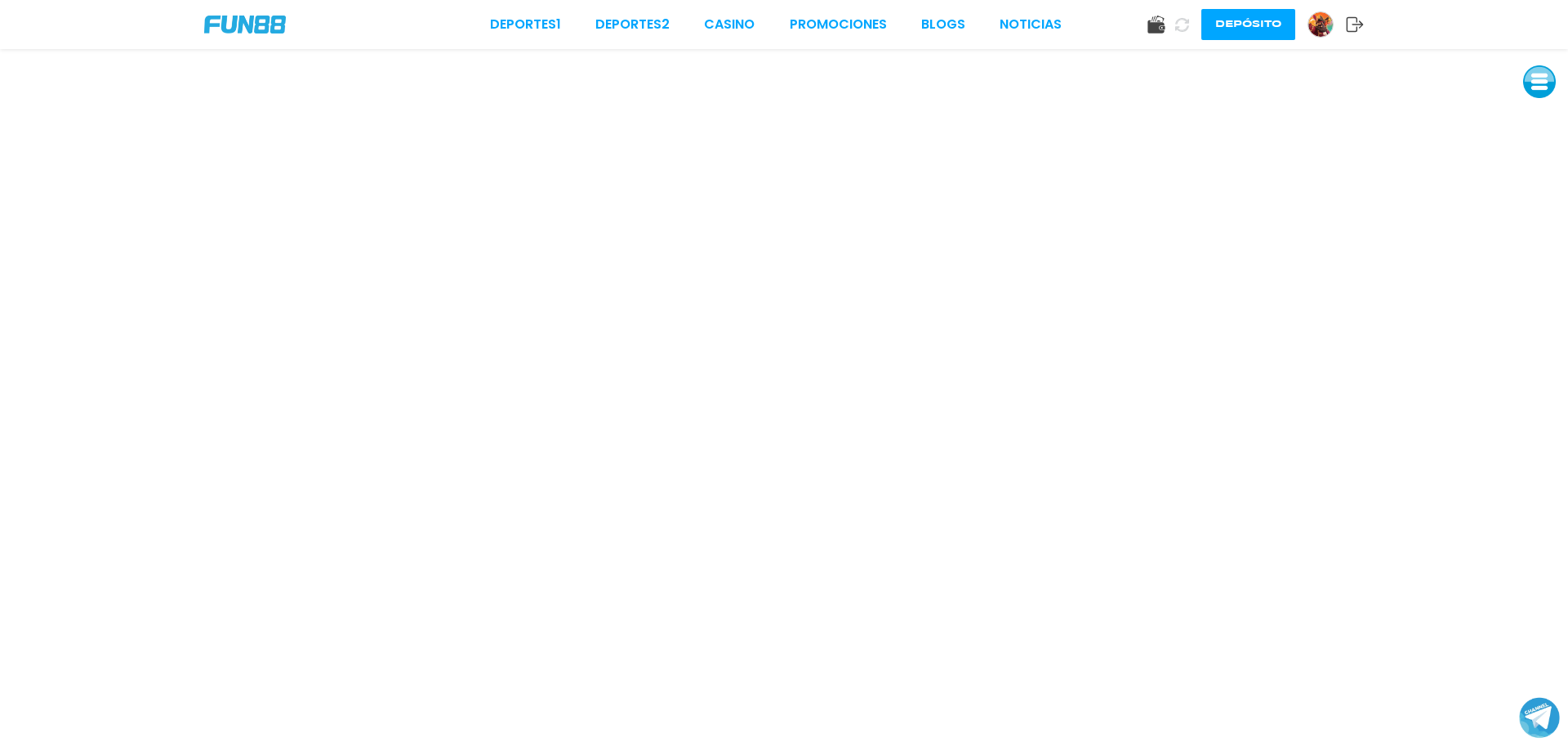
click at [1541, 94] on button at bounding box center [1539, 82] width 32 height 32
click at [1538, 127] on button at bounding box center [1539, 118] width 32 height 32
click at [1550, 117] on button at bounding box center [1539, 118] width 32 height 32
click at [1533, 117] on button at bounding box center [1539, 118] width 32 height 32
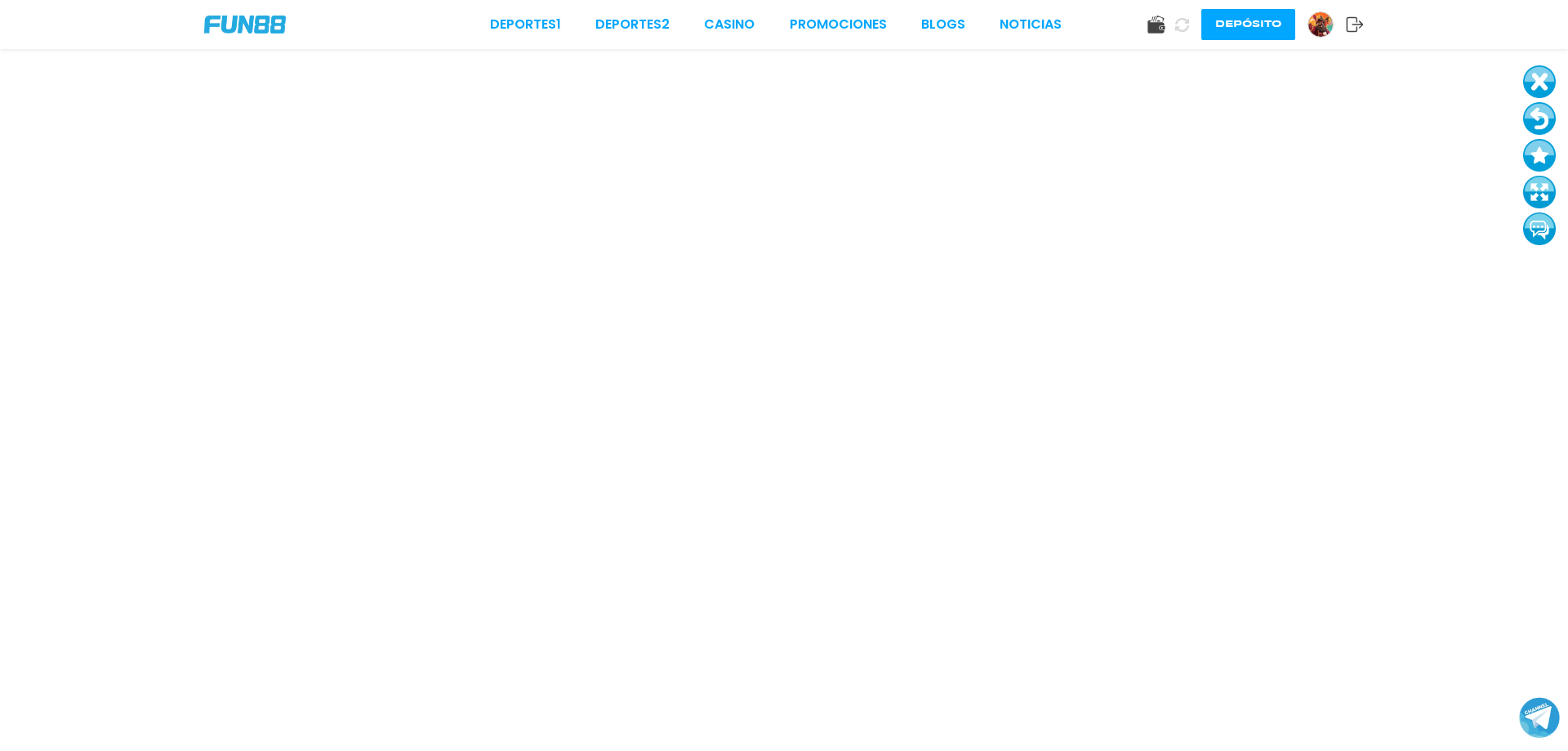
click at [1534, 118] on button at bounding box center [1539, 118] width 32 height 32
click at [1554, 117] on button at bounding box center [1539, 118] width 32 height 32
click at [1528, 113] on button at bounding box center [1539, 118] width 32 height 32
click at [1528, 113] on button at bounding box center [1540, 119] width 32 height 32
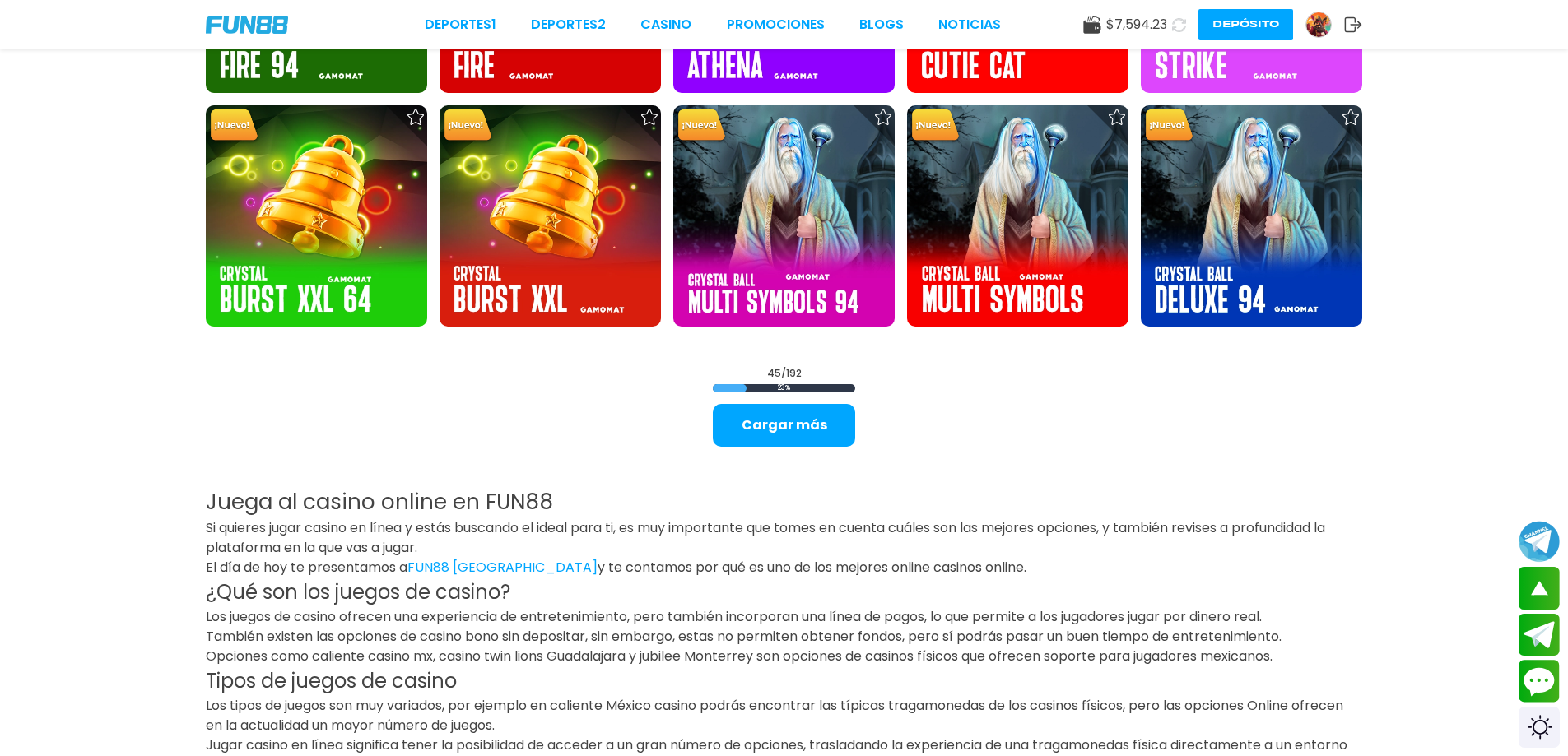
scroll to position [2303, 0]
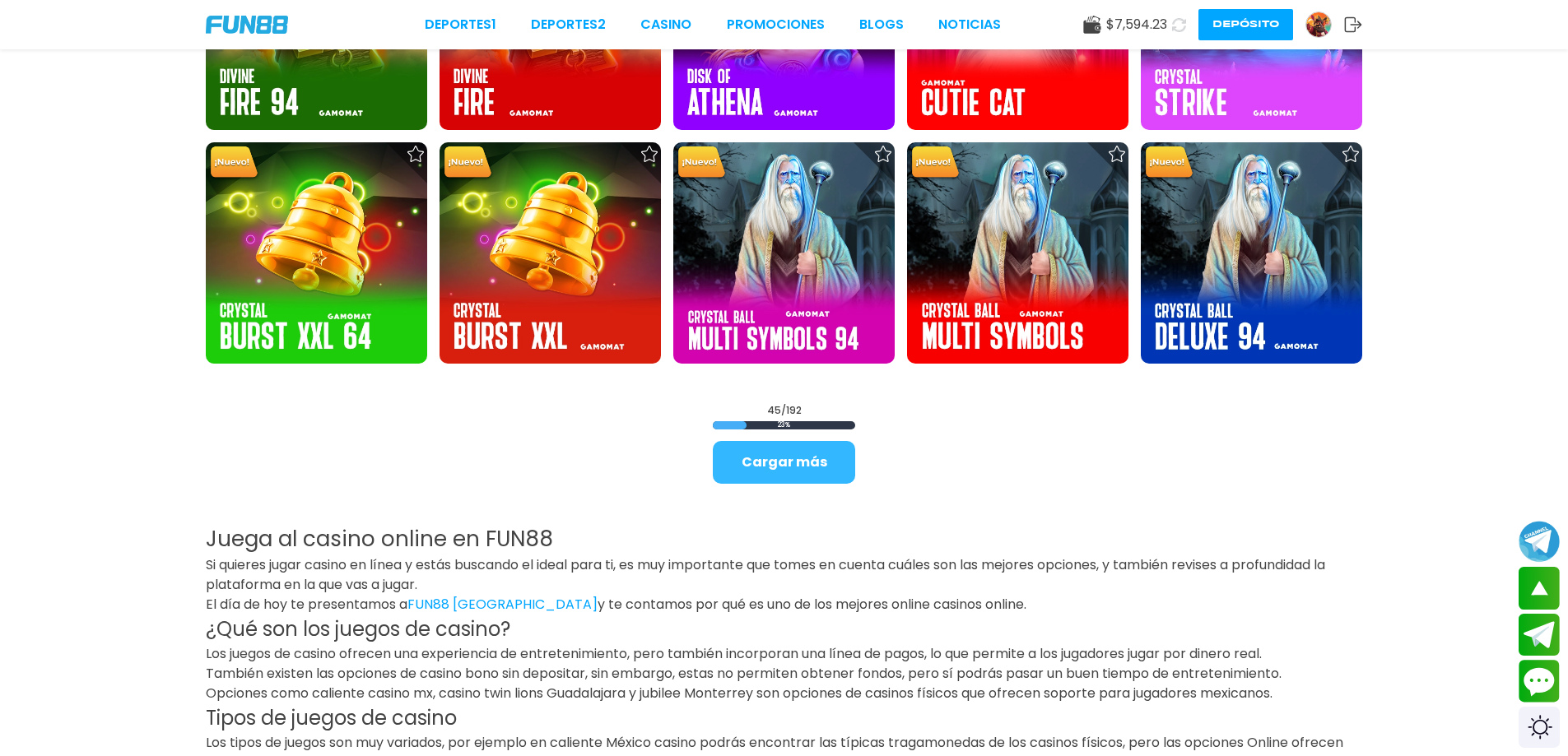
click at [833, 465] on button "Cargar más" at bounding box center [784, 462] width 143 height 42
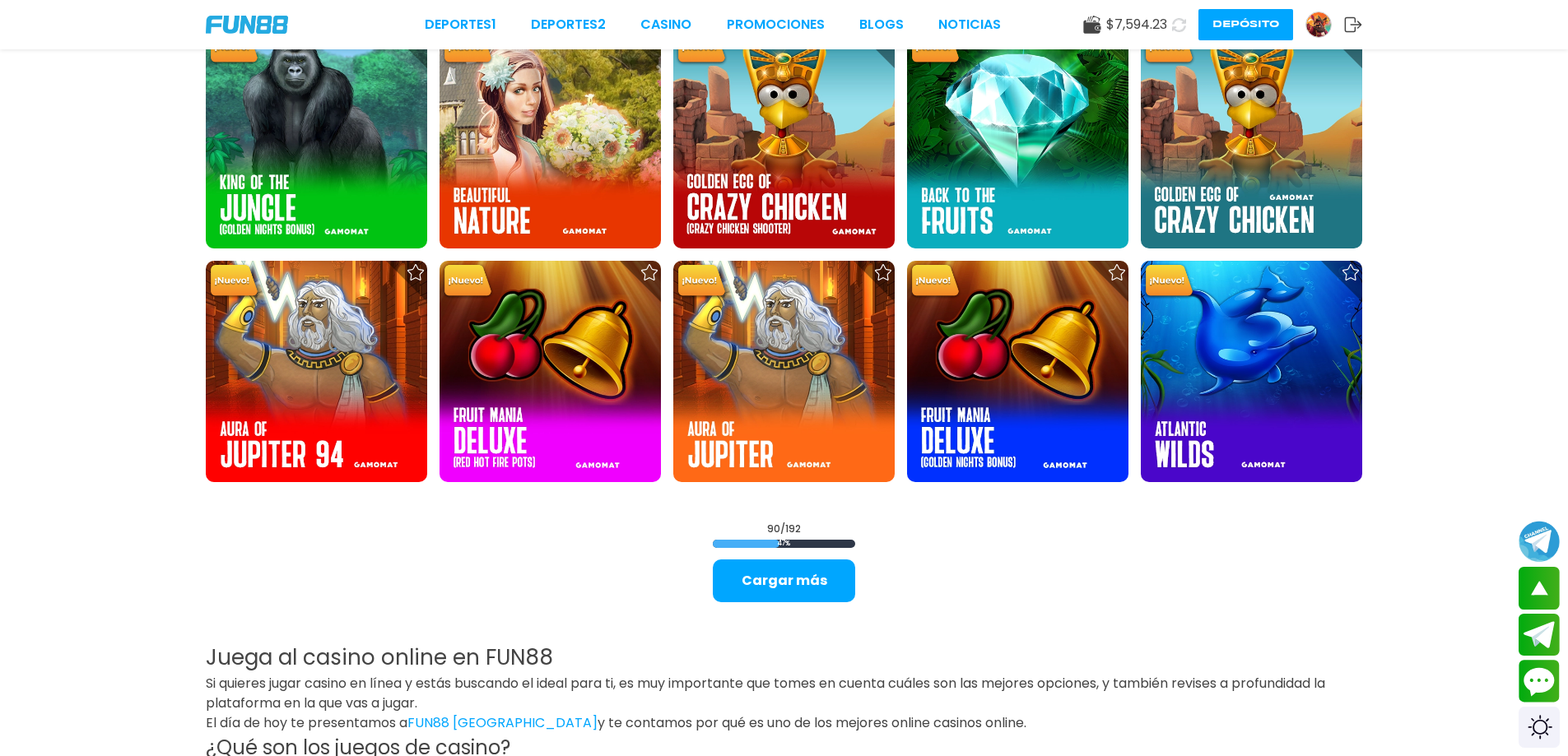
scroll to position [4277, 0]
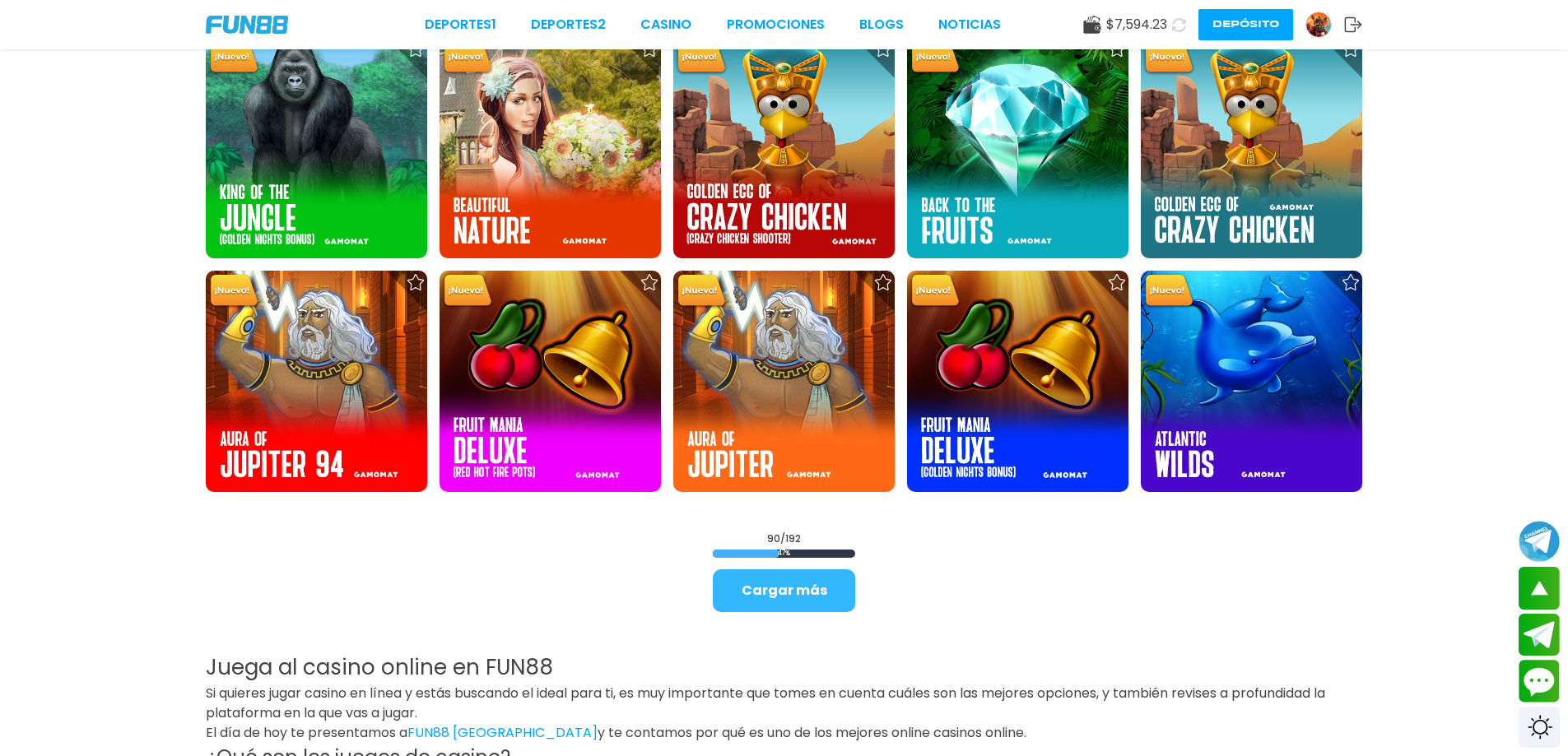
click at [759, 580] on button "Cargar más" at bounding box center [784, 590] width 143 height 42
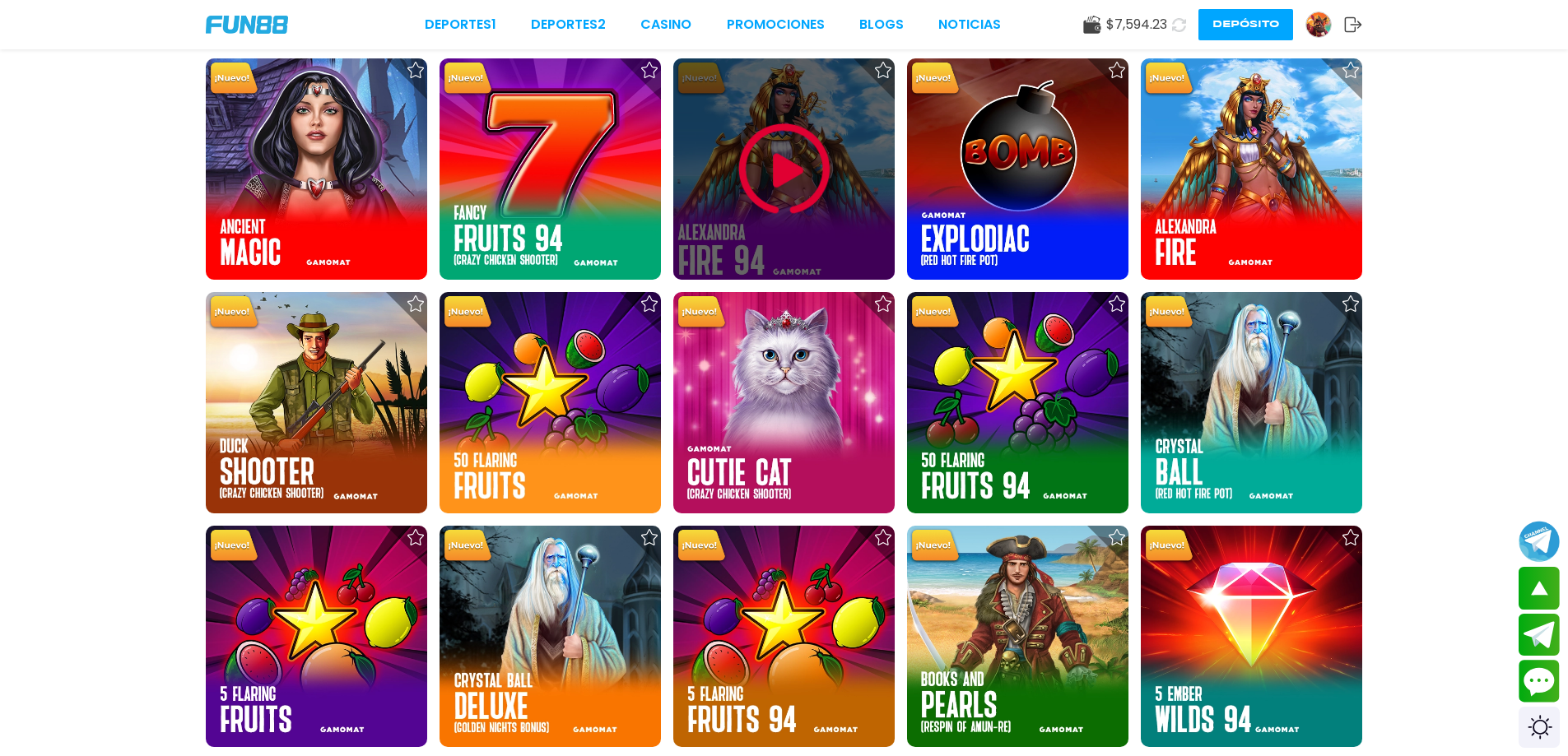
scroll to position [4972, 0]
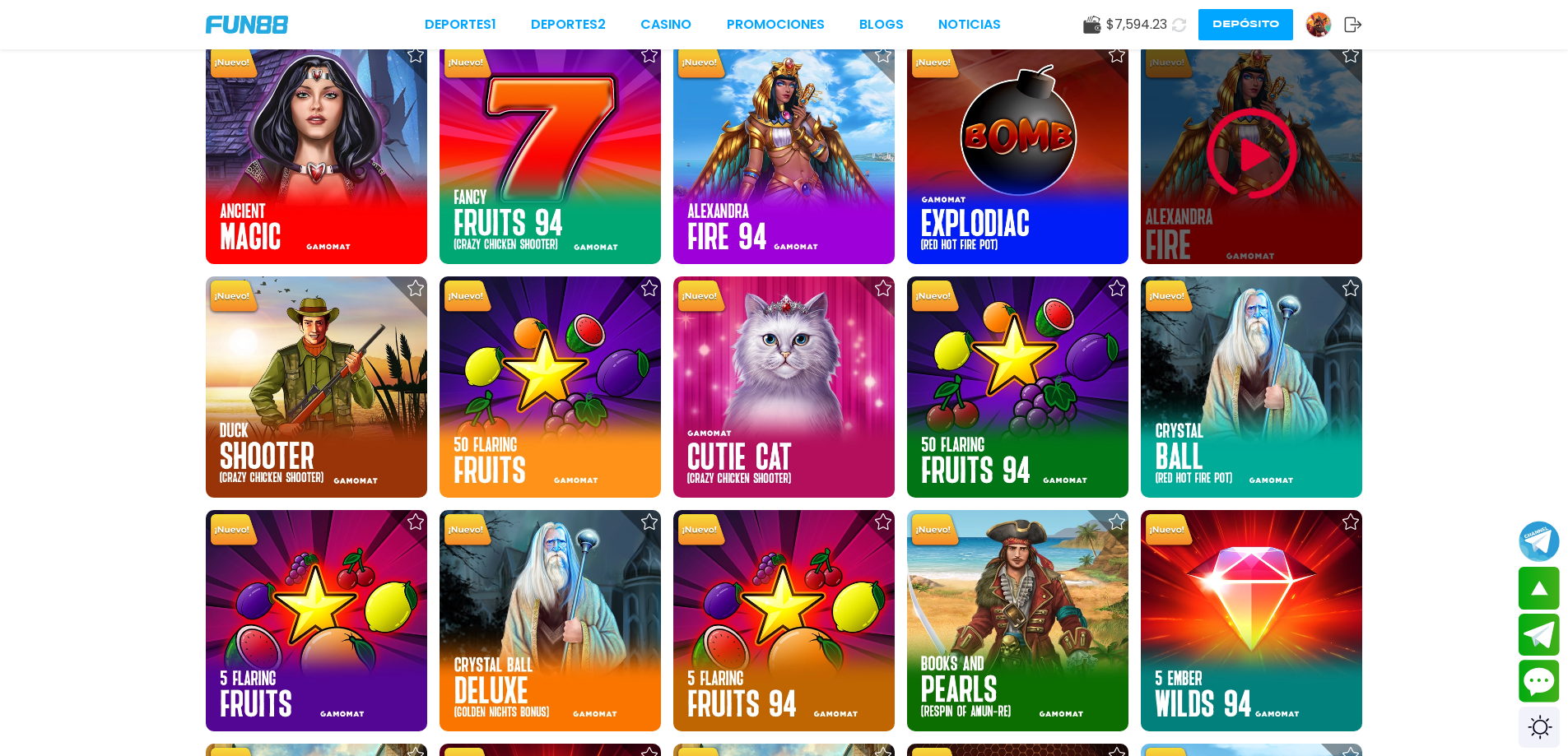
click at [1272, 198] on img at bounding box center [1251, 153] width 98 height 98
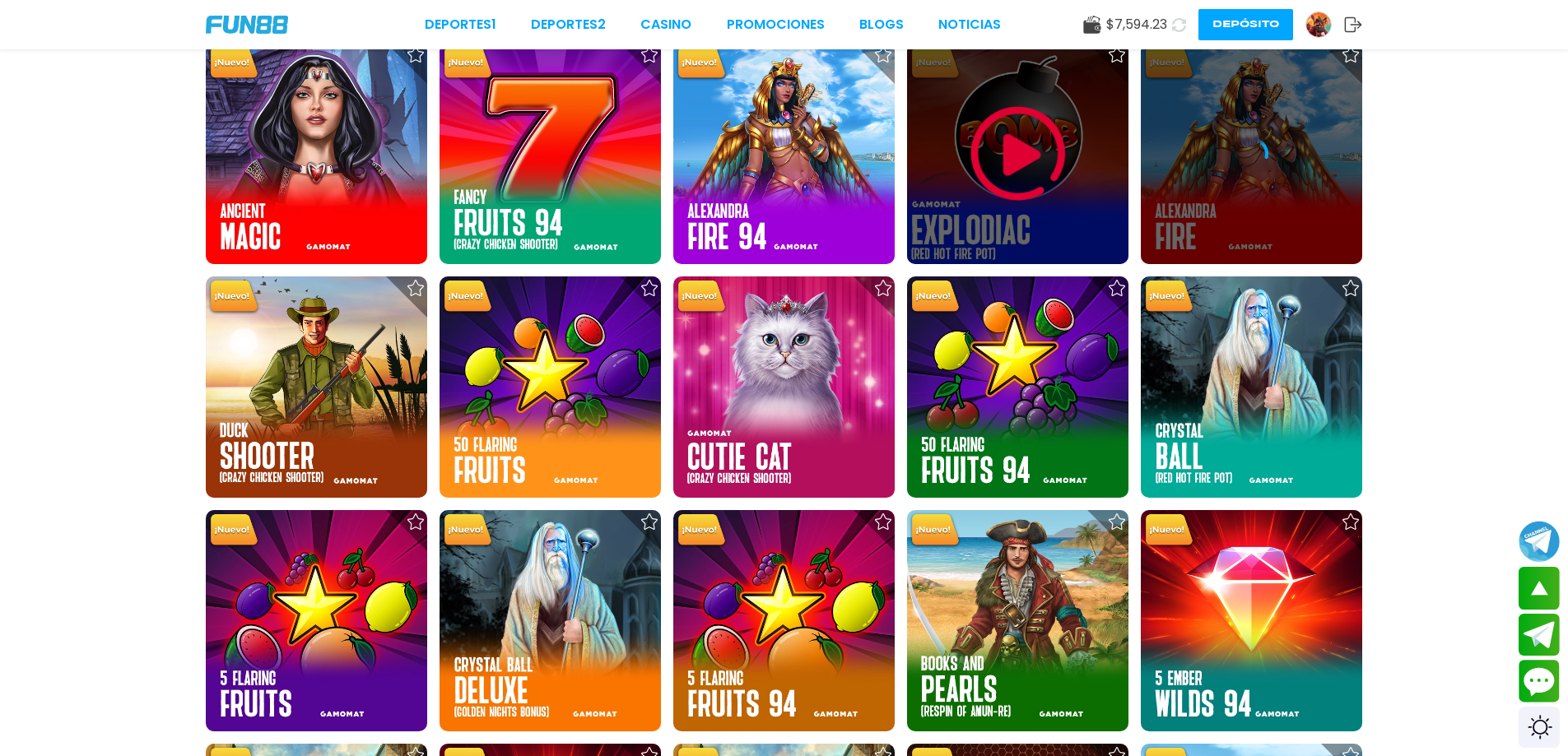
click at [999, 204] on div at bounding box center [1017, 152] width 221 height 221
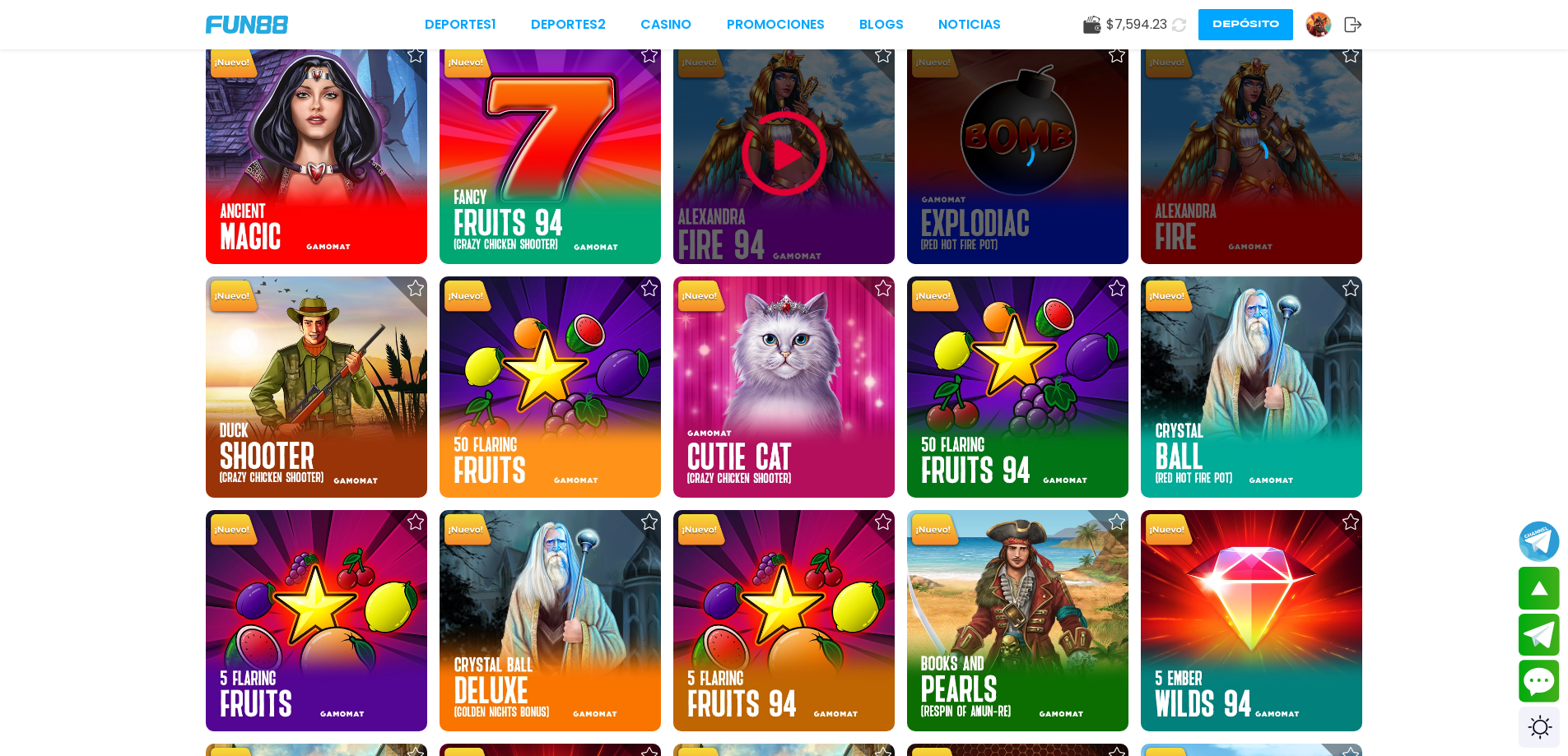
click at [861, 217] on div at bounding box center [784, 152] width 221 height 221
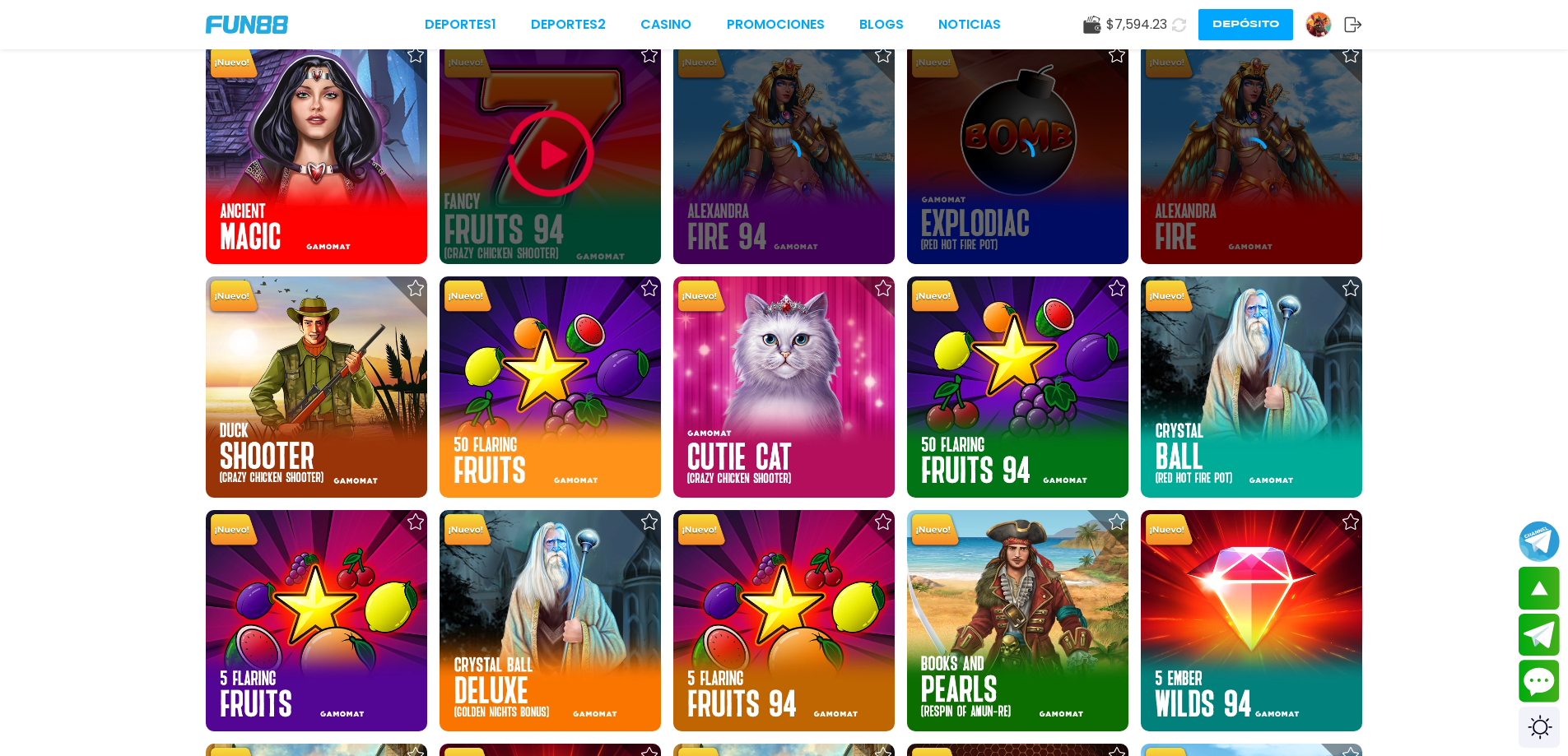
click at [517, 200] on img at bounding box center [550, 153] width 98 height 98
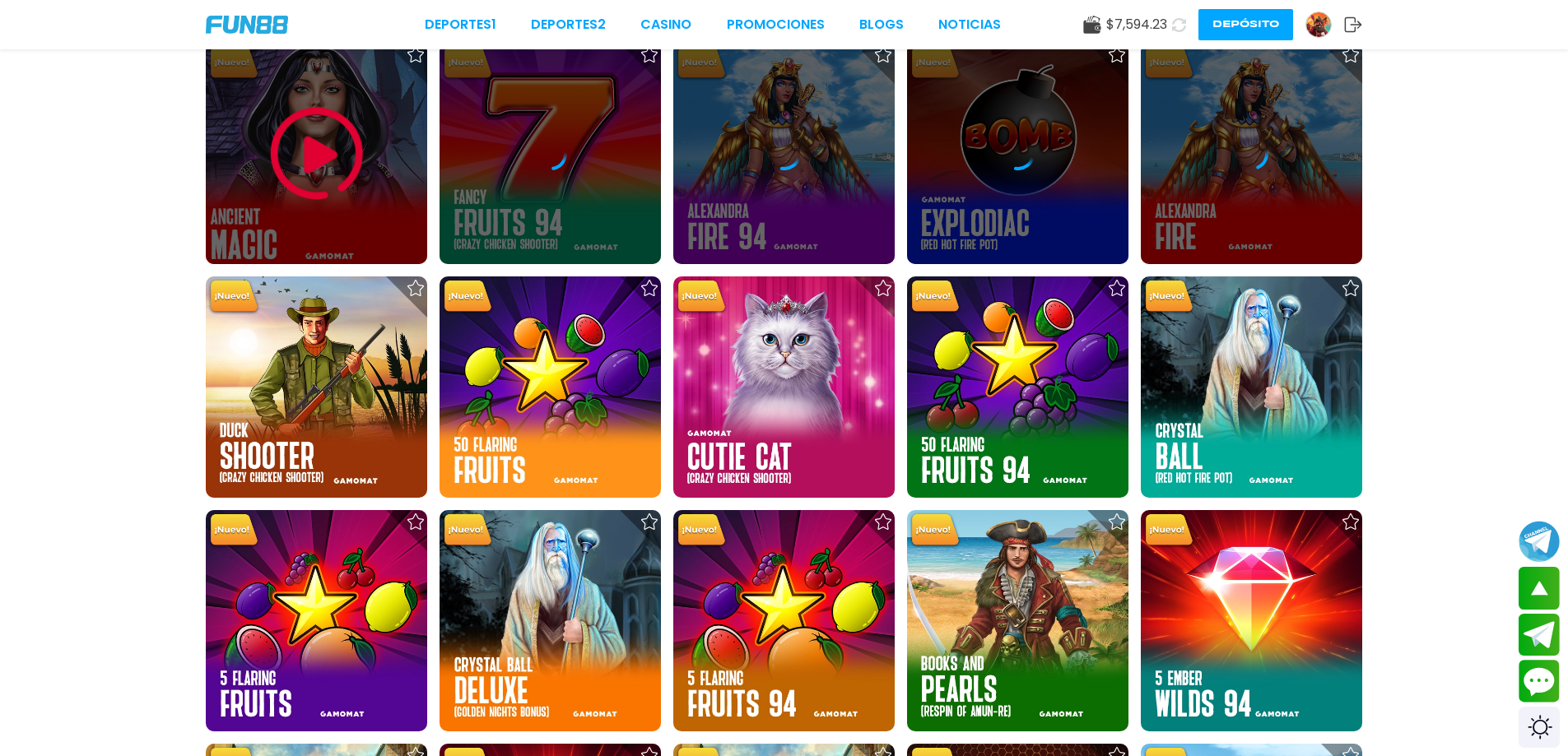
click at [238, 185] on div at bounding box center [316, 152] width 221 height 221
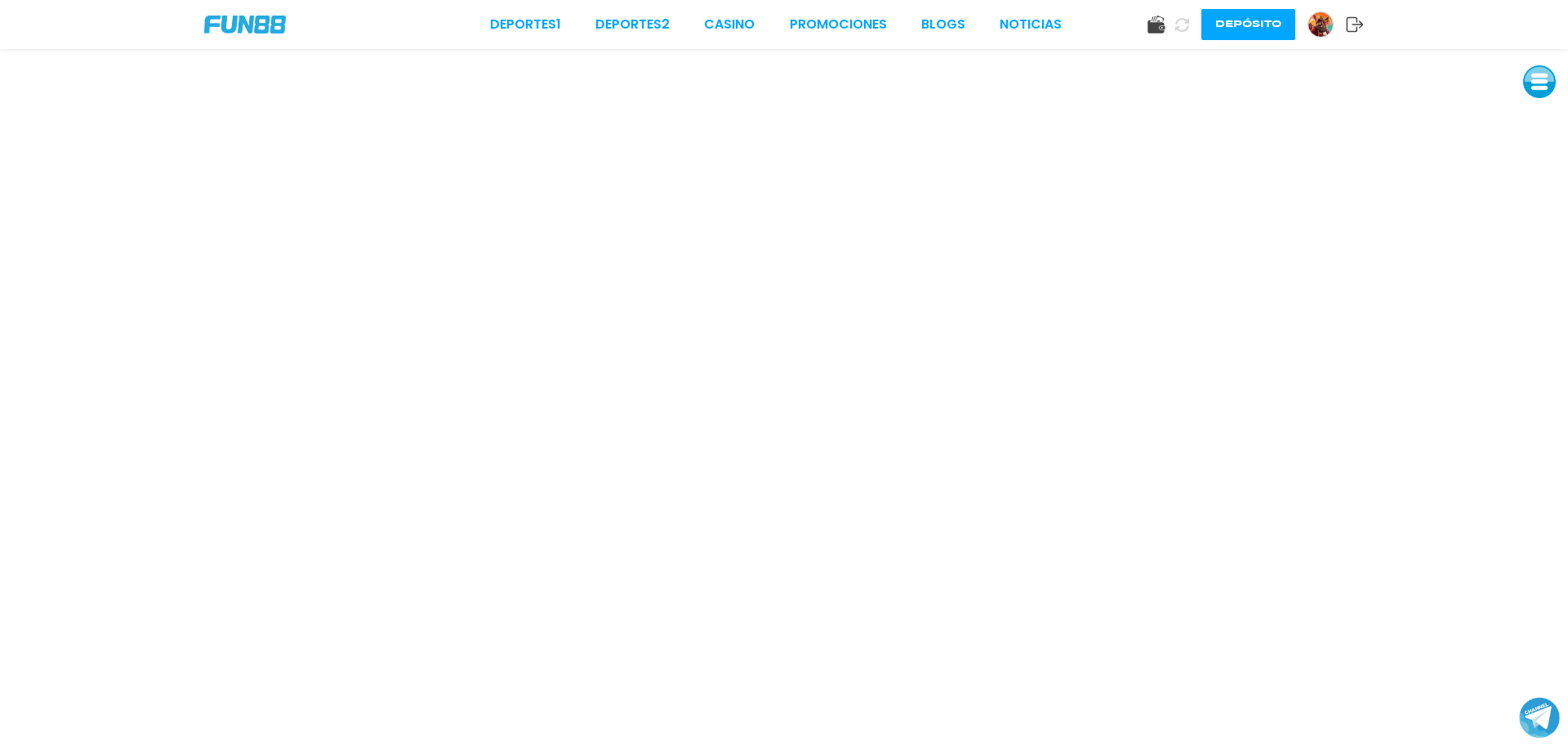
click at [1531, 79] on button at bounding box center [1539, 82] width 32 height 32
click at [1525, 117] on button at bounding box center [1539, 118] width 32 height 32
click at [1533, 116] on button at bounding box center [1539, 118] width 32 height 32
